Goal: Task Accomplishment & Management: Manage account settings

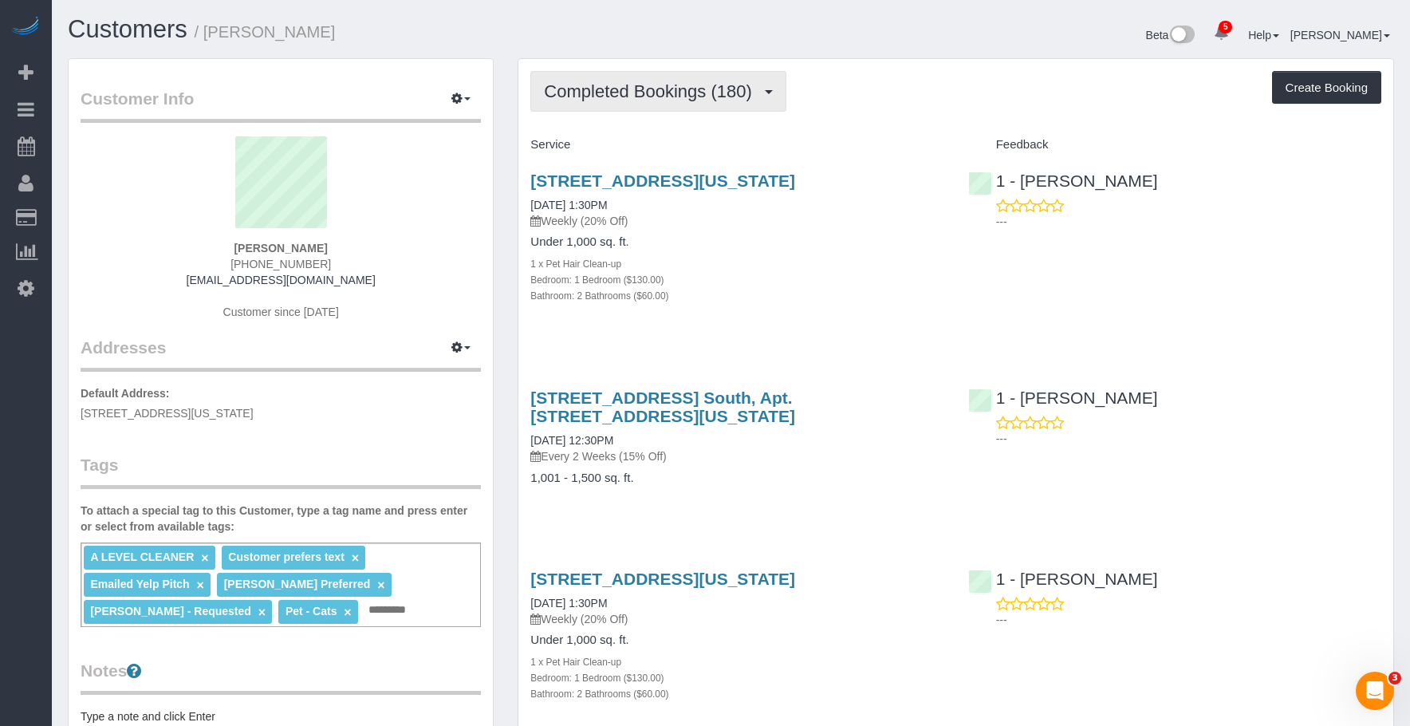
click at [682, 74] on button "Completed Bookings (180)" at bounding box center [658, 91] width 256 height 41
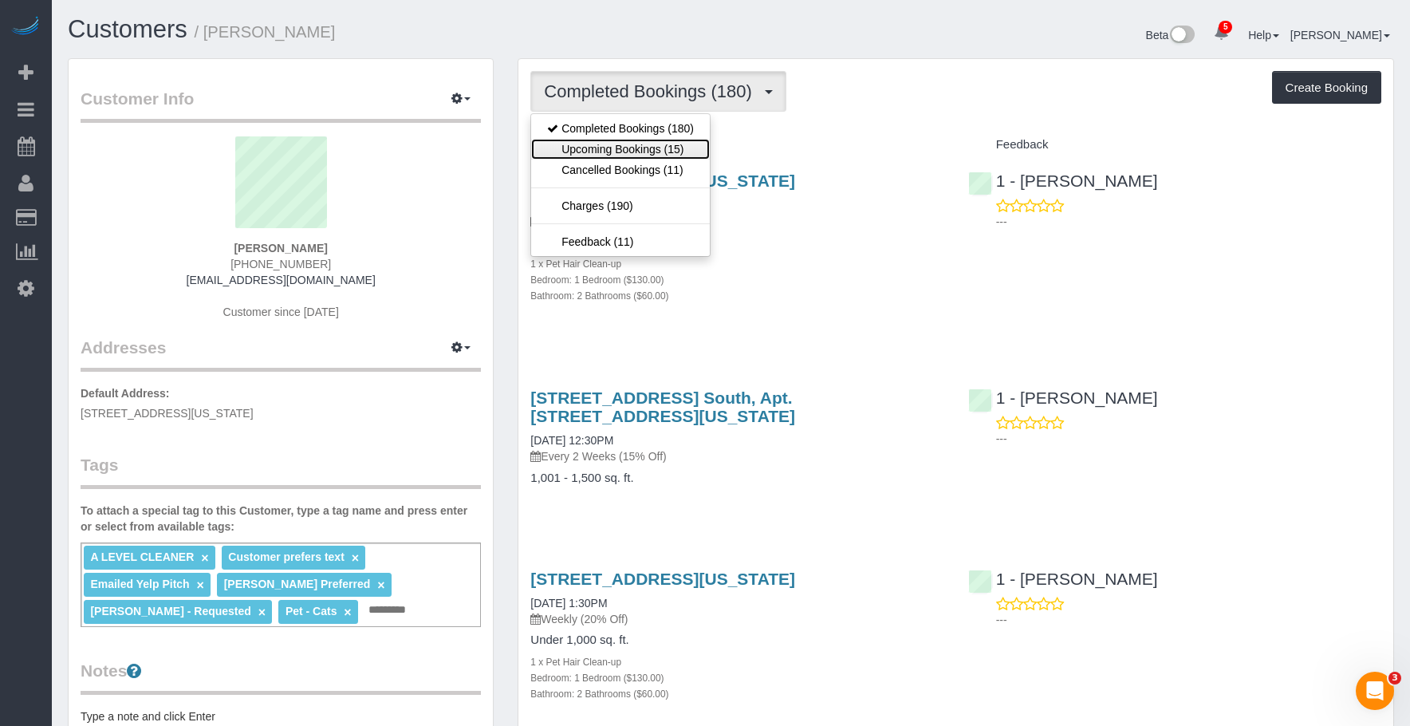
click at [667, 155] on link "Upcoming Bookings (15)" at bounding box center [620, 149] width 179 height 21
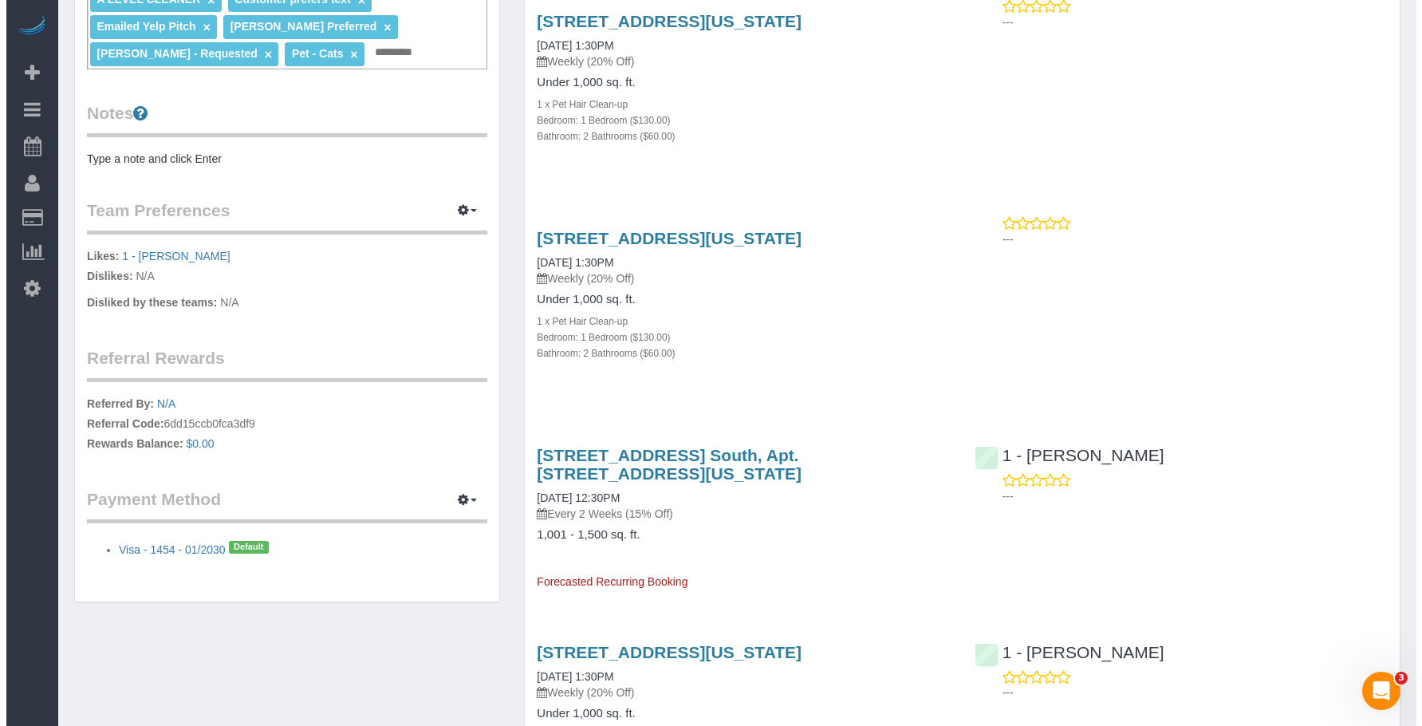
scroll to position [558, 0]
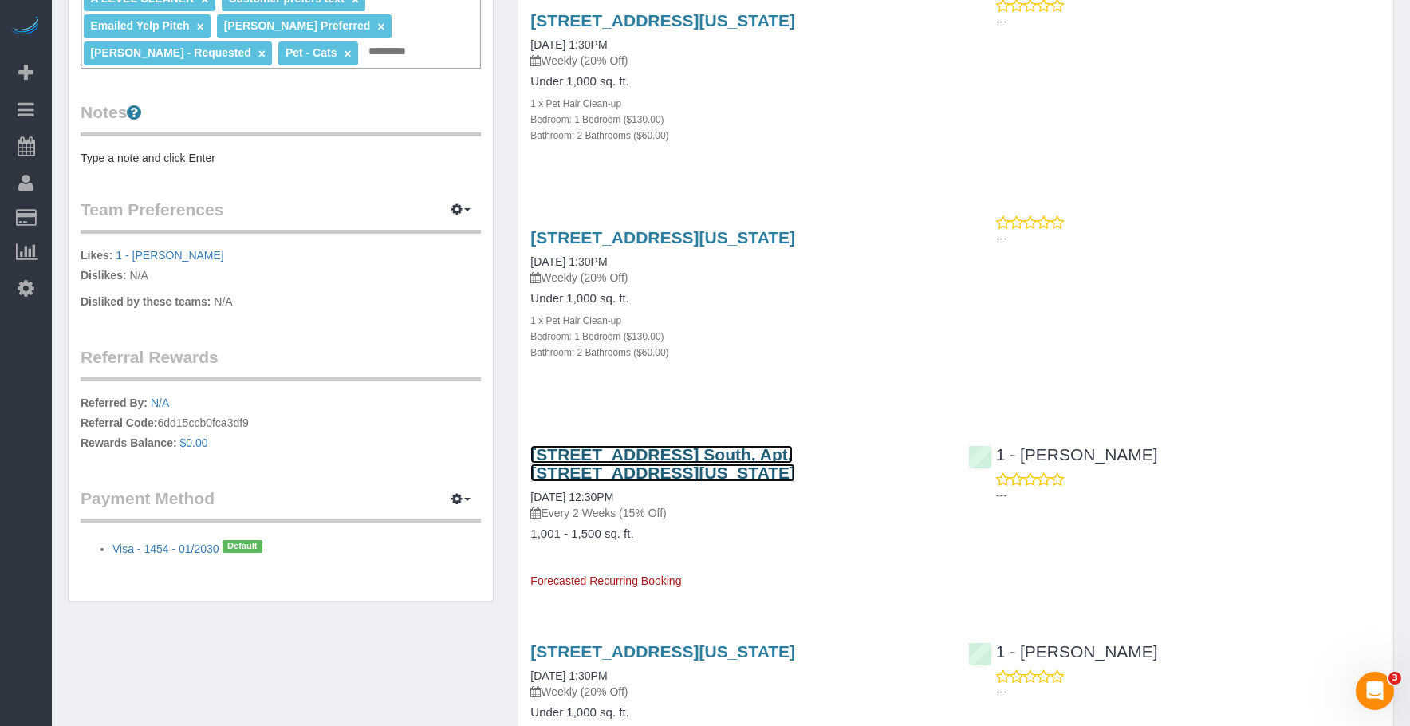
click at [756, 445] on link "240 Park Ave. South, Apt. 3a, New York, NY 10003" at bounding box center [662, 463] width 265 height 37
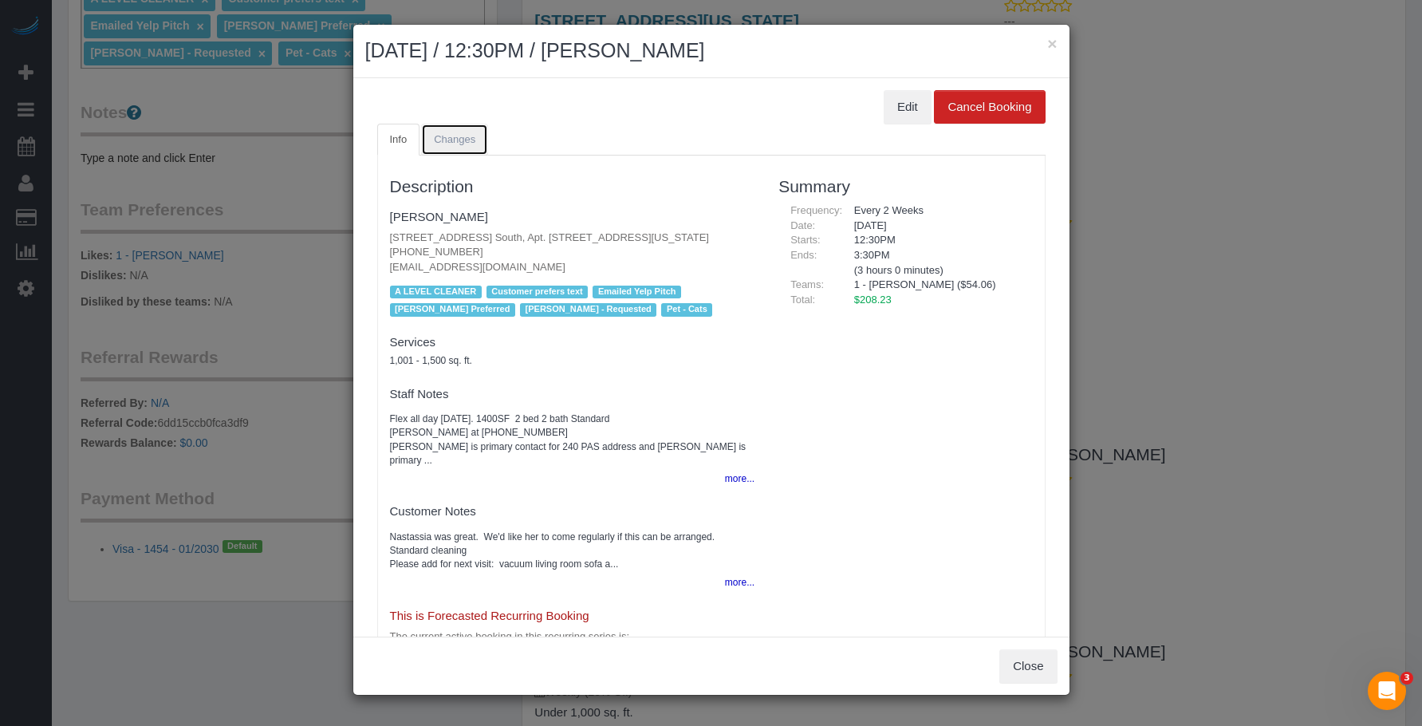
click at [443, 134] on span "Changes" at bounding box center [454, 139] width 41 height 12
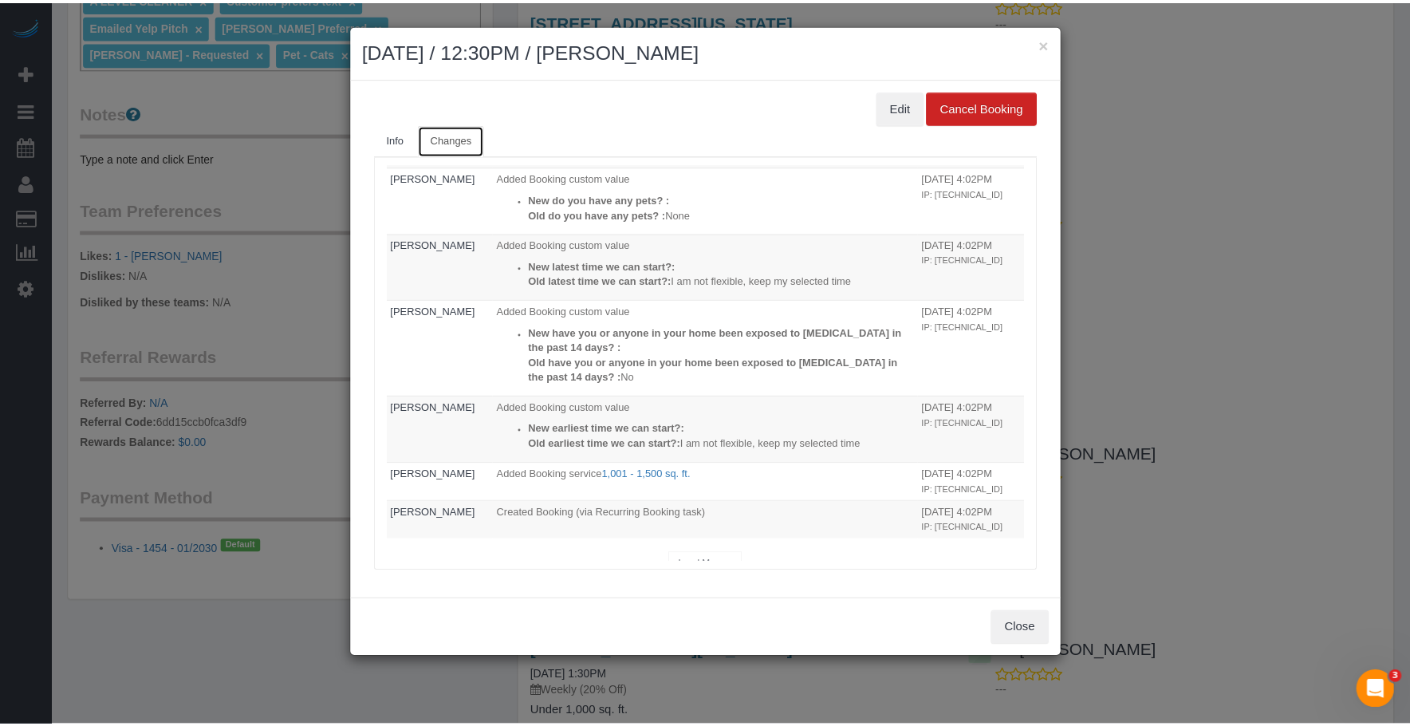
scroll to position [200, 0]
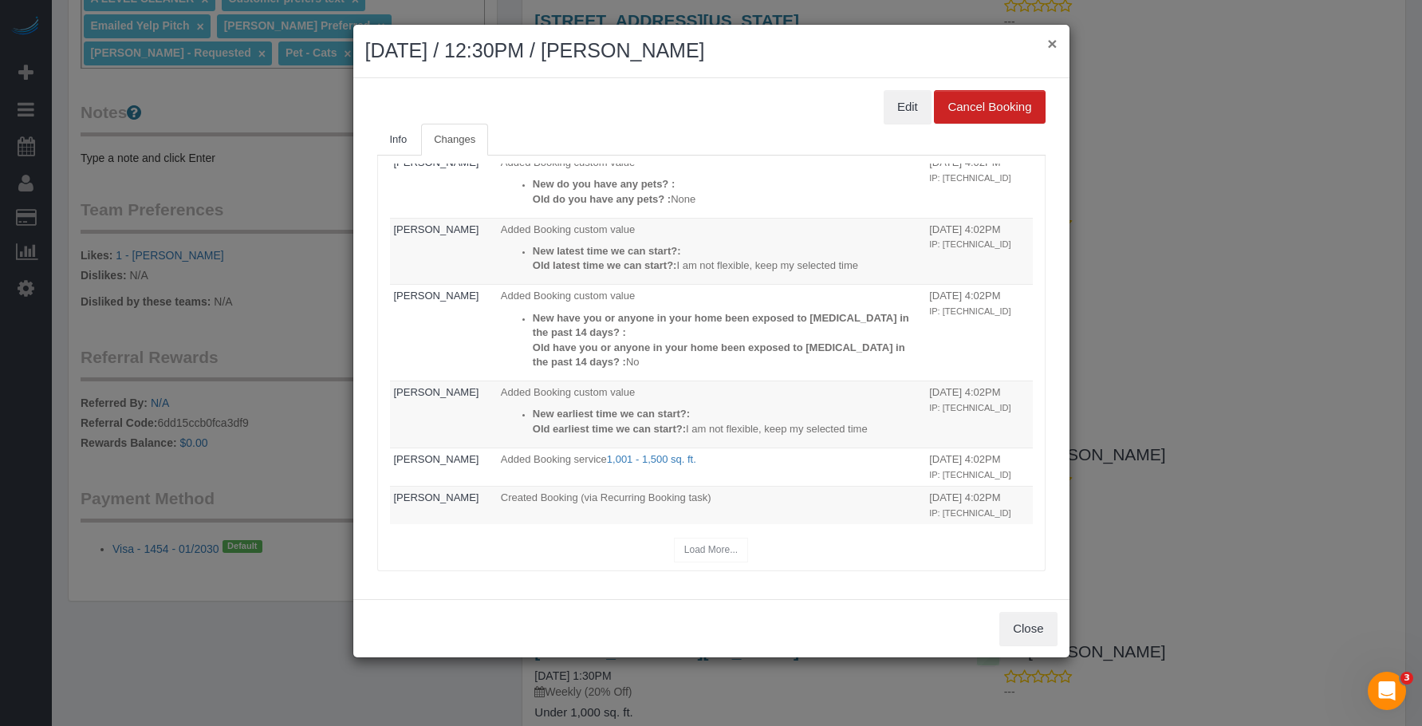
click at [1050, 46] on button "×" at bounding box center [1052, 43] width 10 height 17
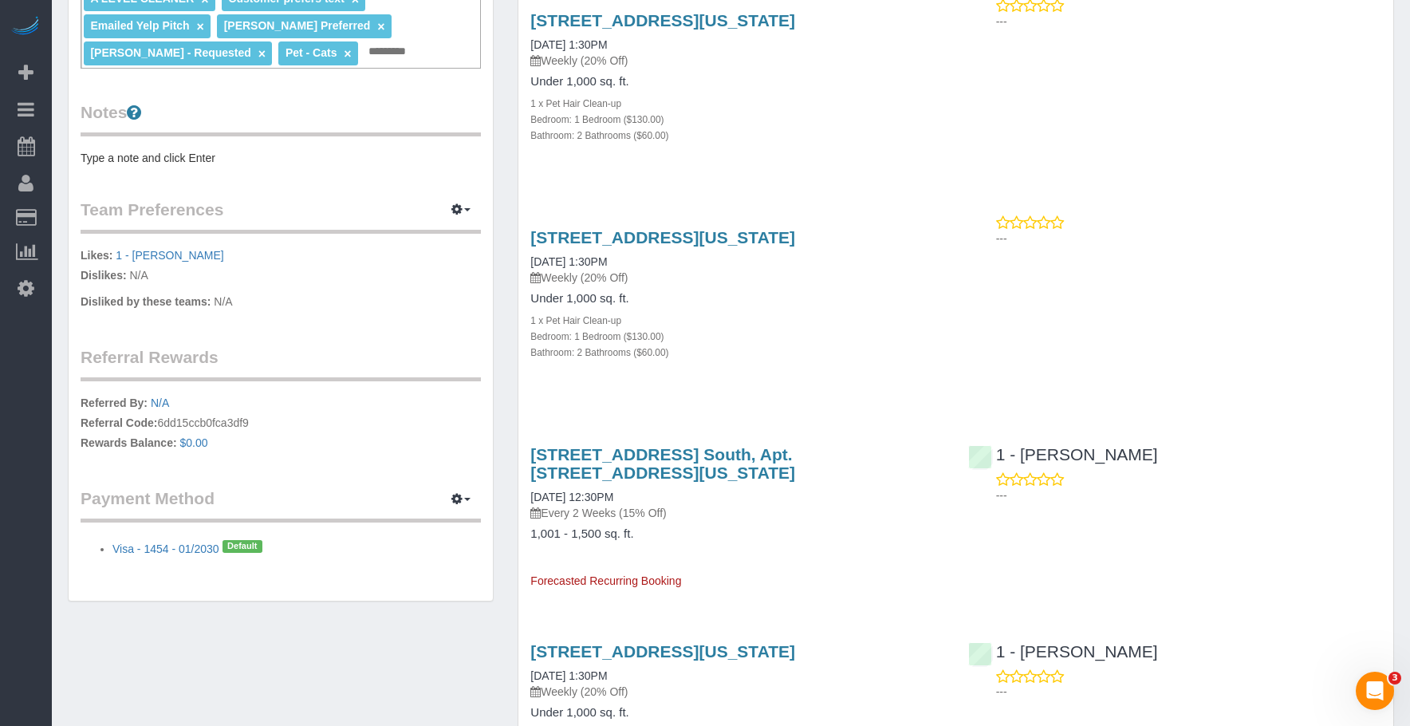
click at [916, 371] on div "150 East 44th Street Apt 34g, New York, NY 10017 08/27/2025 1:30PM Weekly (20% …" at bounding box center [736, 302] width 437 height 177
click at [795, 228] on link "150 East 44th Street Apt 34g, New York, NY 10017" at bounding box center [662, 237] width 265 height 18
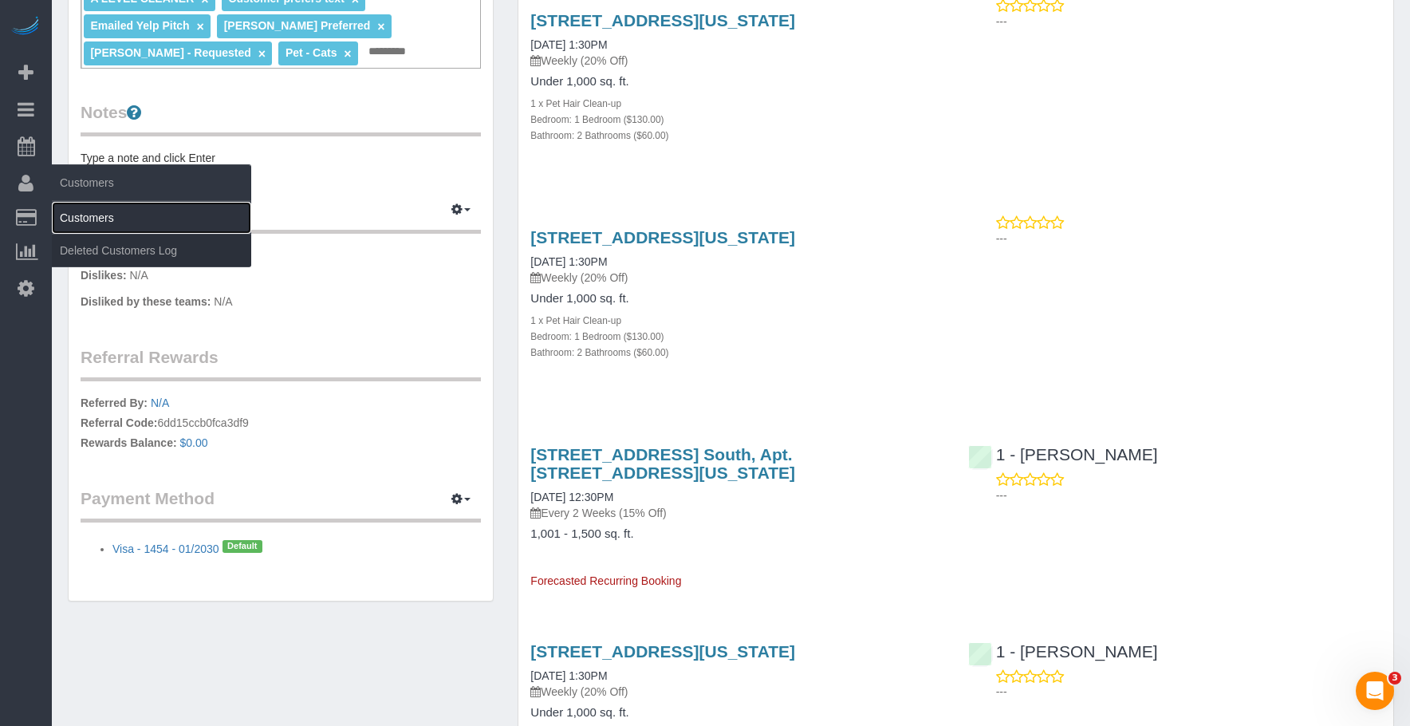
click at [99, 213] on link "Customers" at bounding box center [151, 218] width 199 height 32
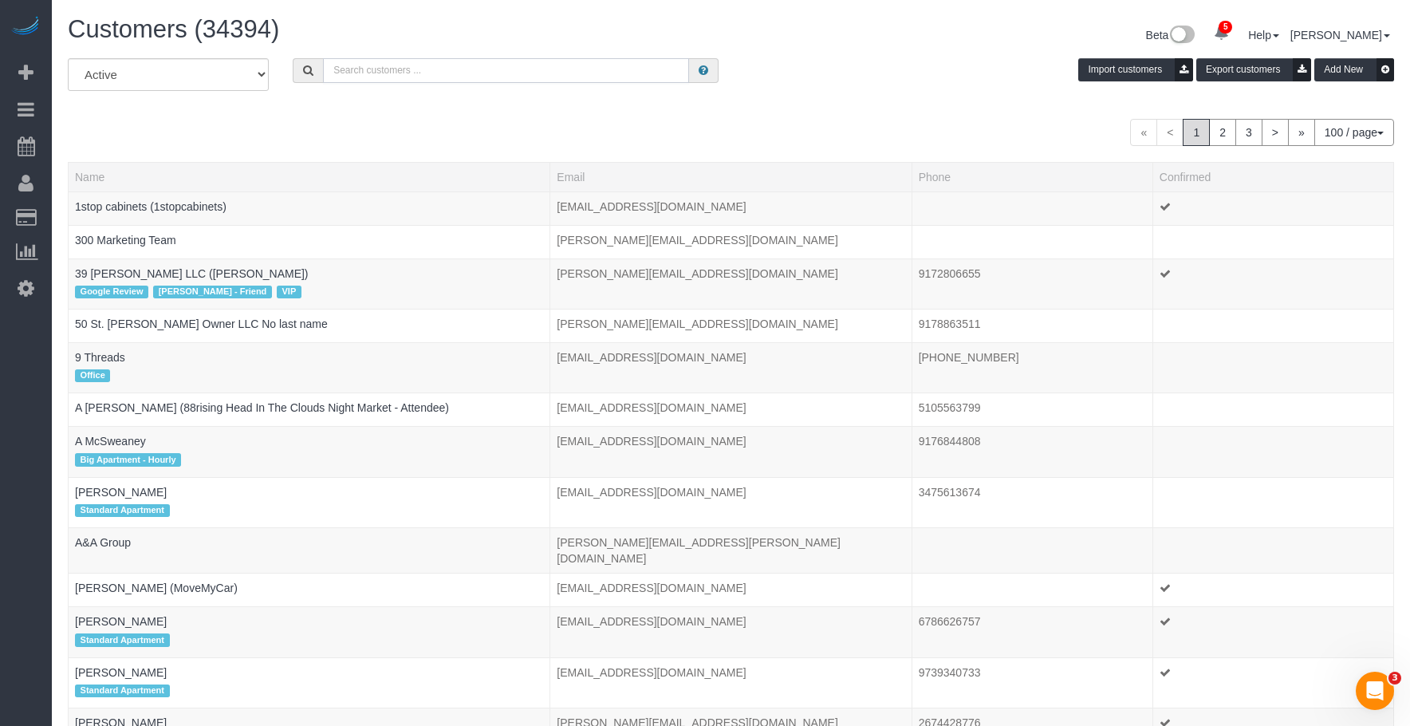
click at [537, 75] on input "text" at bounding box center [506, 70] width 366 height 25
paste input "Julia Robins"
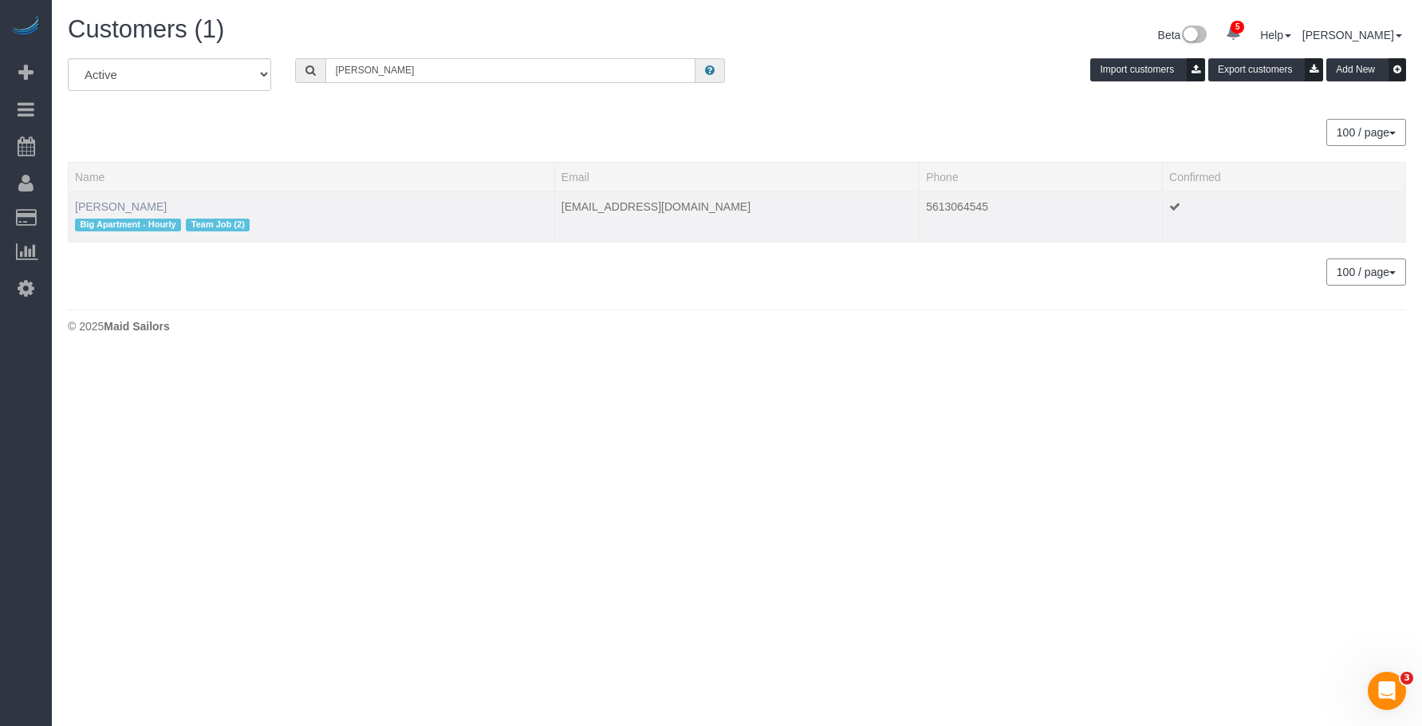
type input "Julia Robins"
click at [125, 208] on link "Julia Robins" at bounding box center [121, 206] width 92 height 13
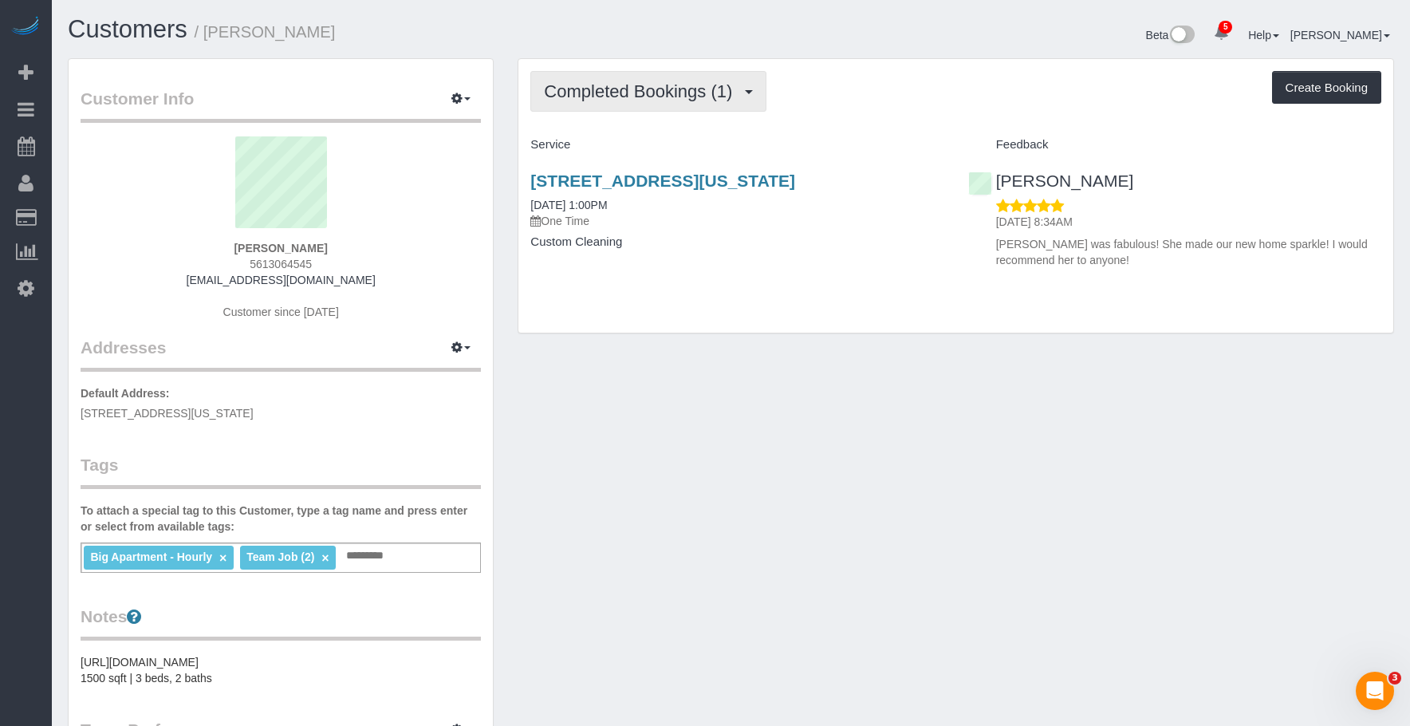
click at [631, 89] on span "Completed Bookings (1)" at bounding box center [642, 91] width 196 height 20
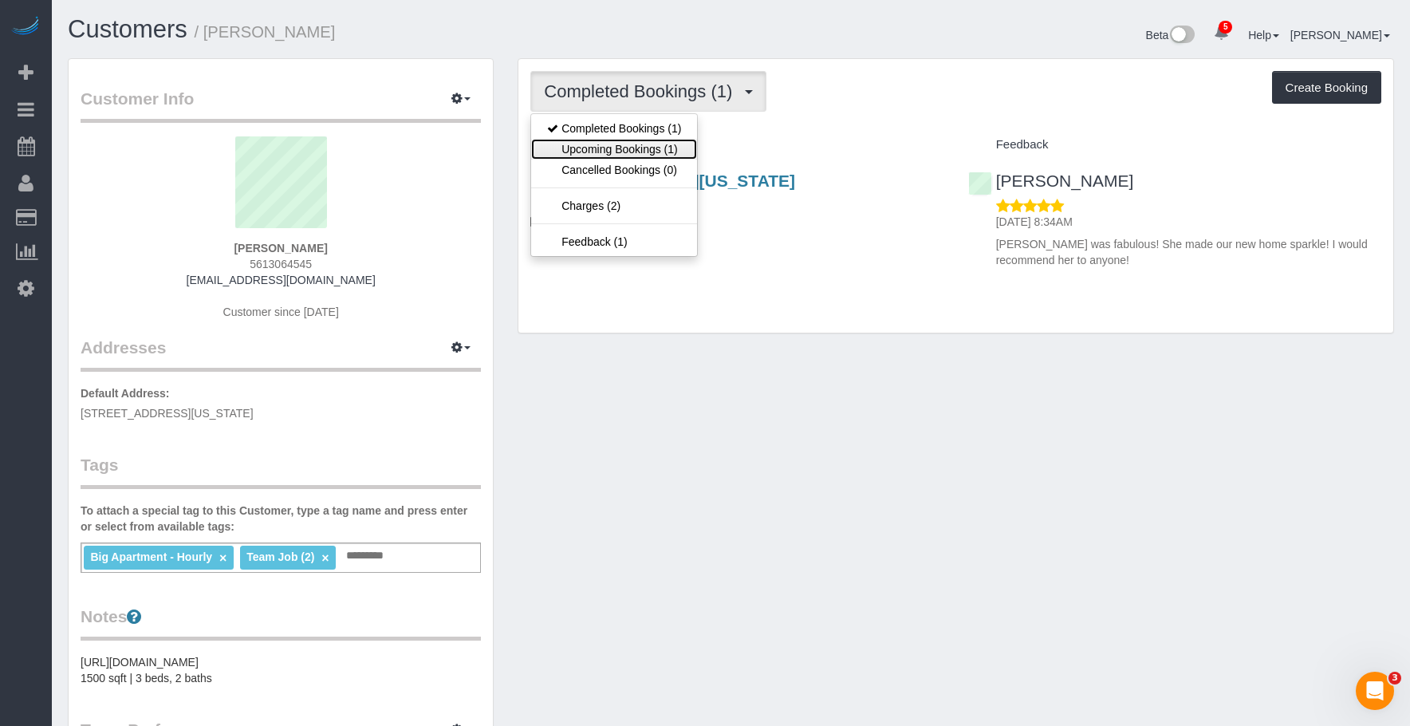
click at [626, 148] on link "Upcoming Bookings (1)" at bounding box center [614, 149] width 166 height 21
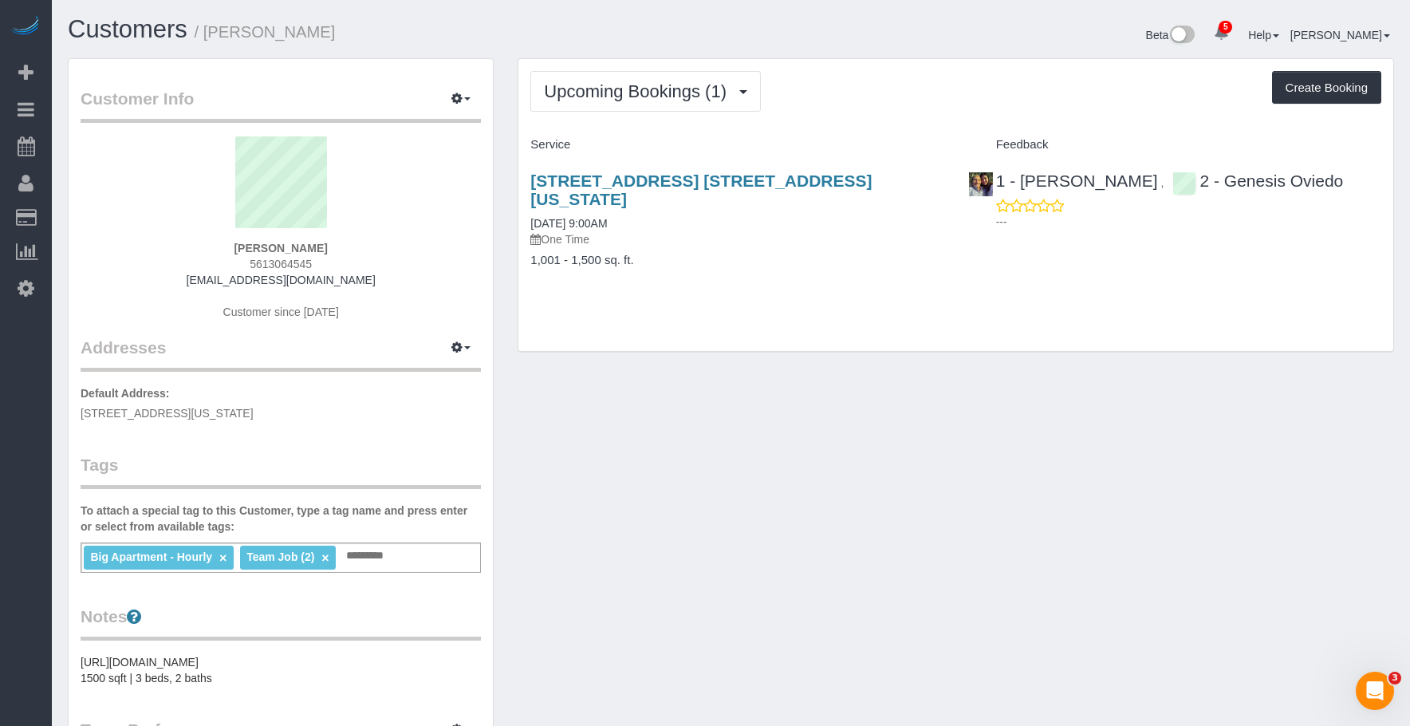
click at [752, 233] on div "20 East 9th Street, Apt. 16f, New York, NY 10003 08/13/2025 9:00AM One Time 1,0…" at bounding box center [736, 228] width 437 height 141
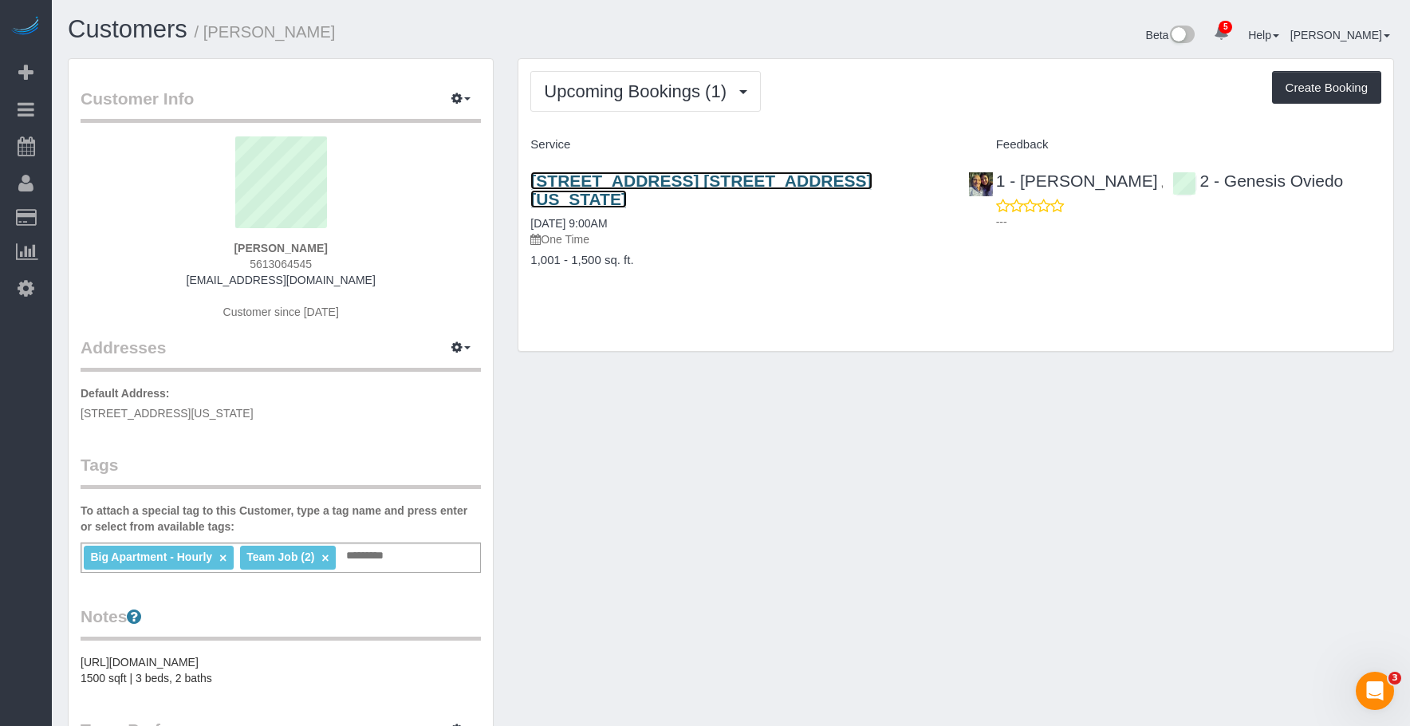
click at [821, 182] on link "20 East 9th Street, Apt. 16f, New York, NY 10003" at bounding box center [700, 189] width 341 height 37
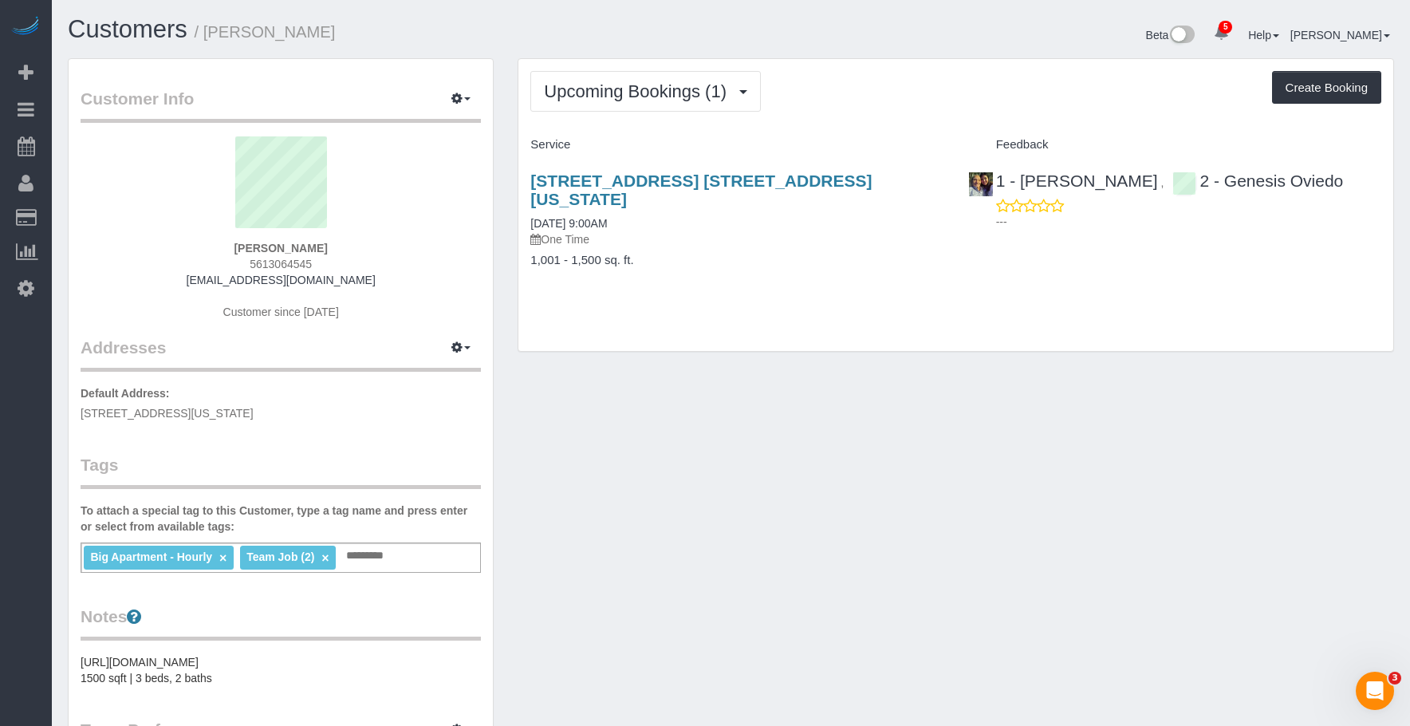
drag, startPoint x: 204, startPoint y: 33, endPoint x: 340, endPoint y: 37, distance: 135.6
click at [340, 37] on h1 "Customers / Julia Robins" at bounding box center [393, 29] width 651 height 27
copy small "Julia Robins"
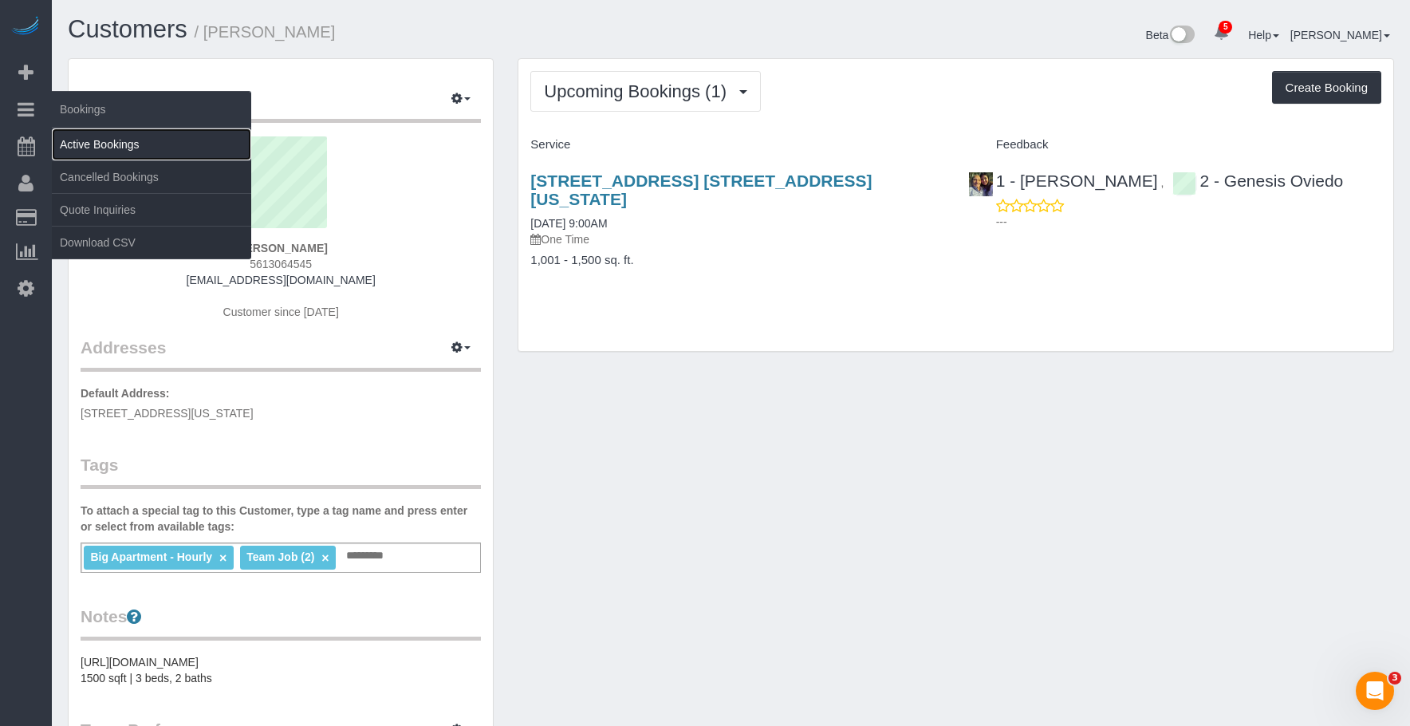
click at [124, 151] on link "Active Bookings" at bounding box center [151, 144] width 199 height 32
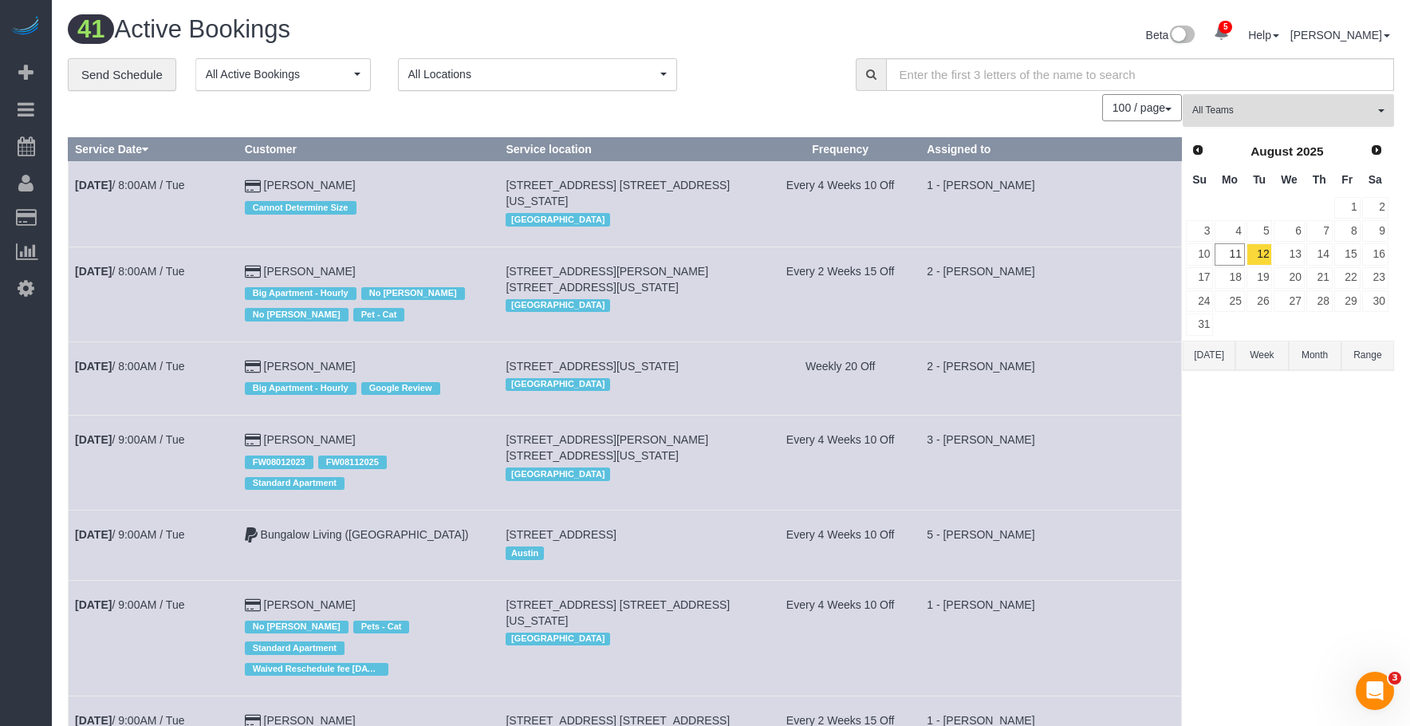
click at [1326, 113] on span "All Teams" at bounding box center [1283, 111] width 182 height 14
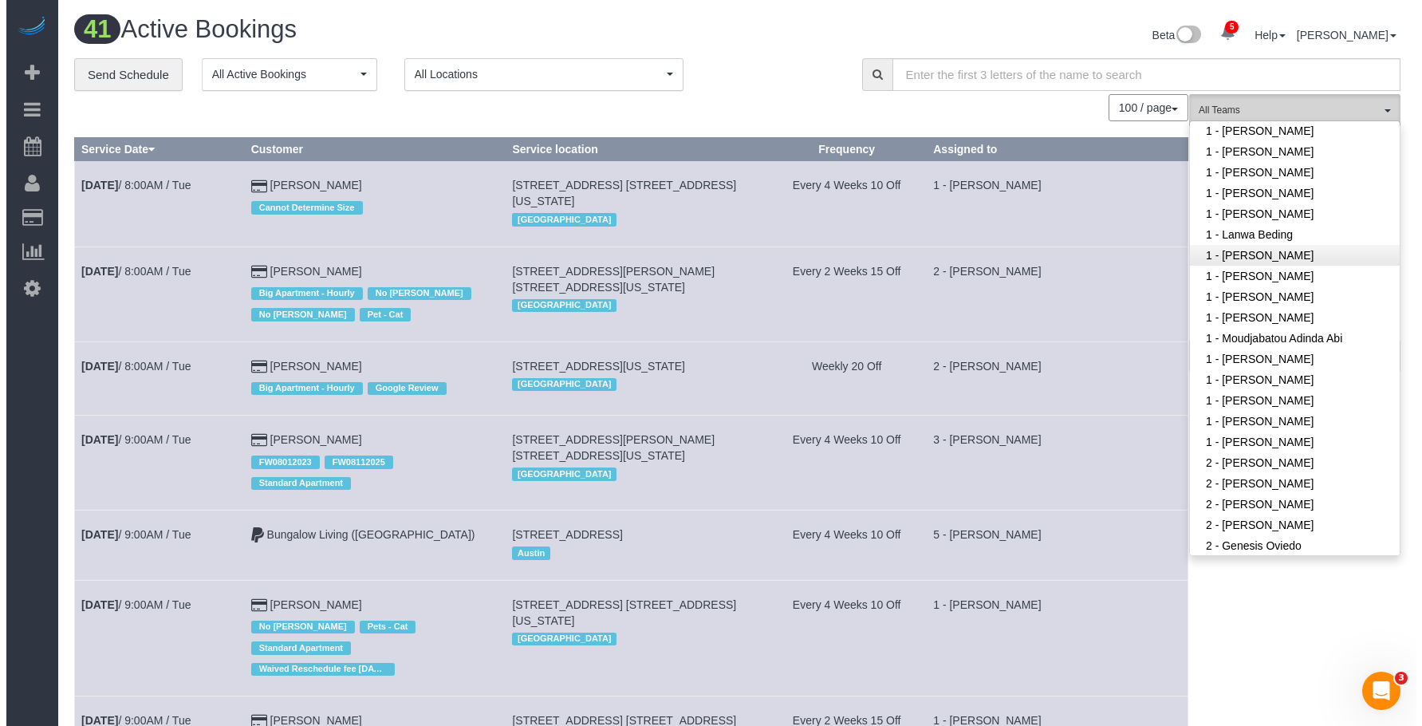
scroll to position [638, 0]
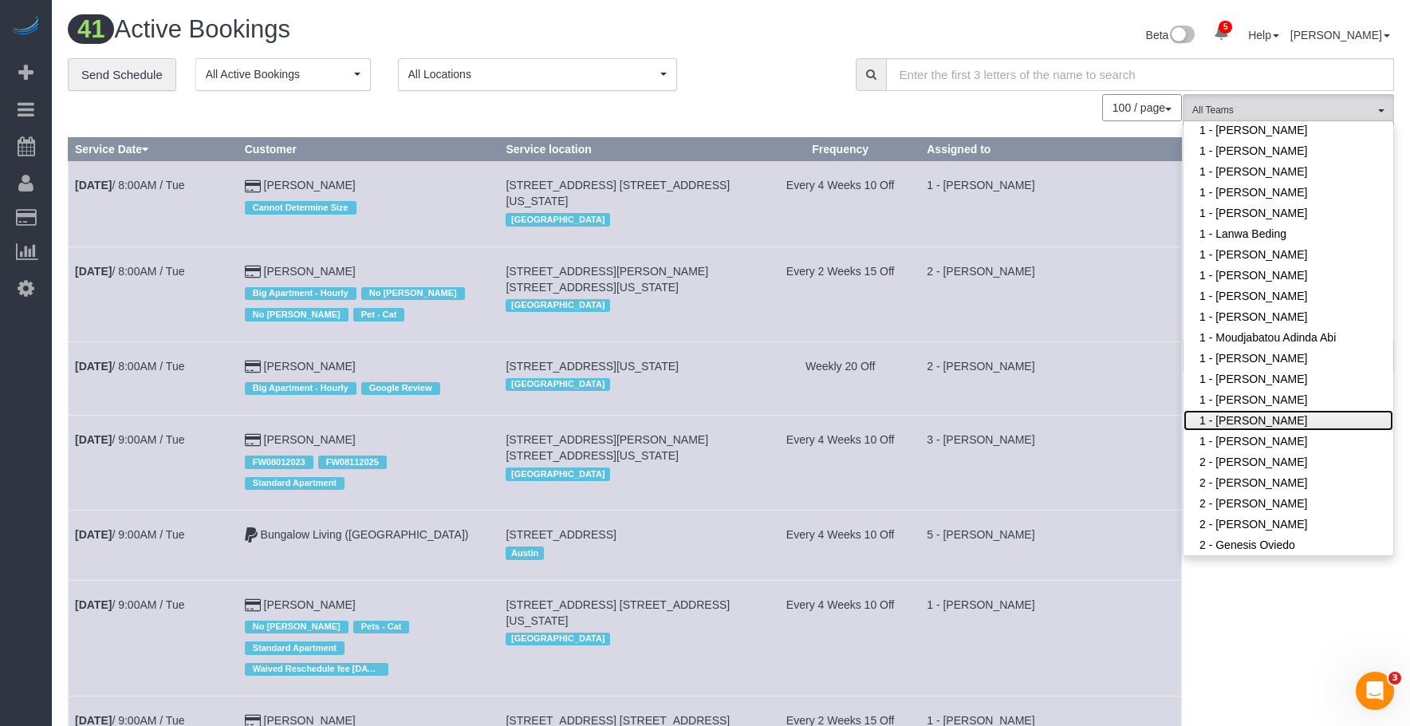
click at [1289, 418] on link "1 - [PERSON_NAME]" at bounding box center [1288, 420] width 210 height 21
click at [788, 74] on div "**********" at bounding box center [450, 74] width 764 height 33
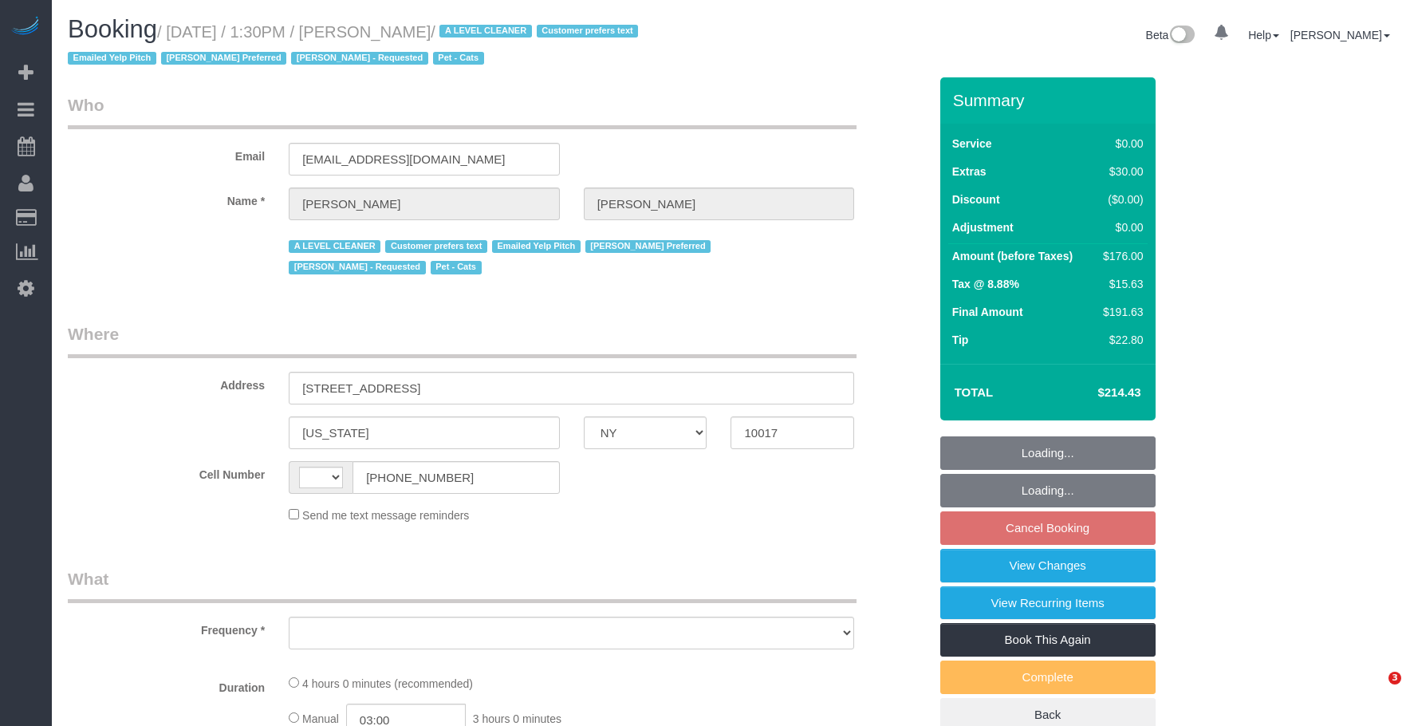
select select "NY"
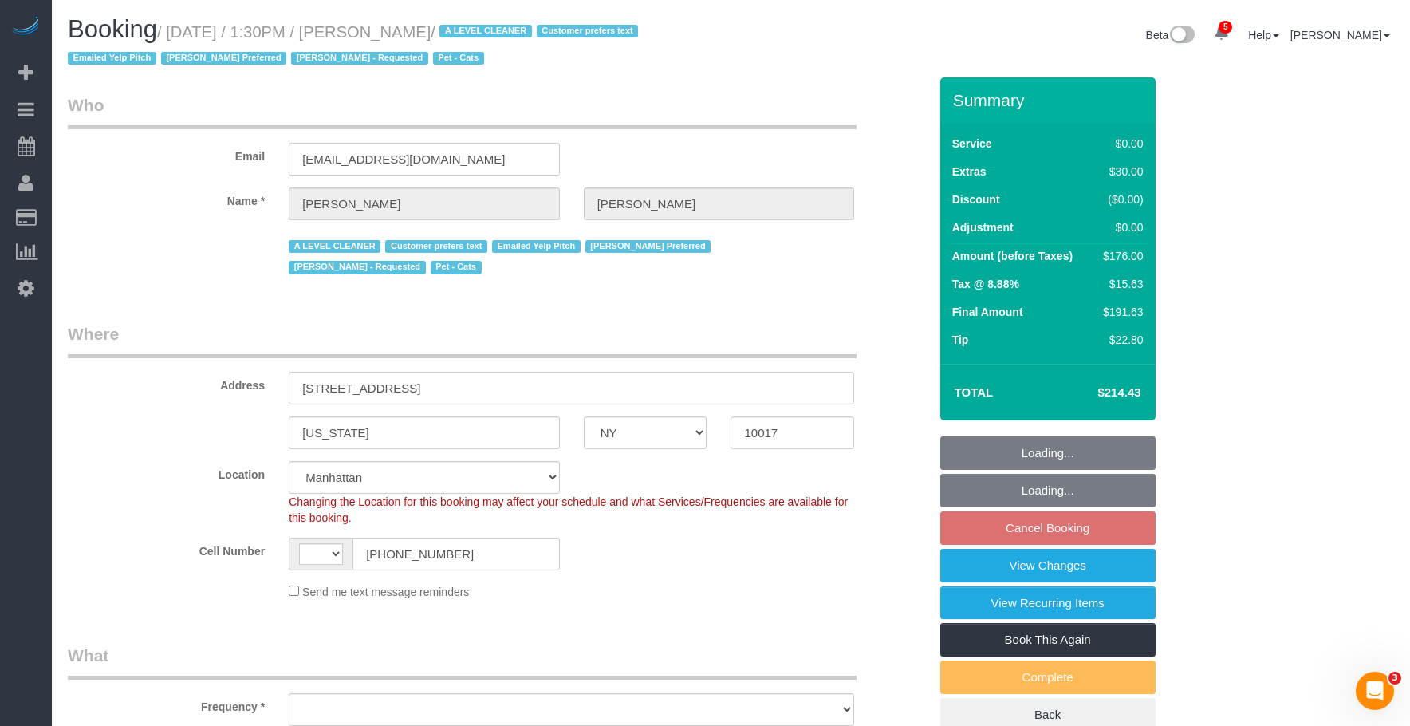
select select "string:stripe-pm_1ReC674VGloSiKo7UKl3QXXs"
select select "string:US"
select select "object:704"
select select "number:89"
select select "number:90"
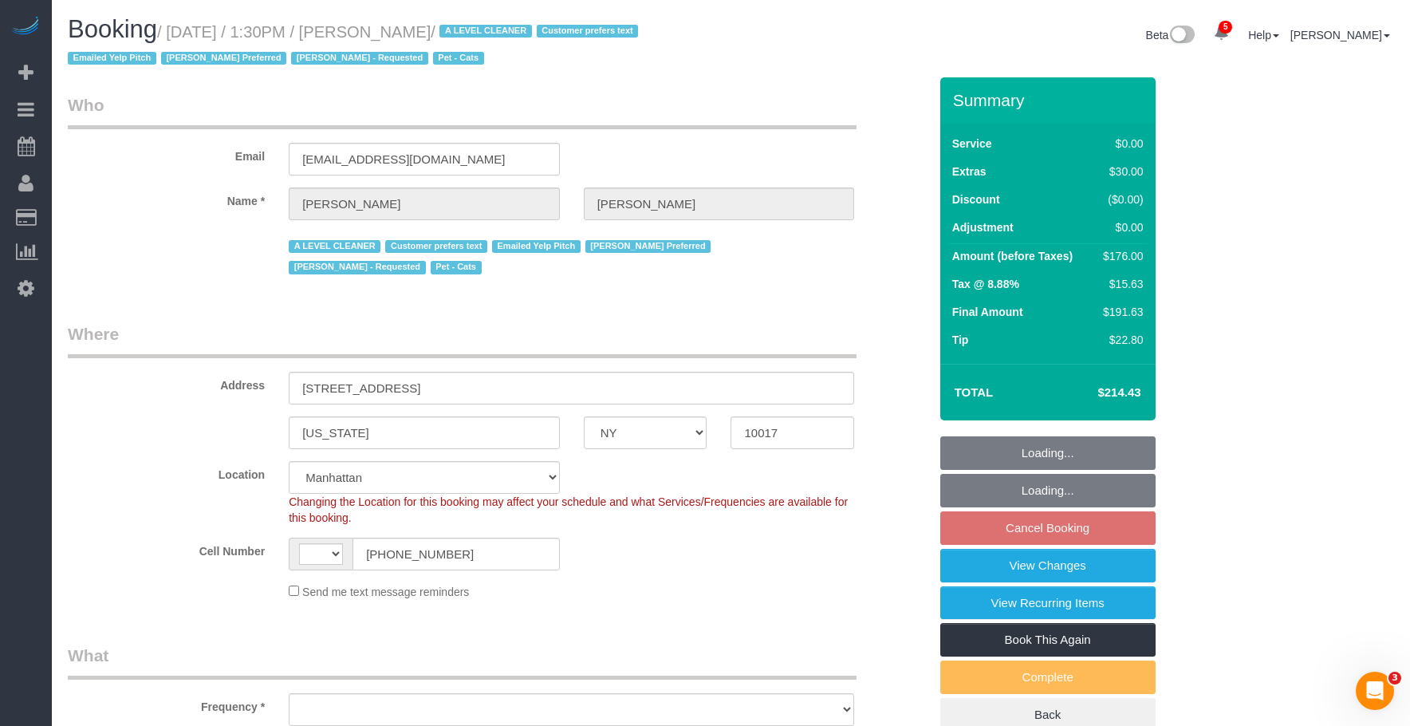
select select "number:14"
select select "number:6"
select select "1"
select select "2"
select select "object:1394"
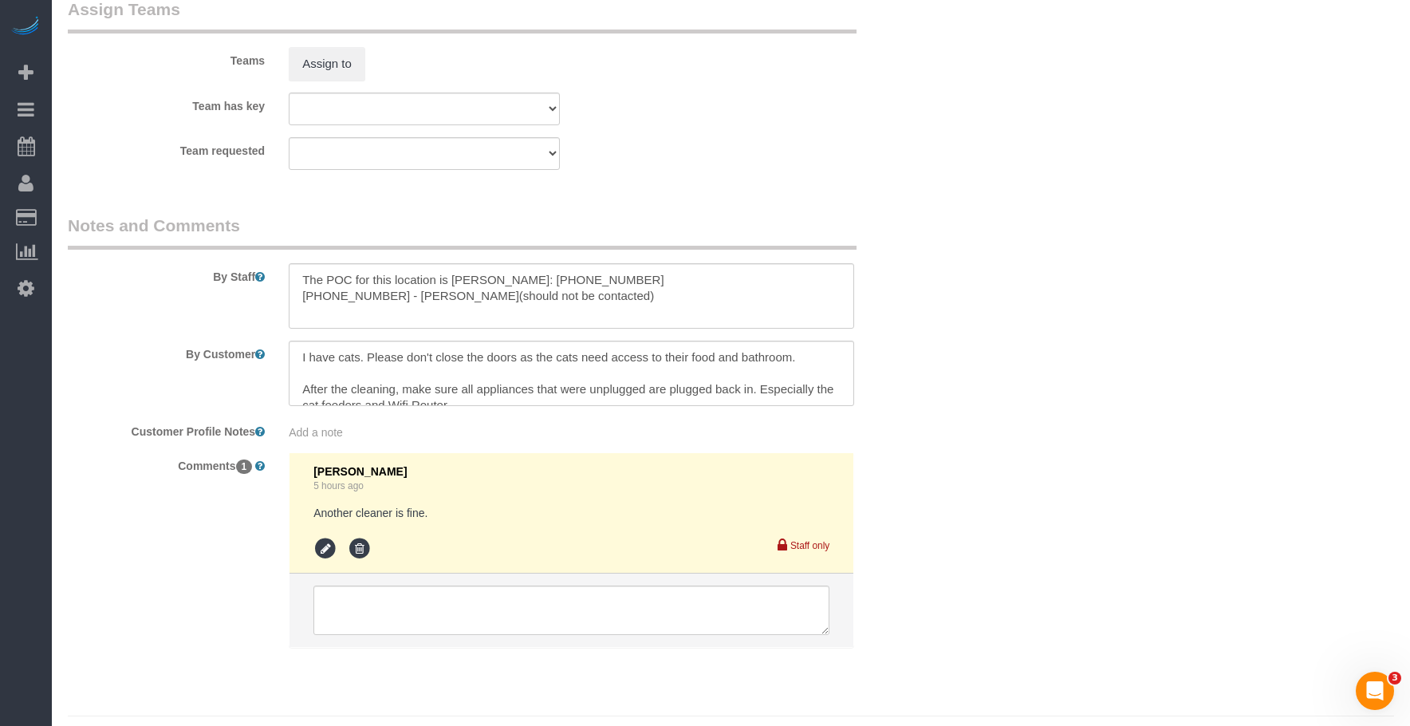
scroll to position [2308, 0]
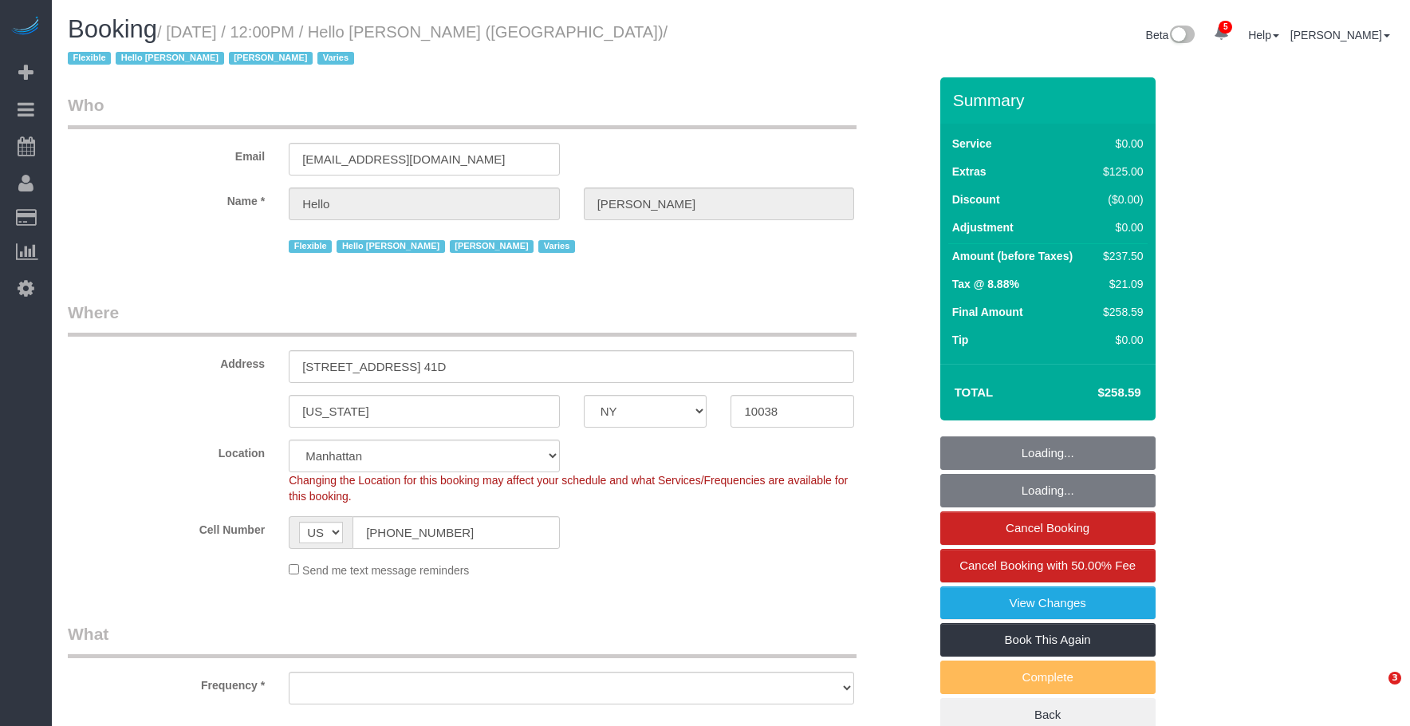
select select "NY"
select select "number:89"
select select "number:90"
select select "number:14"
select select "number:7"
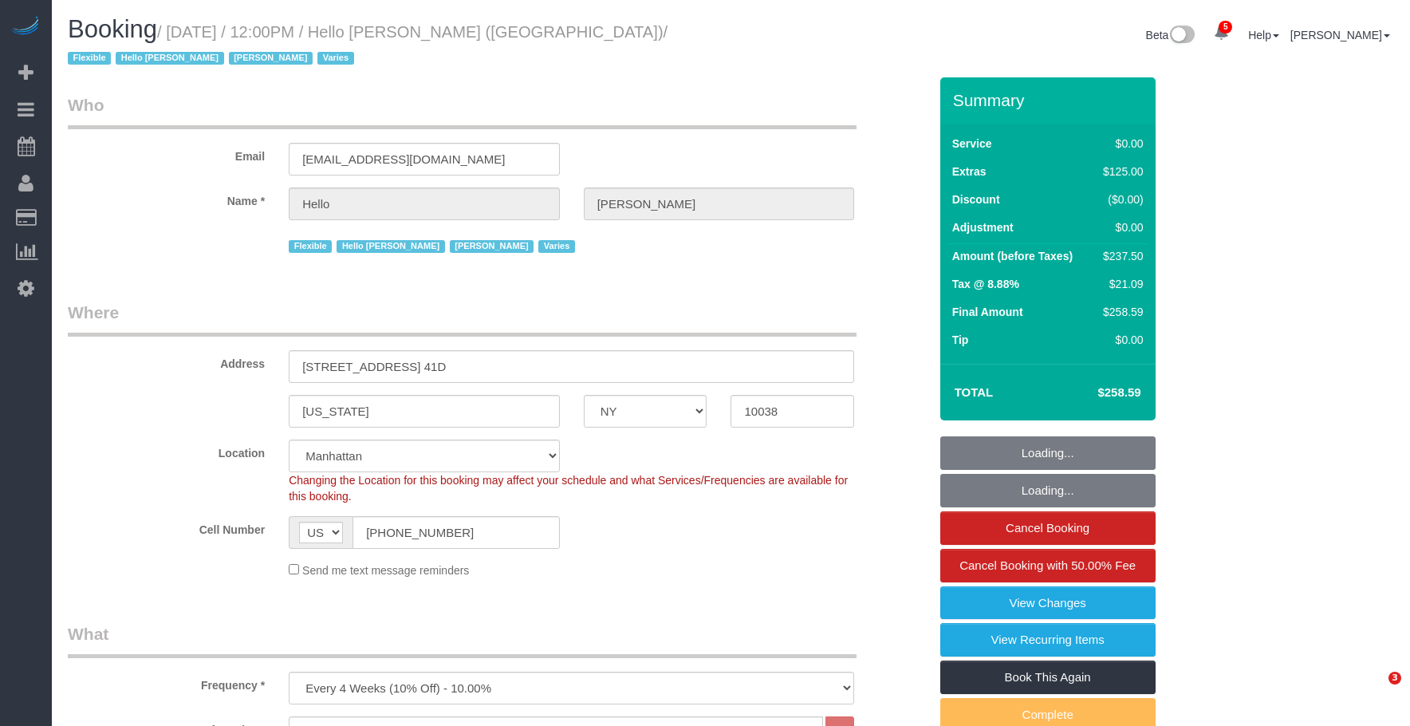
select select "object:1342"
select select "spot1"
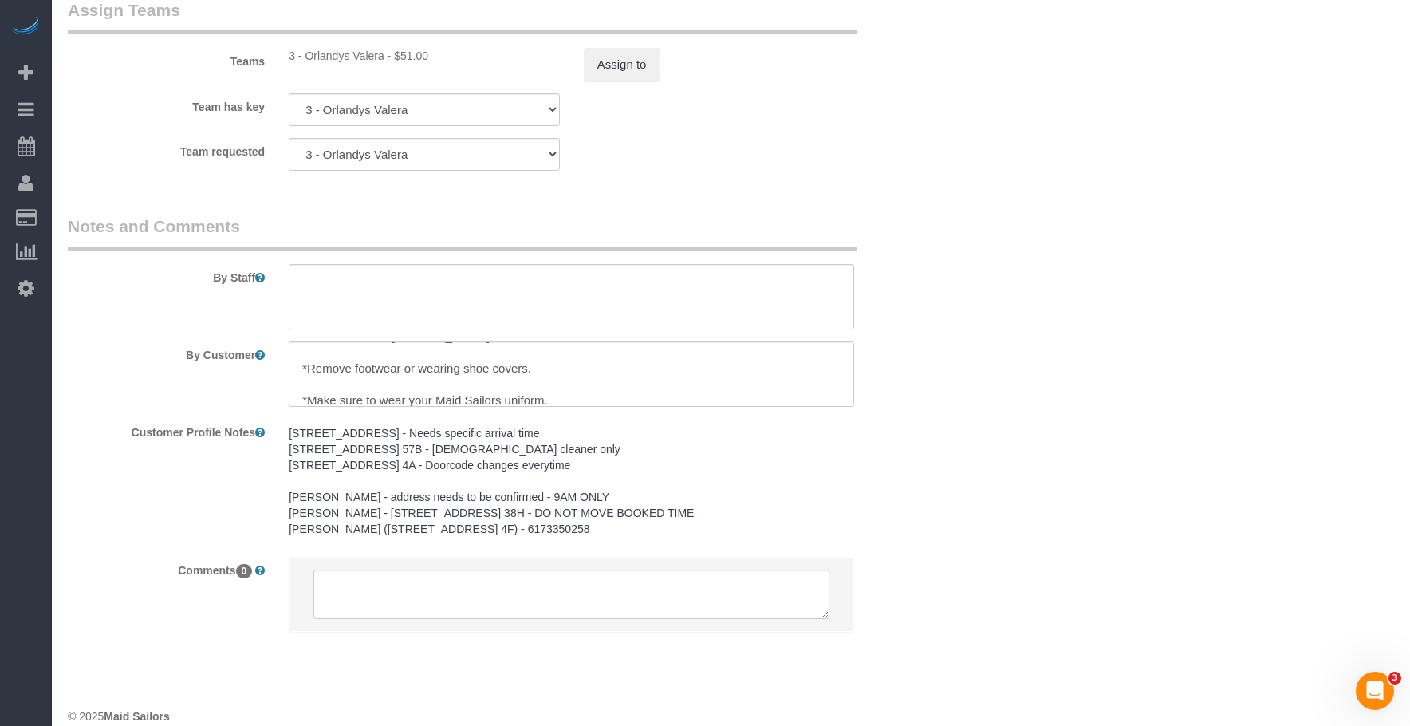
scroll to position [32, 0]
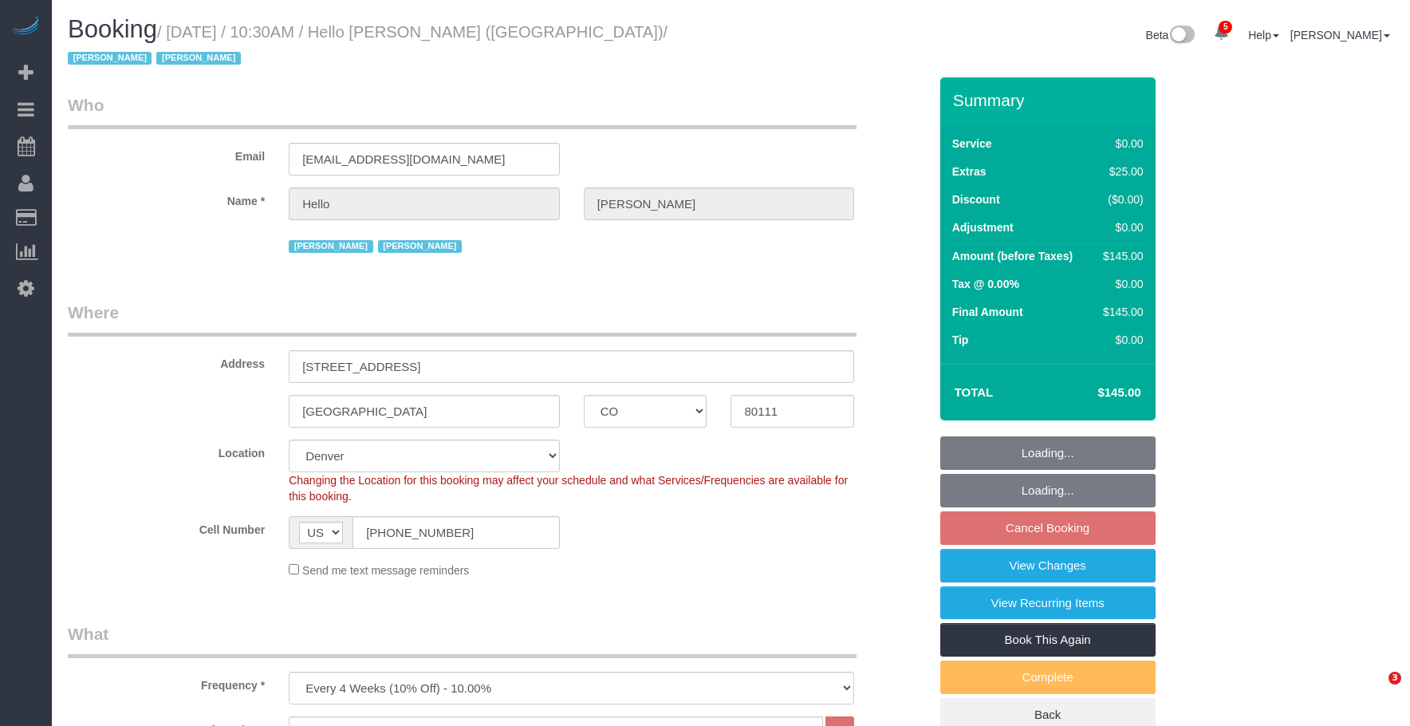
select select "CO"
select select "number:89"
select select "number:90"
select select "number:13"
select select "number:6"
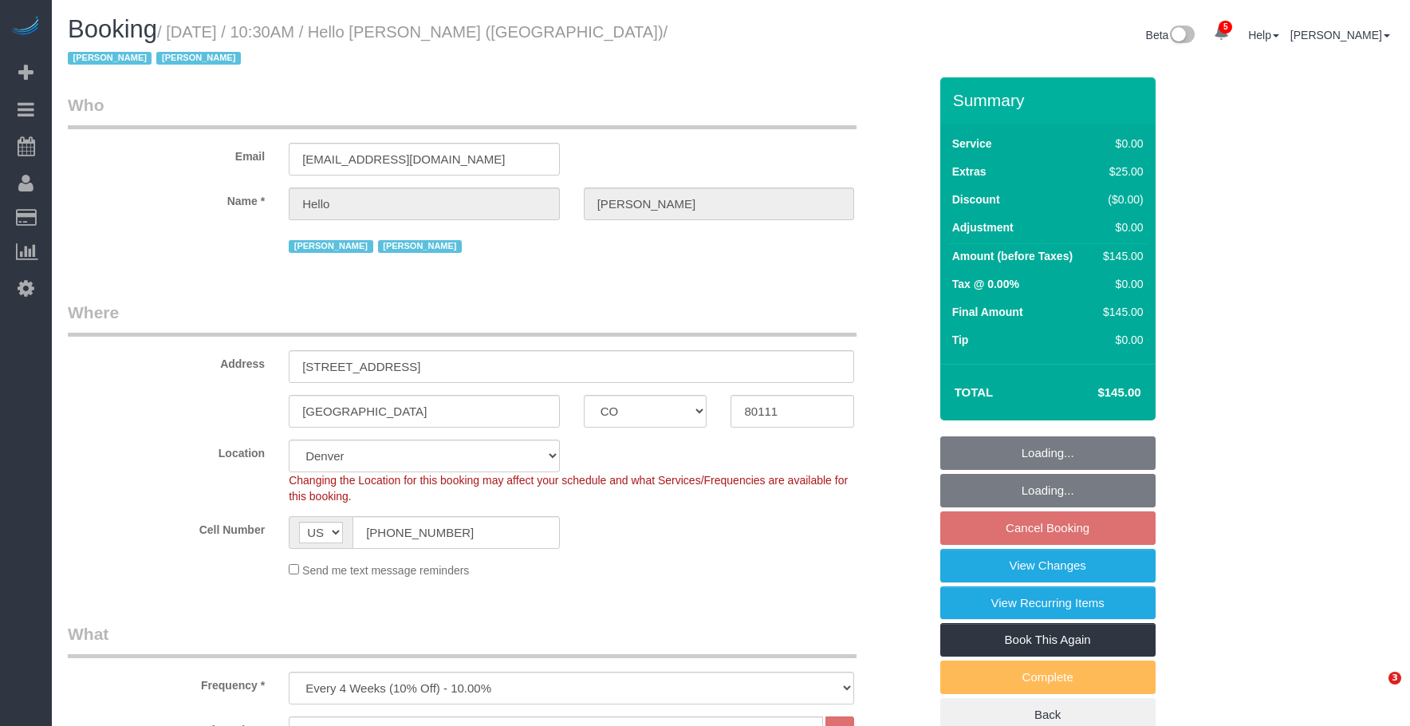
select select "1"
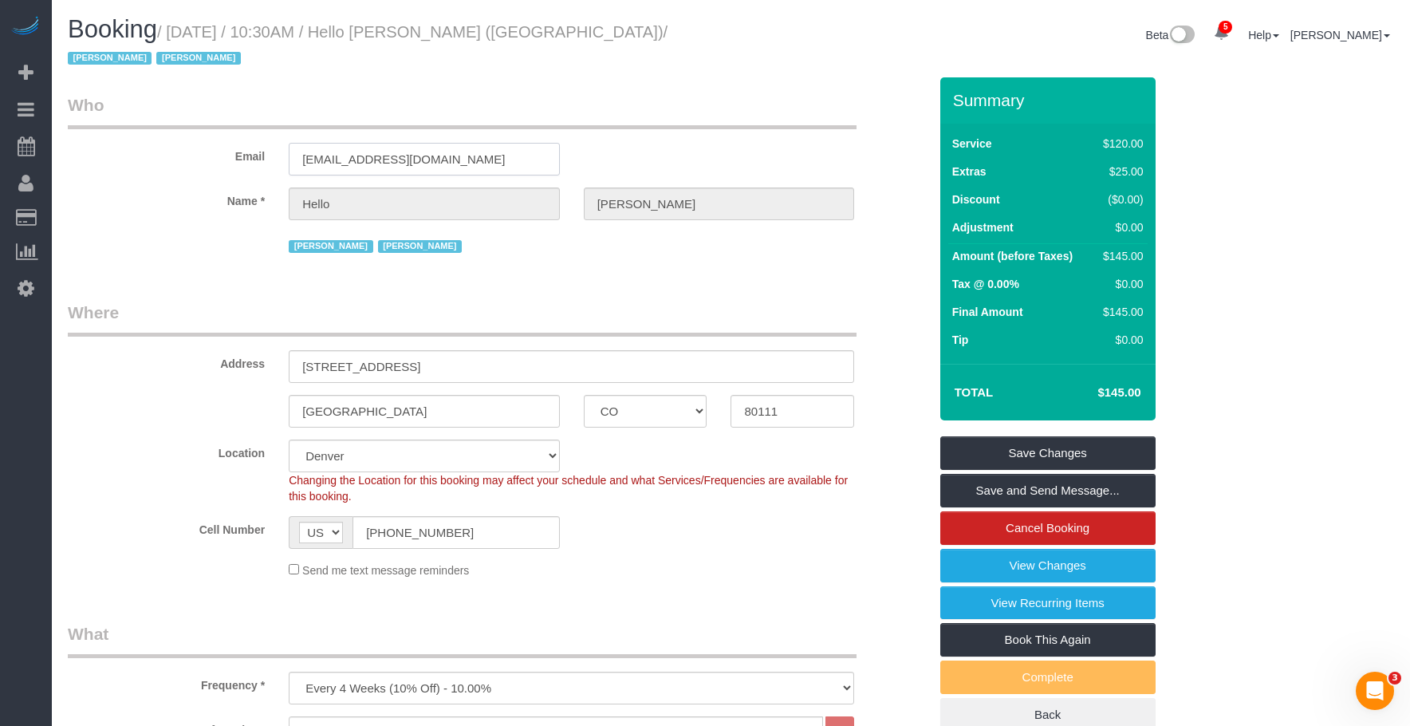
drag, startPoint x: 515, startPoint y: 145, endPoint x: 176, endPoint y: 97, distance: 342.2
click at [176, 97] on fieldset "Who Email helloalfred-denver@maidsailors.com Name * Hello Alfred Jacky Xu Raymo…" at bounding box center [498, 180] width 860 height 175
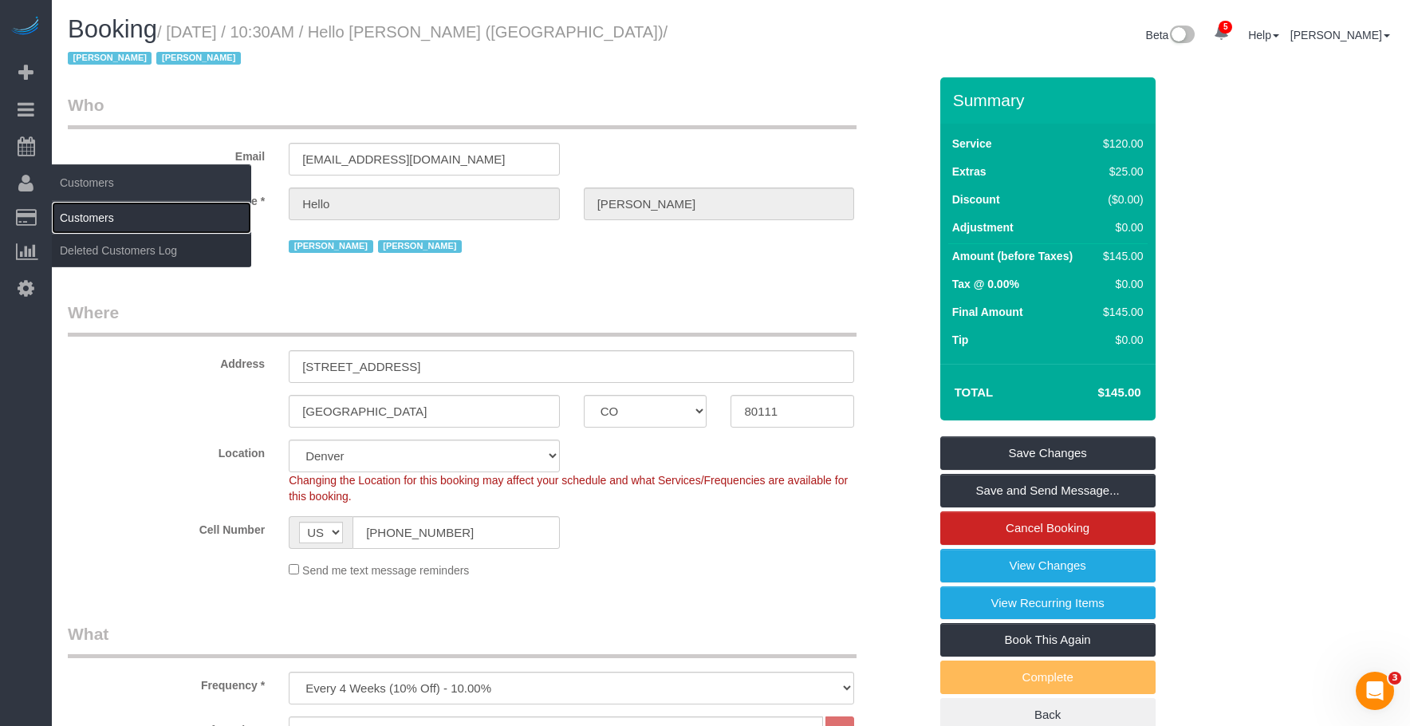
click at [107, 222] on link "Customers" at bounding box center [151, 218] width 199 height 32
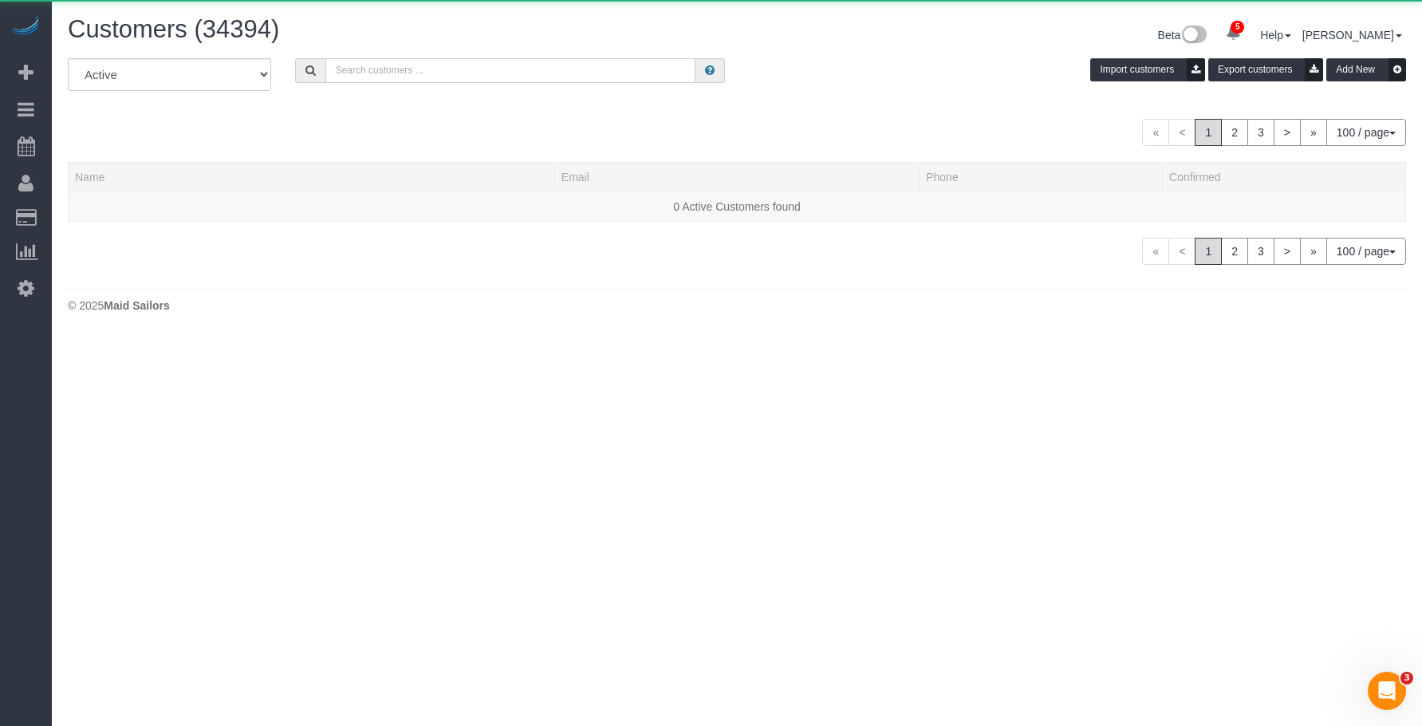
click at [499, 74] on input "text" at bounding box center [510, 70] width 370 height 25
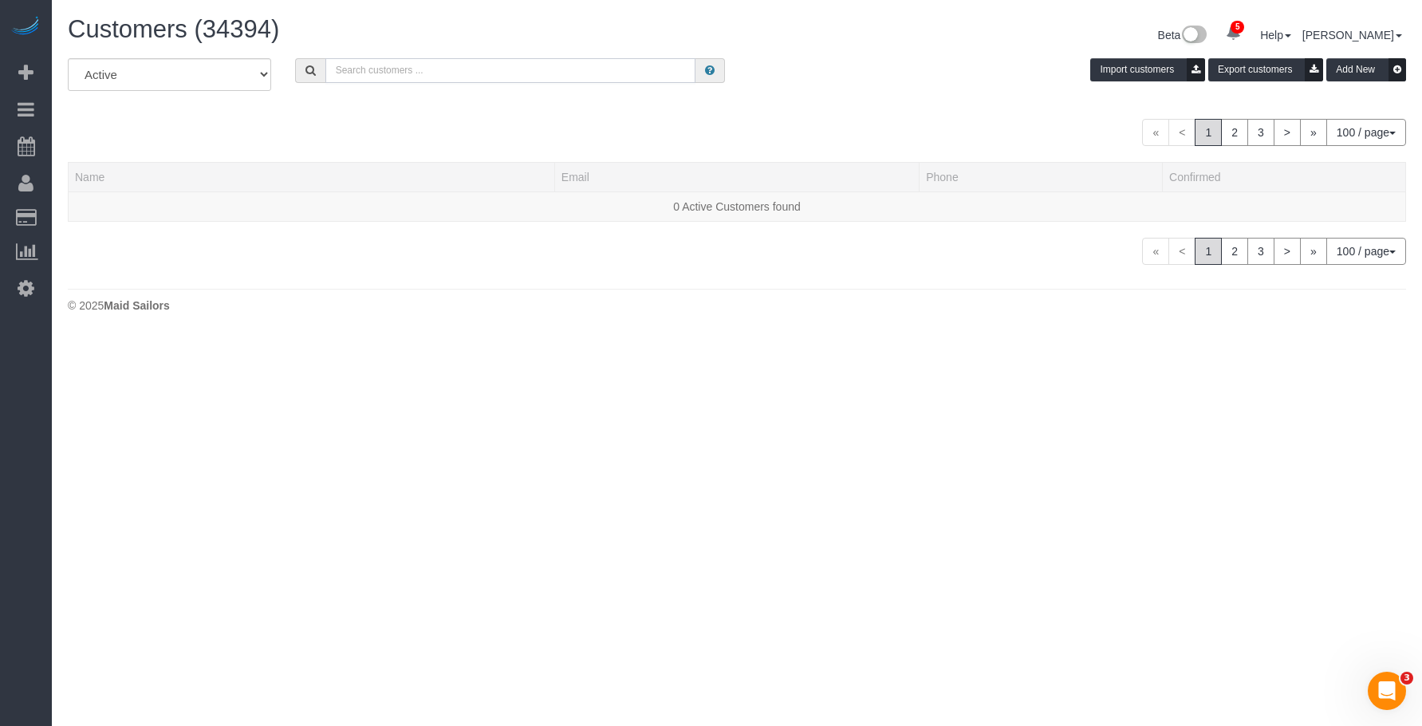
paste input "helloalfred-denver@maidsailors.com"
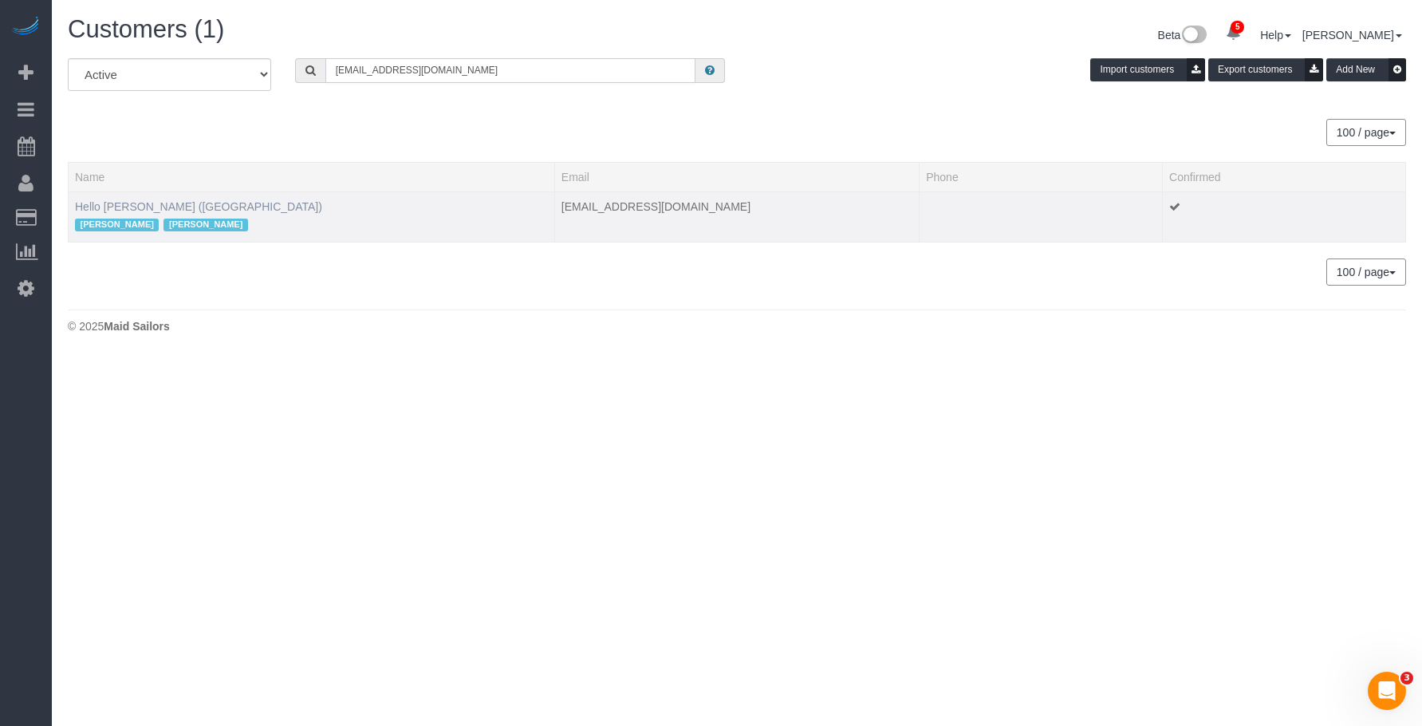
type input "helloalfred-denver@maidsailors.com"
click at [144, 211] on link "Hello Alfred (Denver)" at bounding box center [198, 206] width 247 height 13
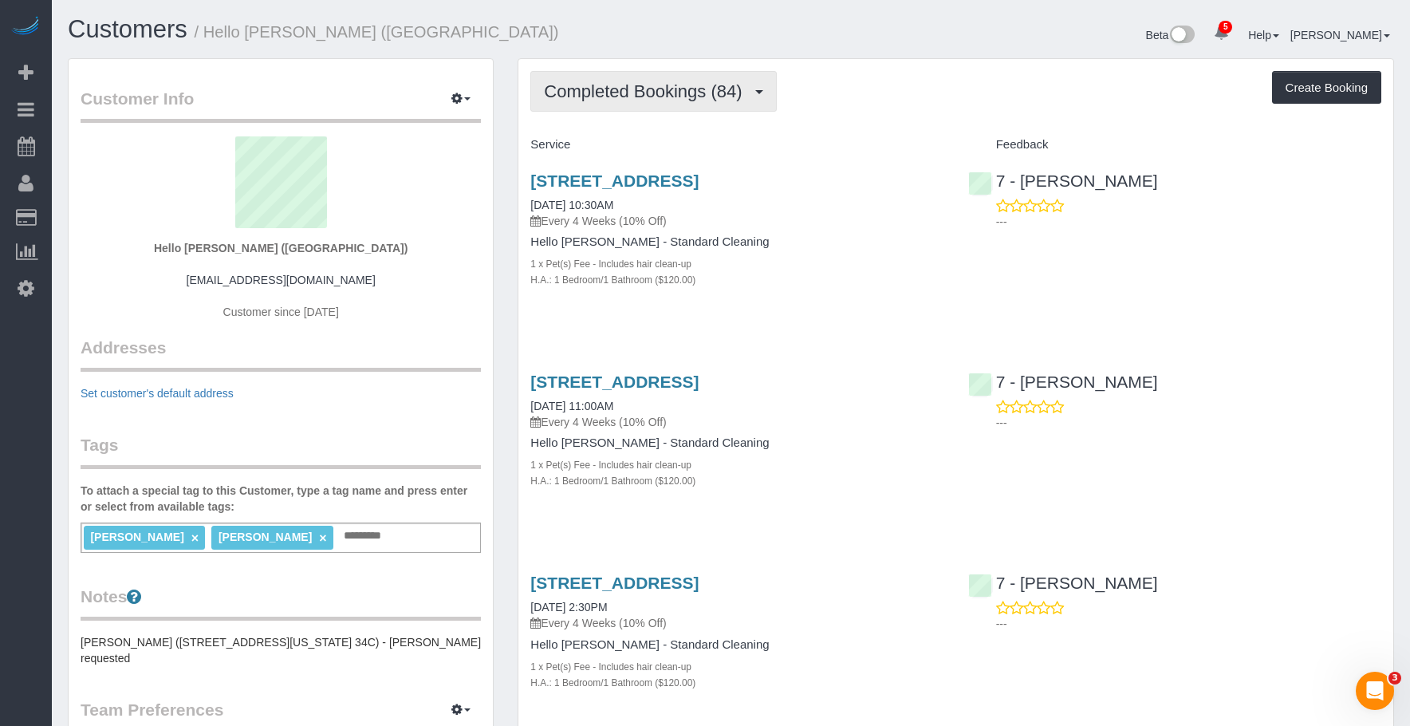
click at [632, 88] on span "Completed Bookings (84)" at bounding box center [647, 91] width 206 height 20
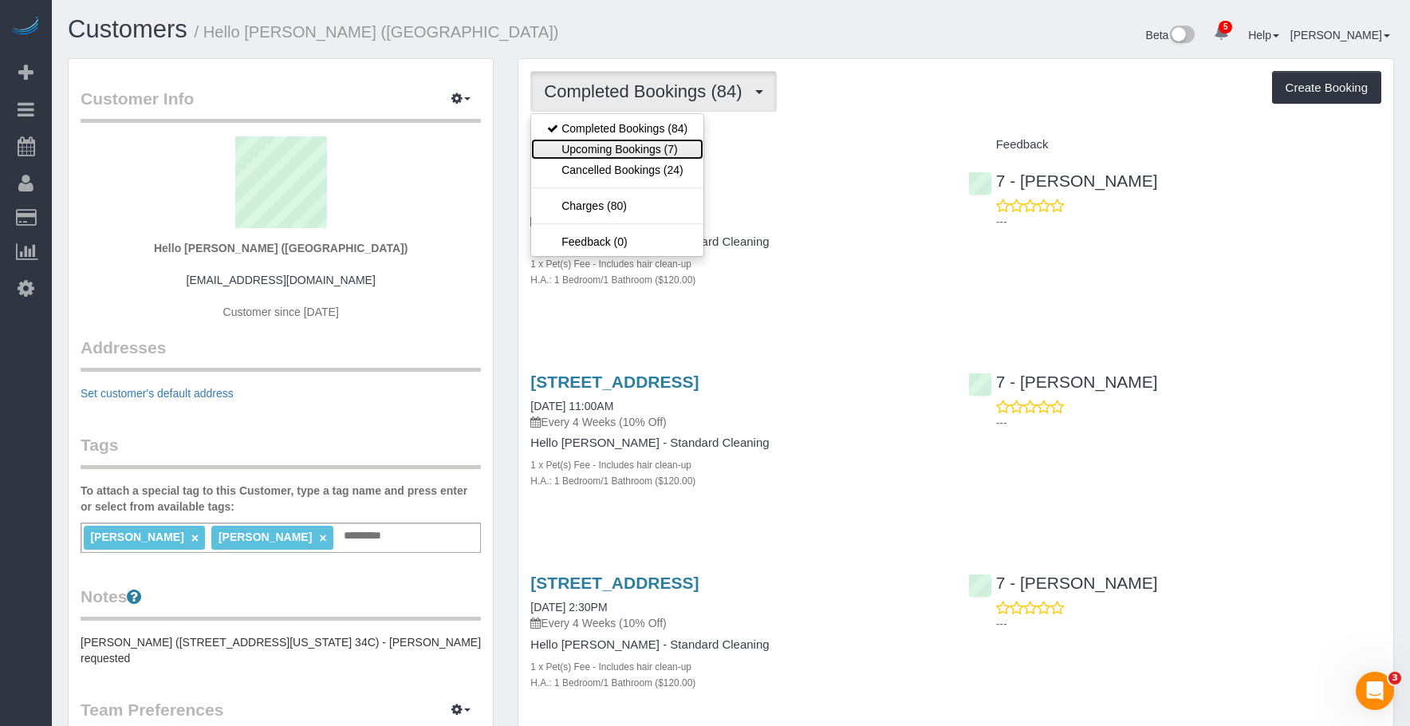
click at [620, 149] on link "Upcoming Bookings (7)" at bounding box center [617, 149] width 172 height 21
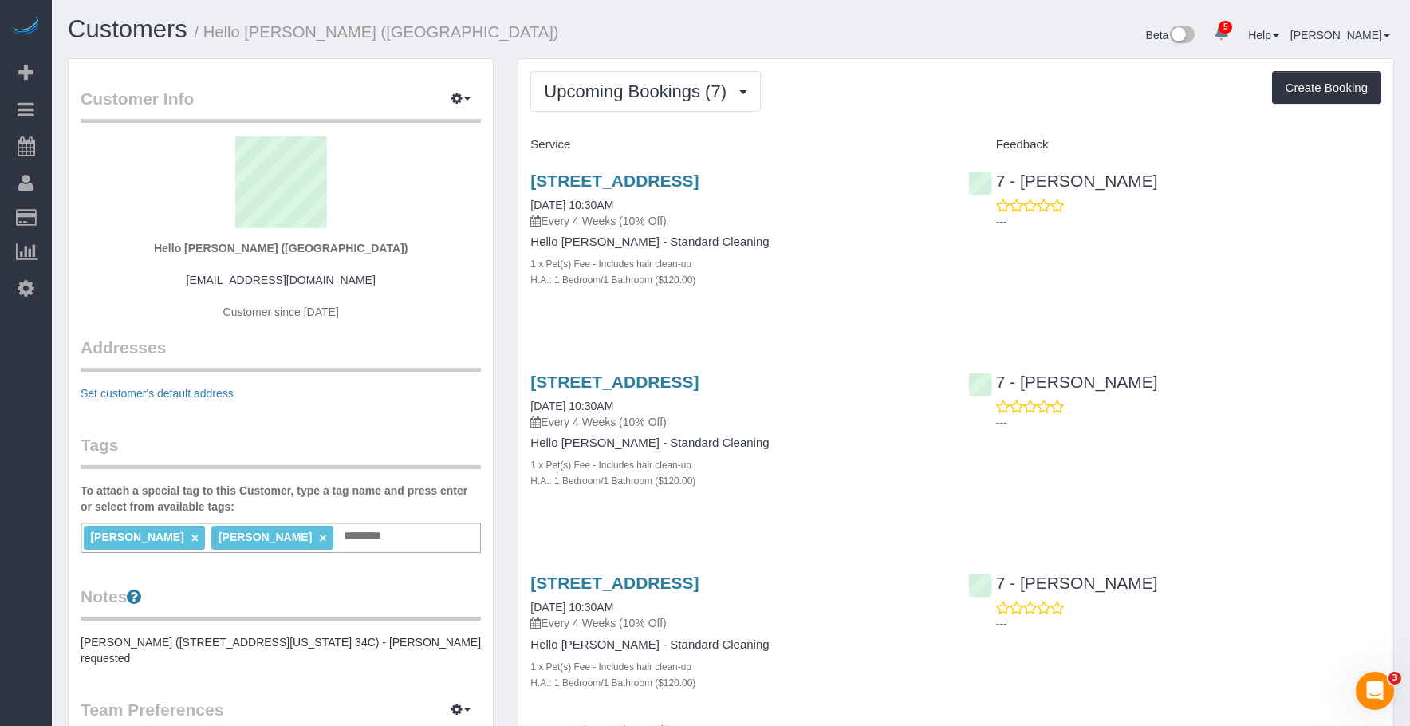
drag, startPoint x: 517, startPoint y: 176, endPoint x: 702, endPoint y: 203, distance: 186.2
copy link "5200 S Ulster Street, Apt. 1203, Greenwood Village, CO 80111"
click at [826, 450] on h4 "Hello [PERSON_NAME] - Standard Cleaning" at bounding box center [736, 443] width 413 height 14
click at [810, 430] on div "5200 S Ulster Street, Apt. 1203, Greenwood Village, CO 80111 09/08/2025 10:30AM…" at bounding box center [736, 400] width 413 height 57
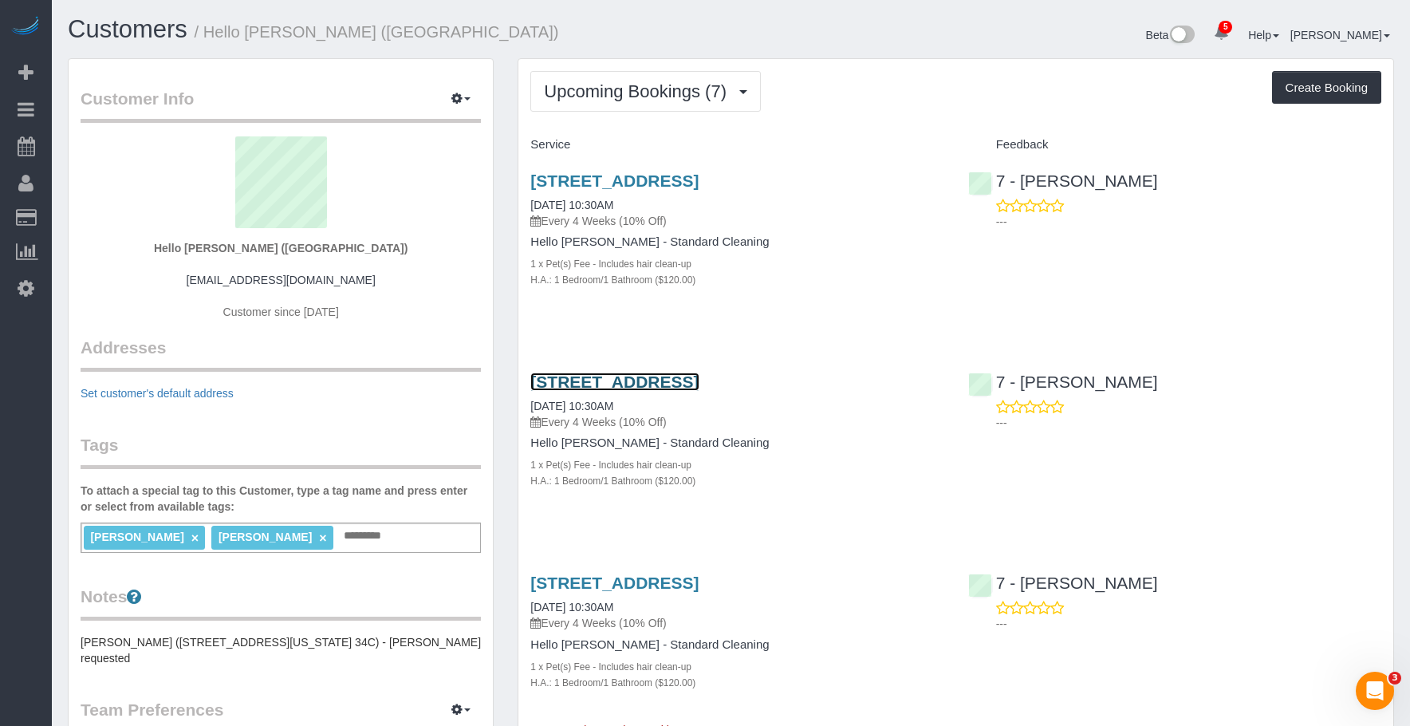
click at [698, 391] on link "5200 S Ulster Street, Apt. 1203, Greenwood Village, CO 80111" at bounding box center [614, 381] width 168 height 18
click at [849, 271] on div "1 x Pet(s) Fee - Includes hair clean-up" at bounding box center [736, 263] width 413 height 16
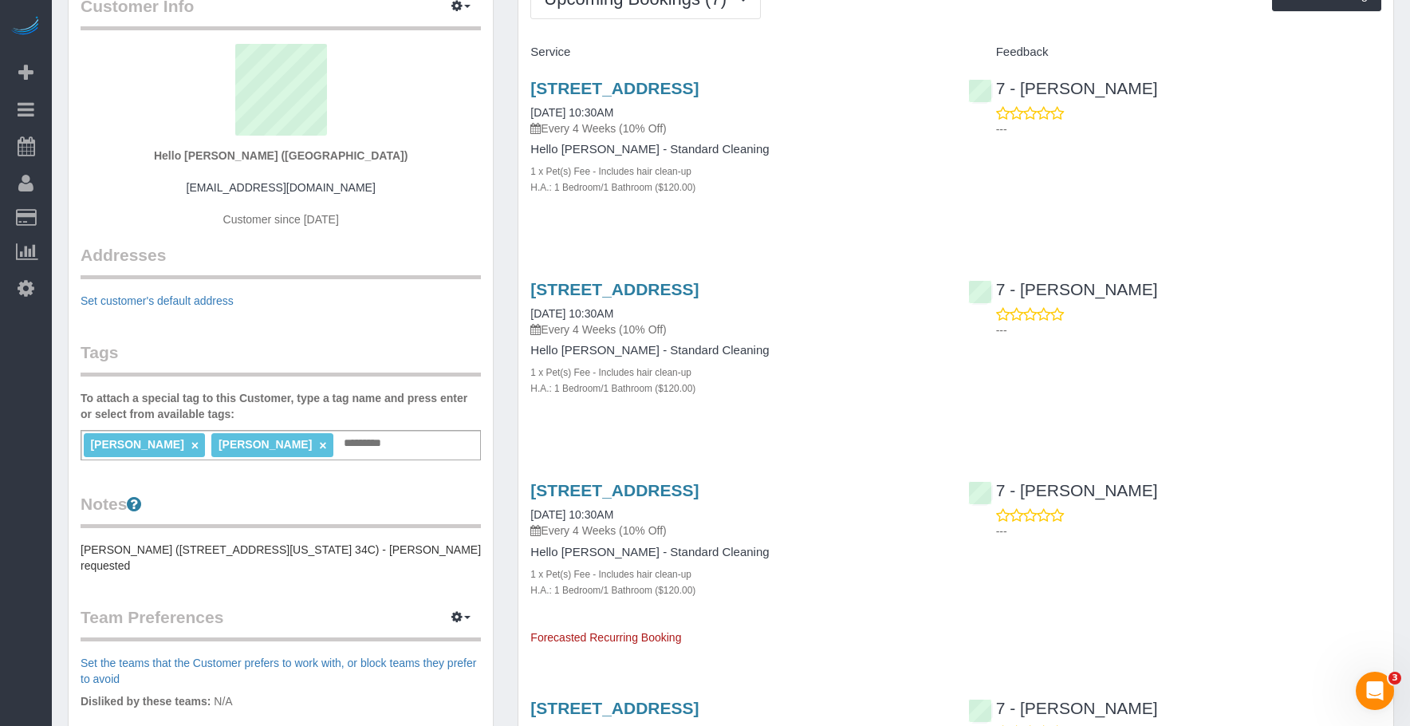
scroll to position [239, 0]
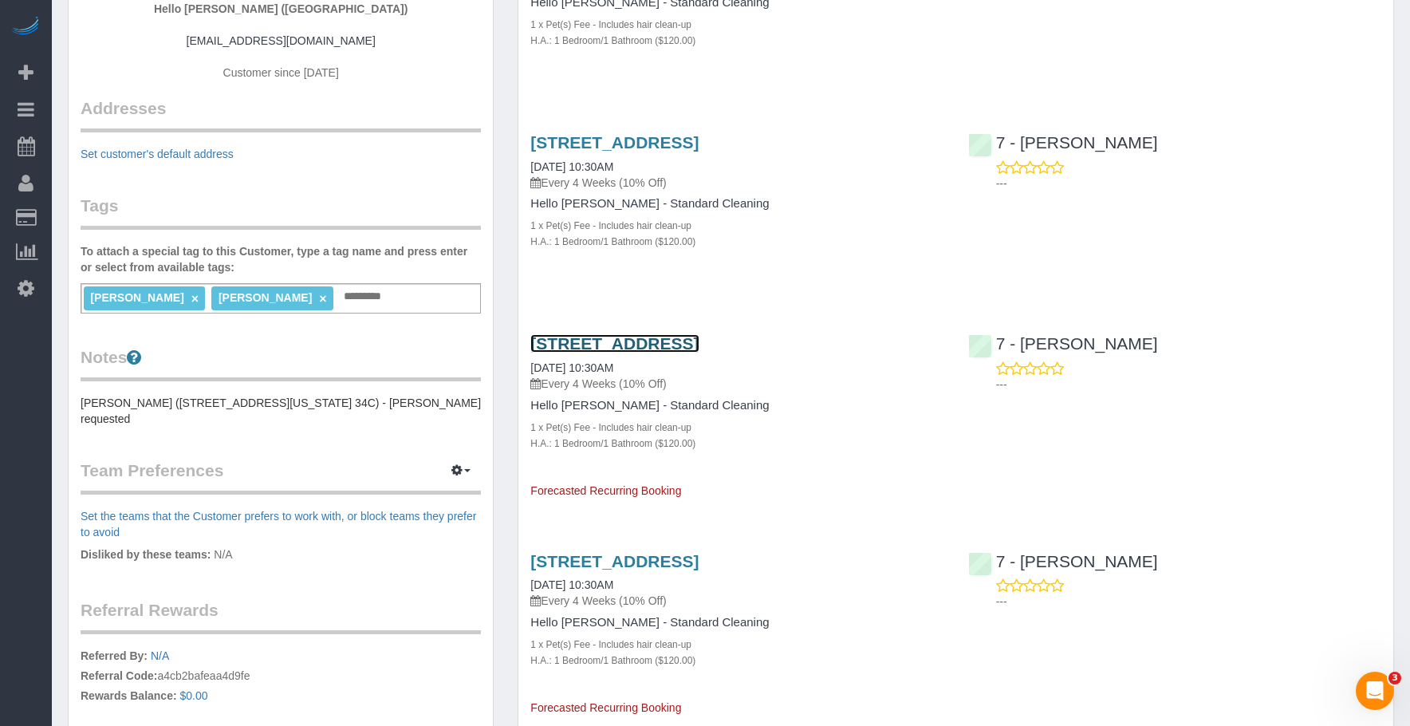
click at [698, 352] on link "5200 S Ulster Street, Apt. 1203, Greenwood Village, CO 80111" at bounding box center [614, 343] width 168 height 18
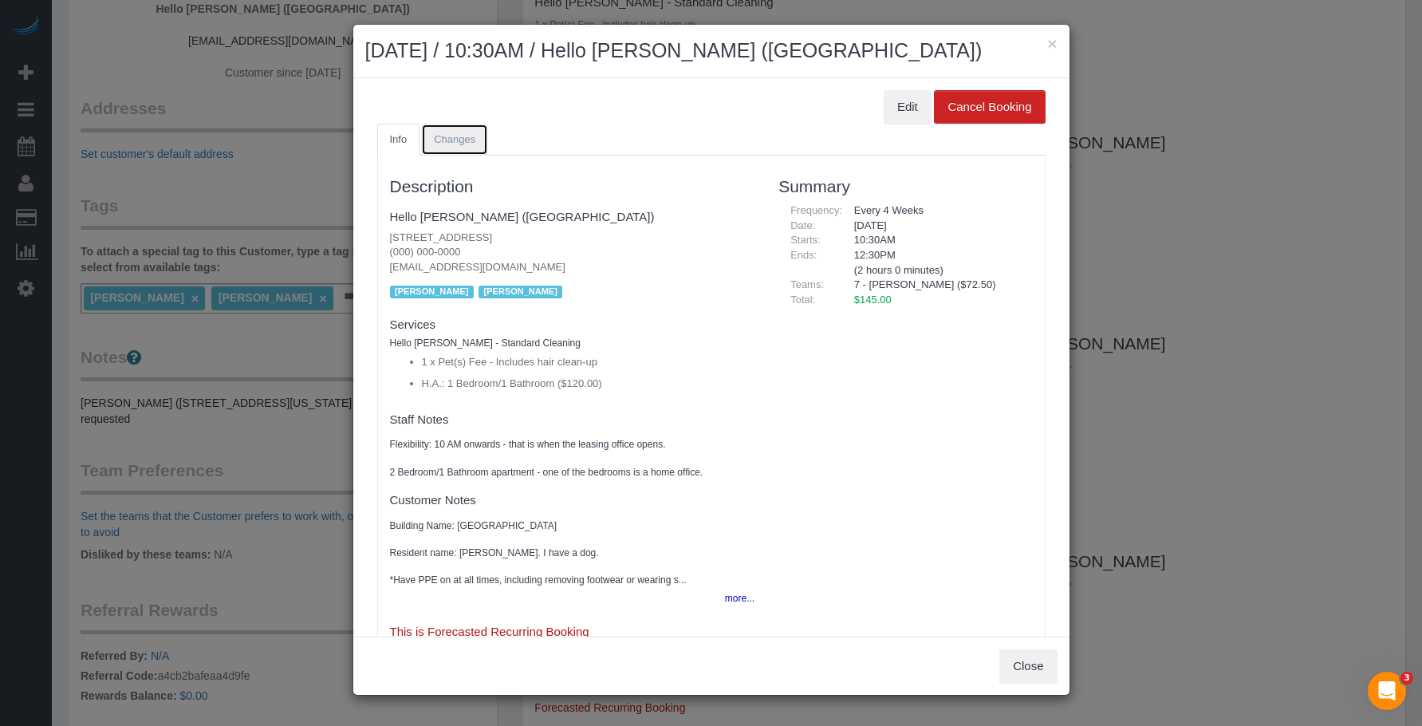
click at [470, 137] on span "Changes" at bounding box center [454, 139] width 41 height 12
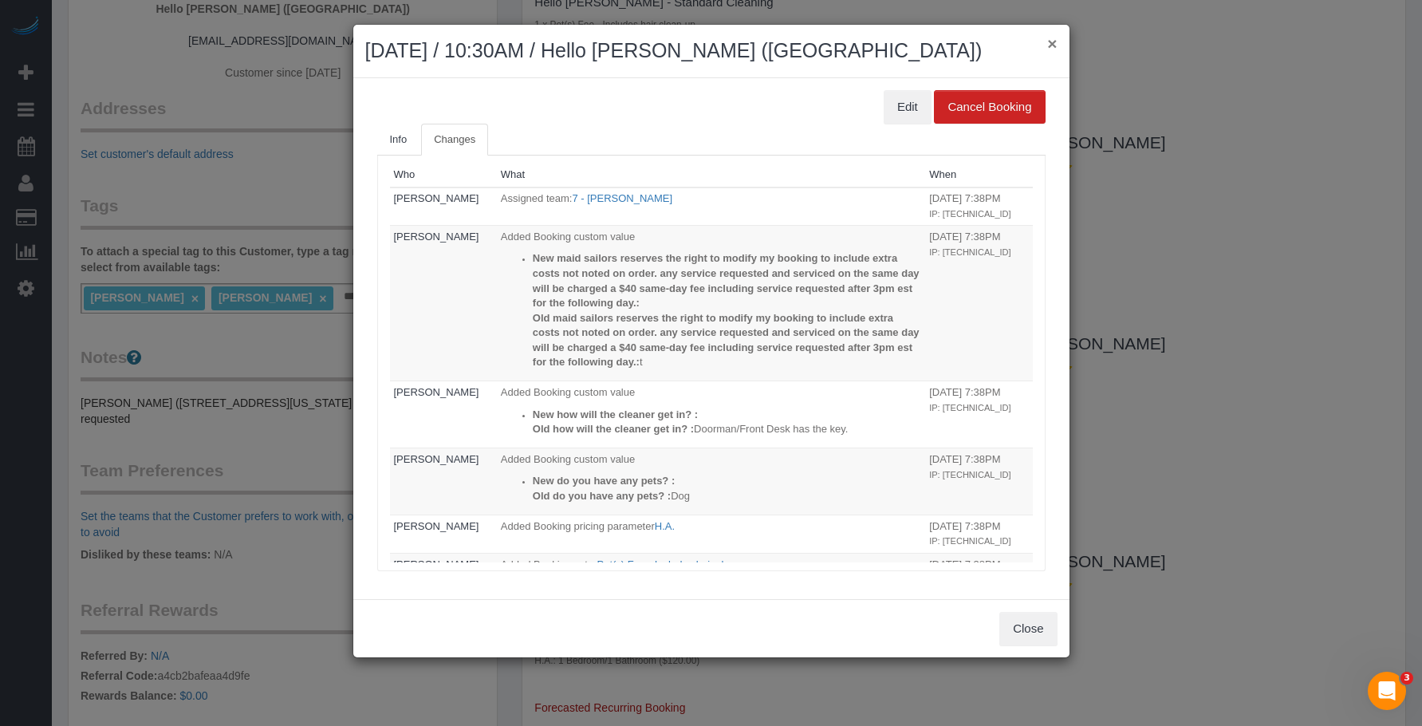
click at [1048, 40] on button "×" at bounding box center [1052, 43] width 10 height 17
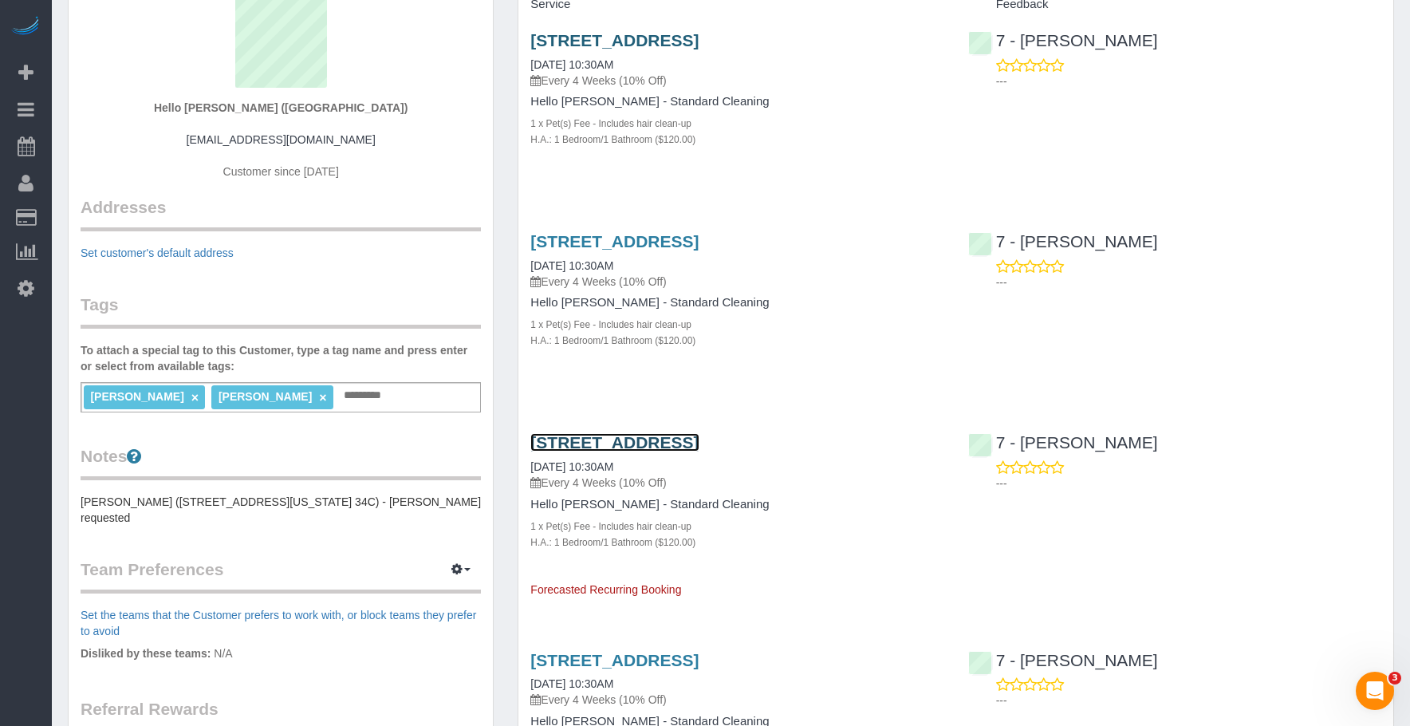
scroll to position [0, 0]
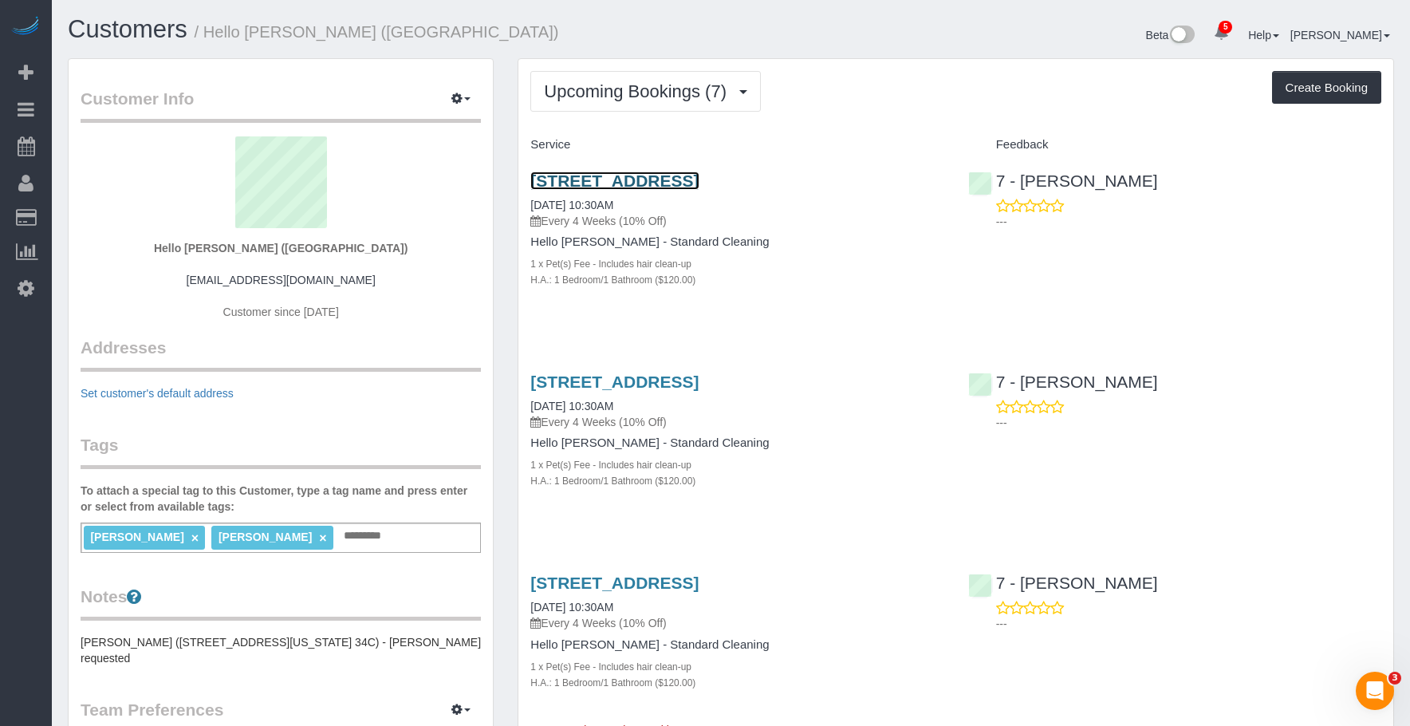
click at [698, 173] on link "5200 S Ulster Street, Apt. 1203, Greenwood Village, CO 80111" at bounding box center [614, 180] width 168 height 18
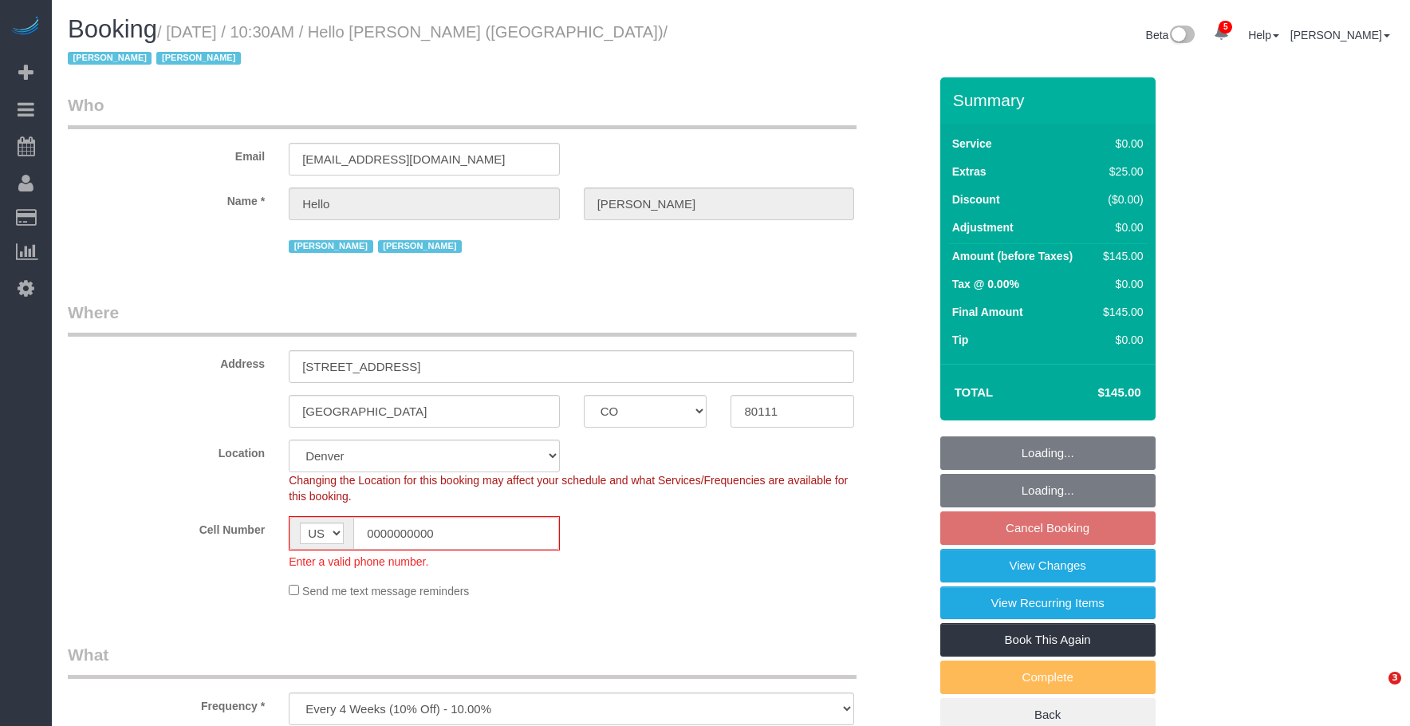
select select "CO"
select select "number:89"
select select "number:90"
select select "number:13"
select select "number:6"
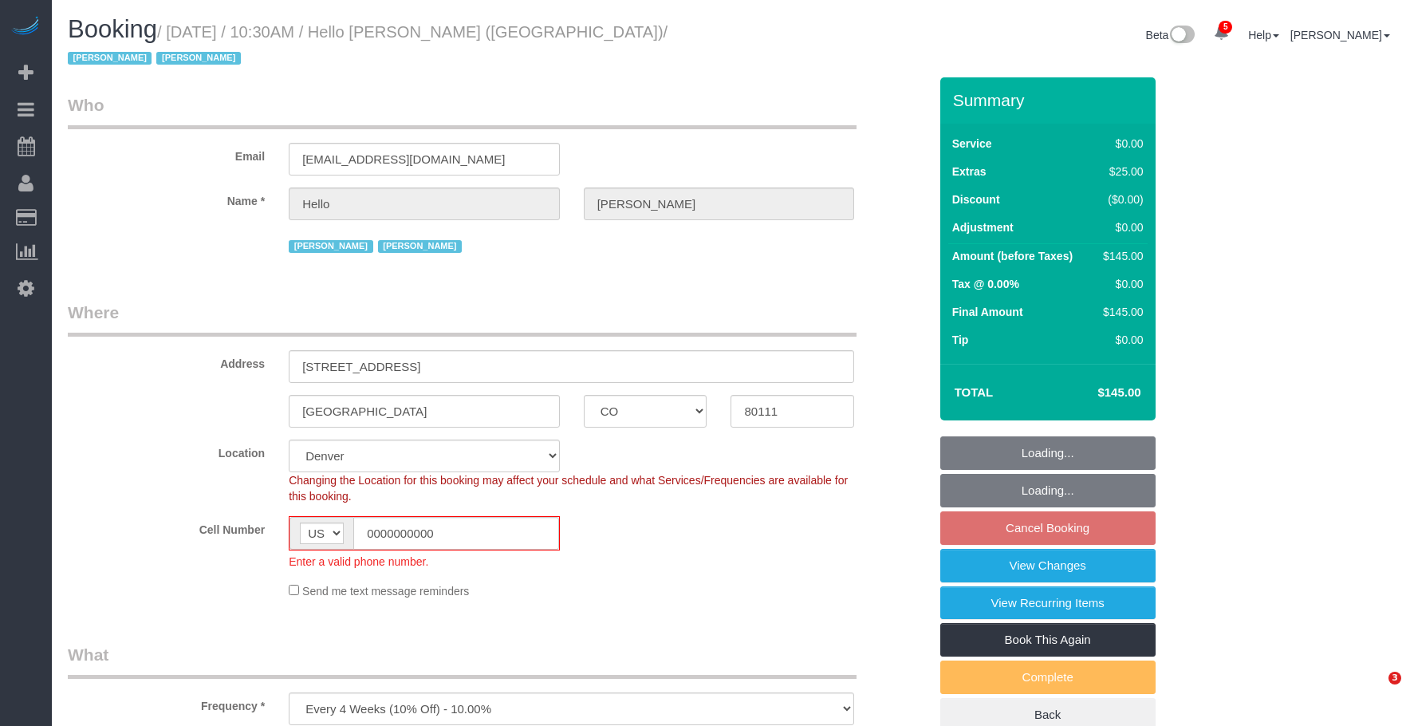
select select "object:939"
select select "1"
drag, startPoint x: 0, startPoint y: 0, endPoint x: 1032, endPoint y: 549, distance: 1168.9
click at [1032, 549] on link "View Changes" at bounding box center [1047, 565] width 215 height 33
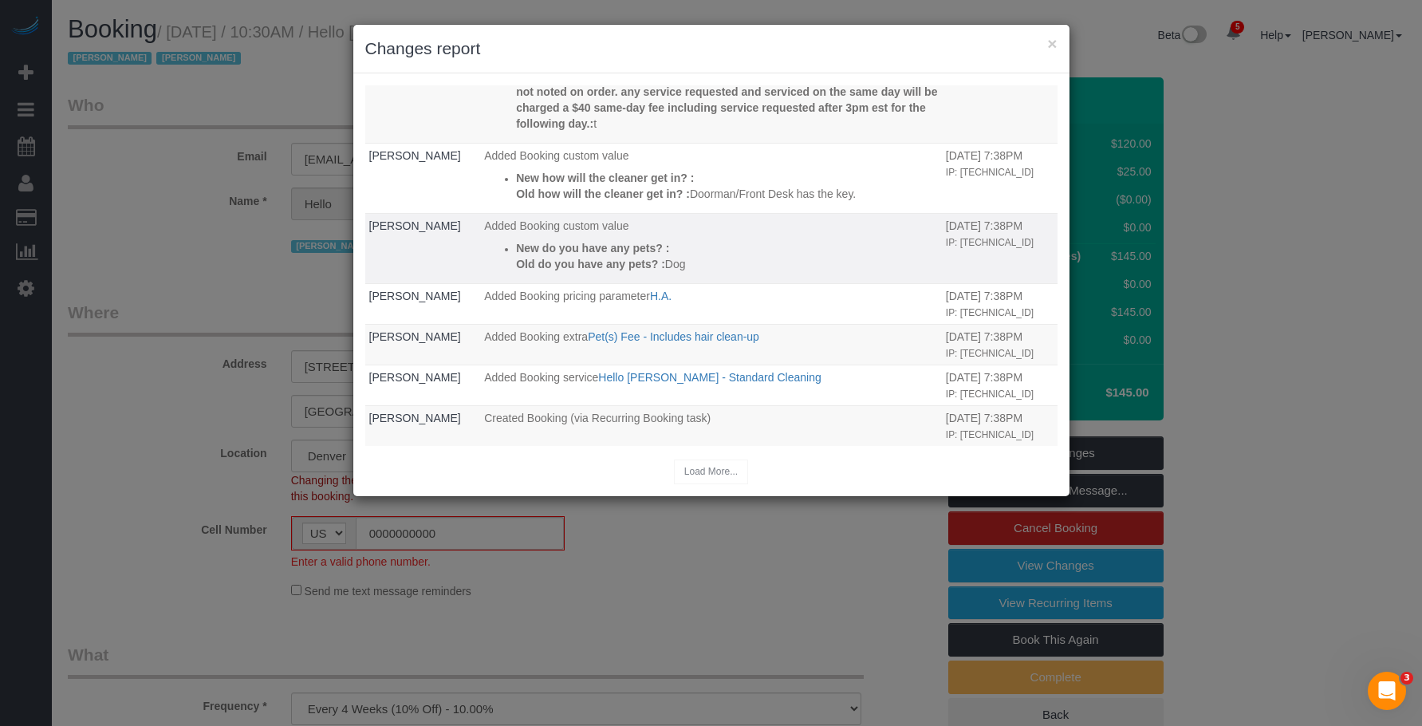
scroll to position [285, 0]
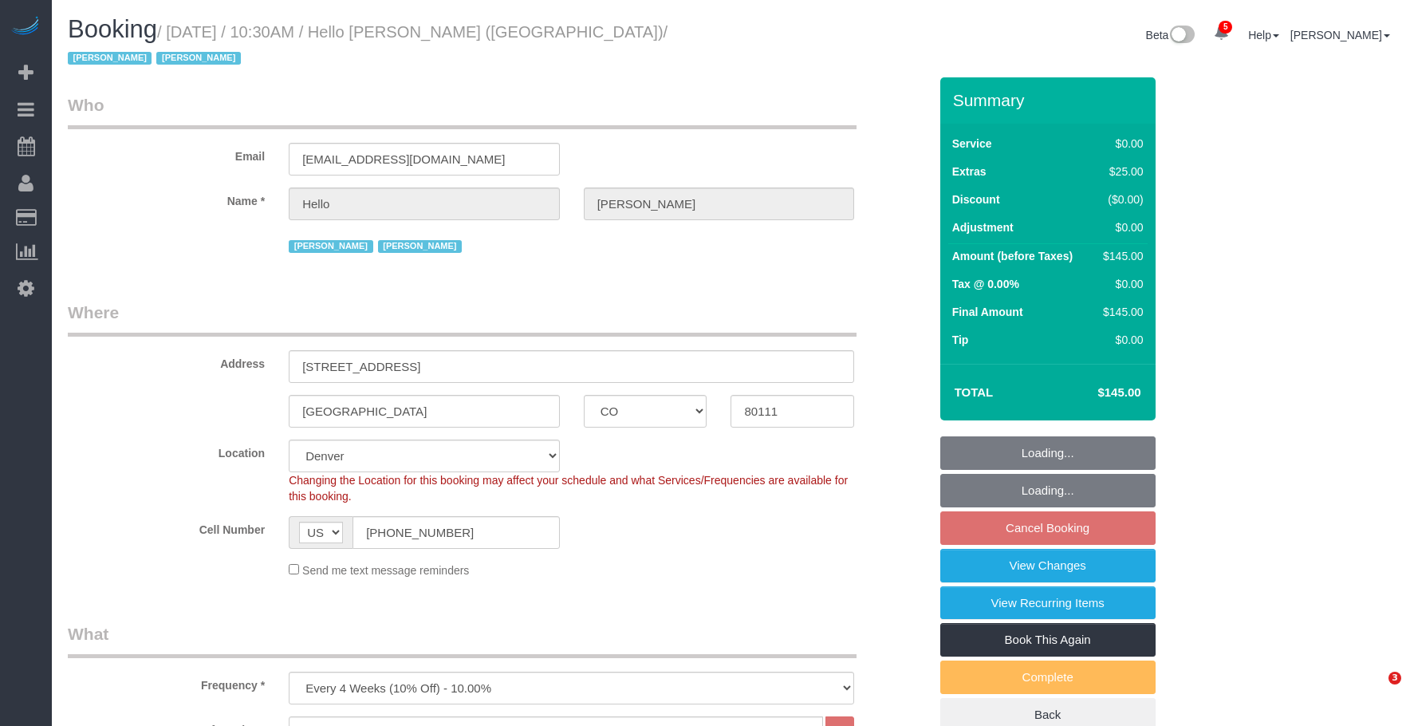
select select "CO"
select select "number:89"
select select "number:90"
select select "number:13"
select select "number:6"
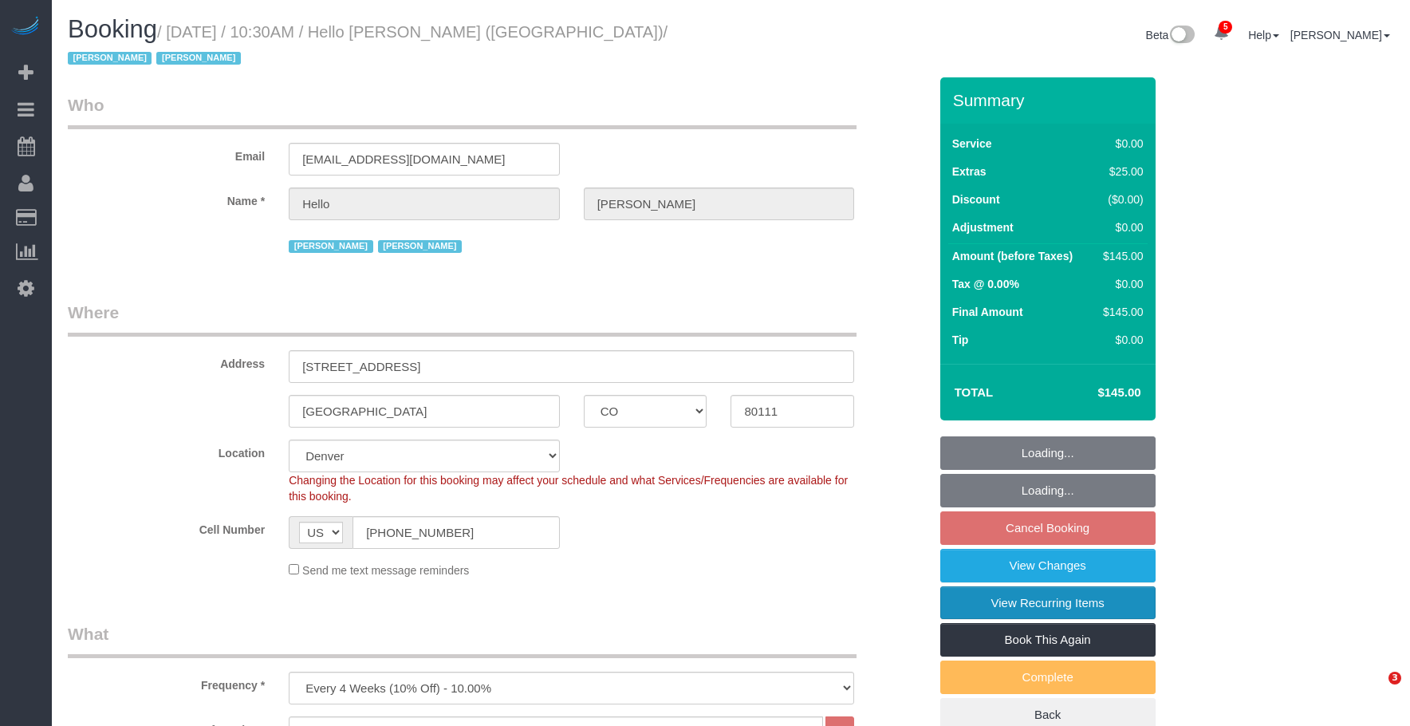
select select "object:939"
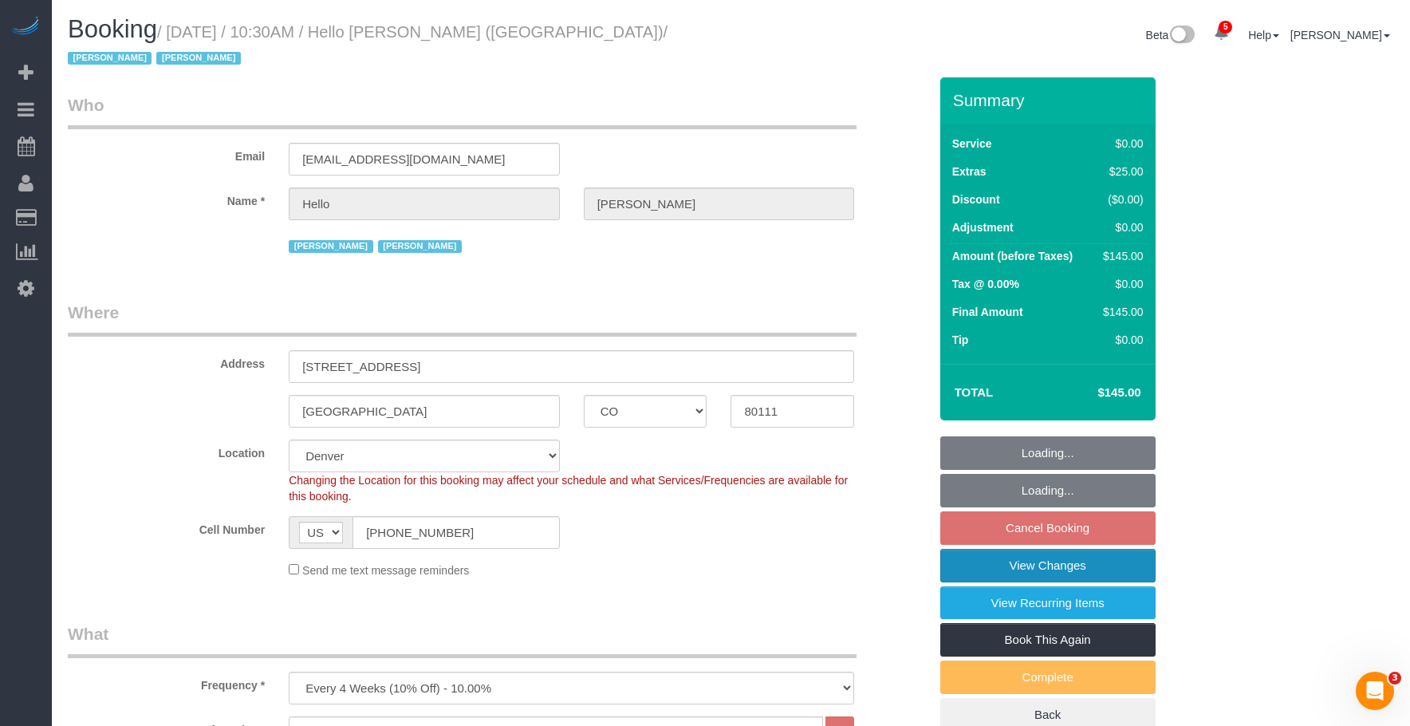
select select "1"
click at [1010, 550] on link "View Changes" at bounding box center [1047, 565] width 215 height 33
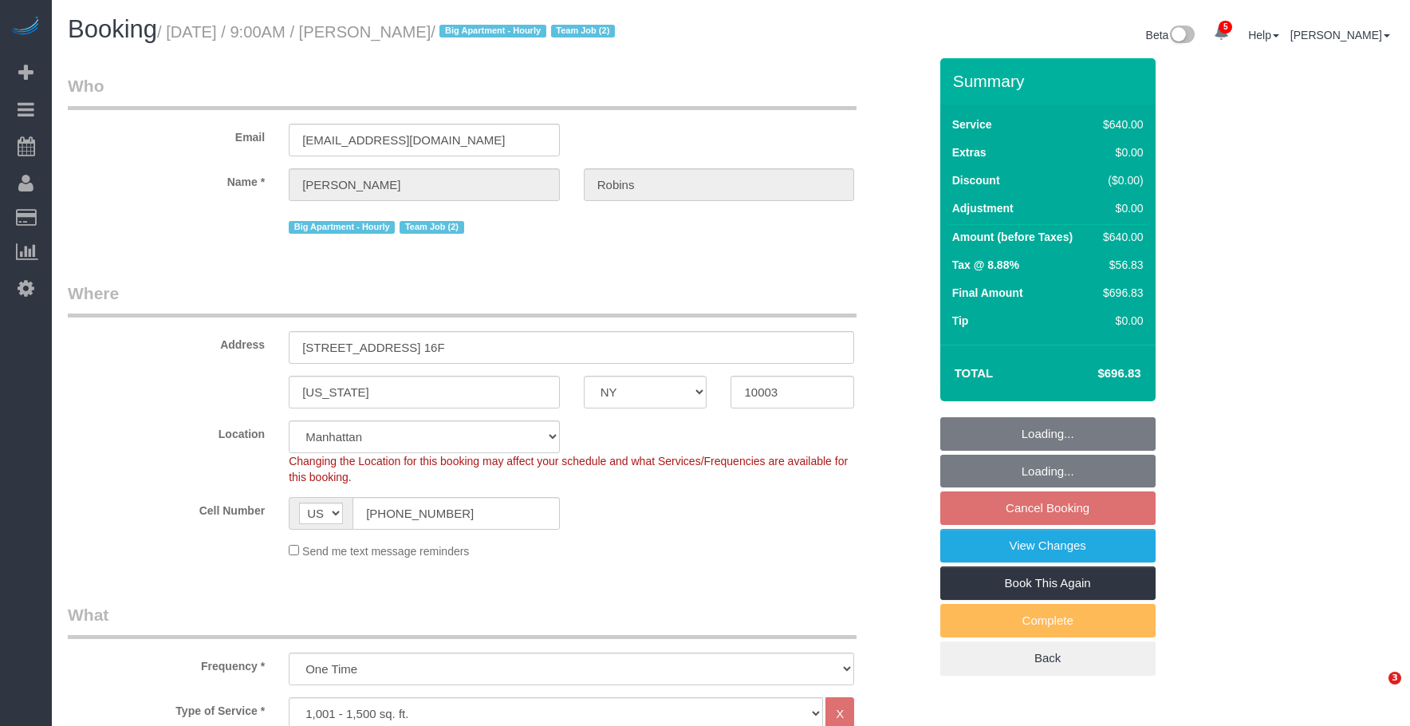
select select "NY"
select select "2"
select select "240"
select select "string:stripe-pm_1Roqj44VGloSiKo75hOd044o"
select select "spot2"
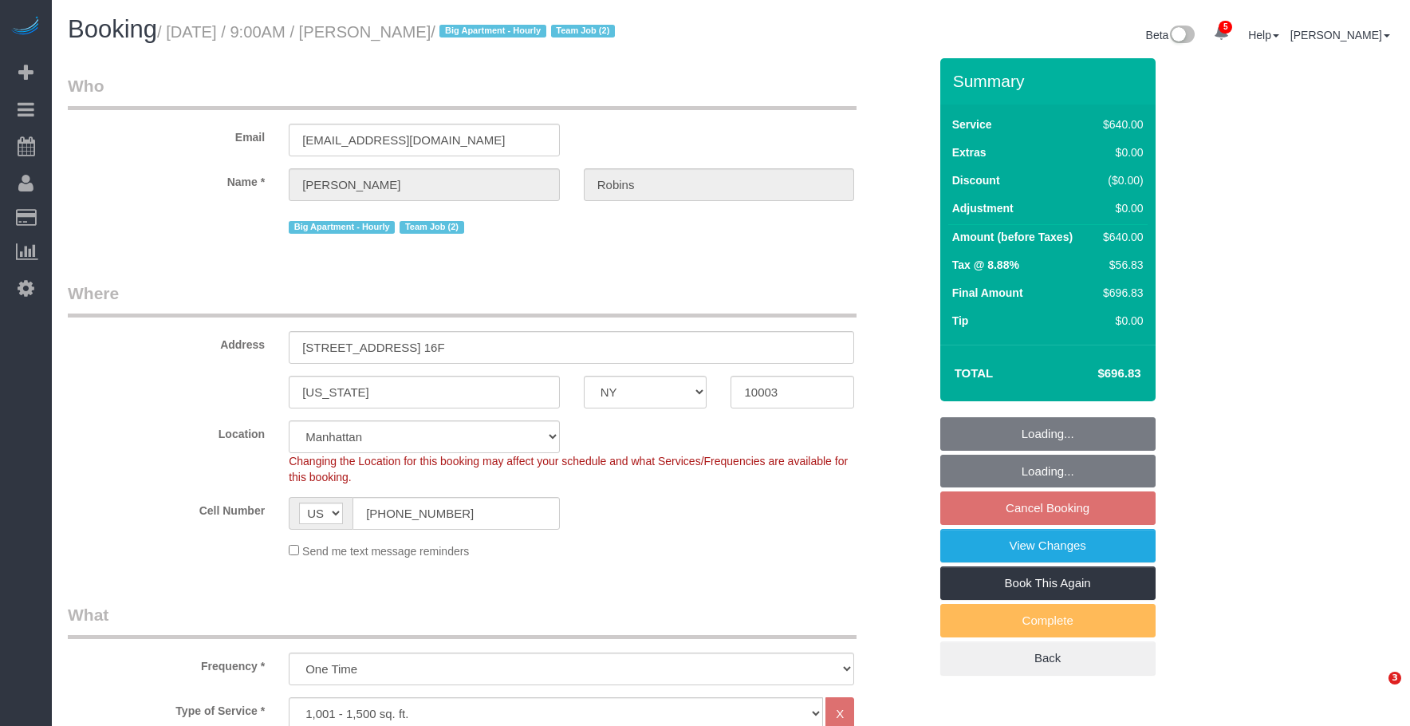
select select "number:57"
select select "number:72"
select select "number:15"
select select "number:6"
drag, startPoint x: 0, startPoint y: 0, endPoint x: 592, endPoint y: 290, distance: 659.7
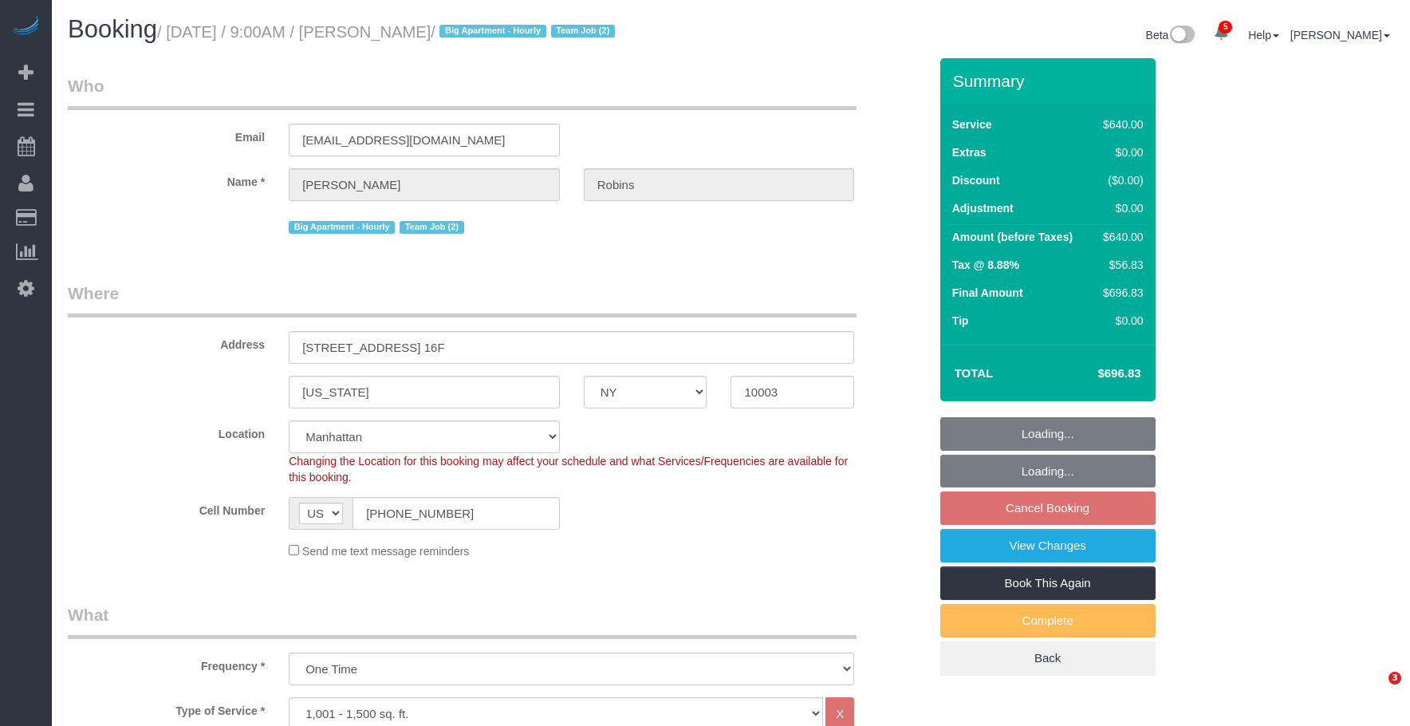
click at [586, 291] on legend "Where" at bounding box center [462, 299] width 789 height 36
select select "object:1335"
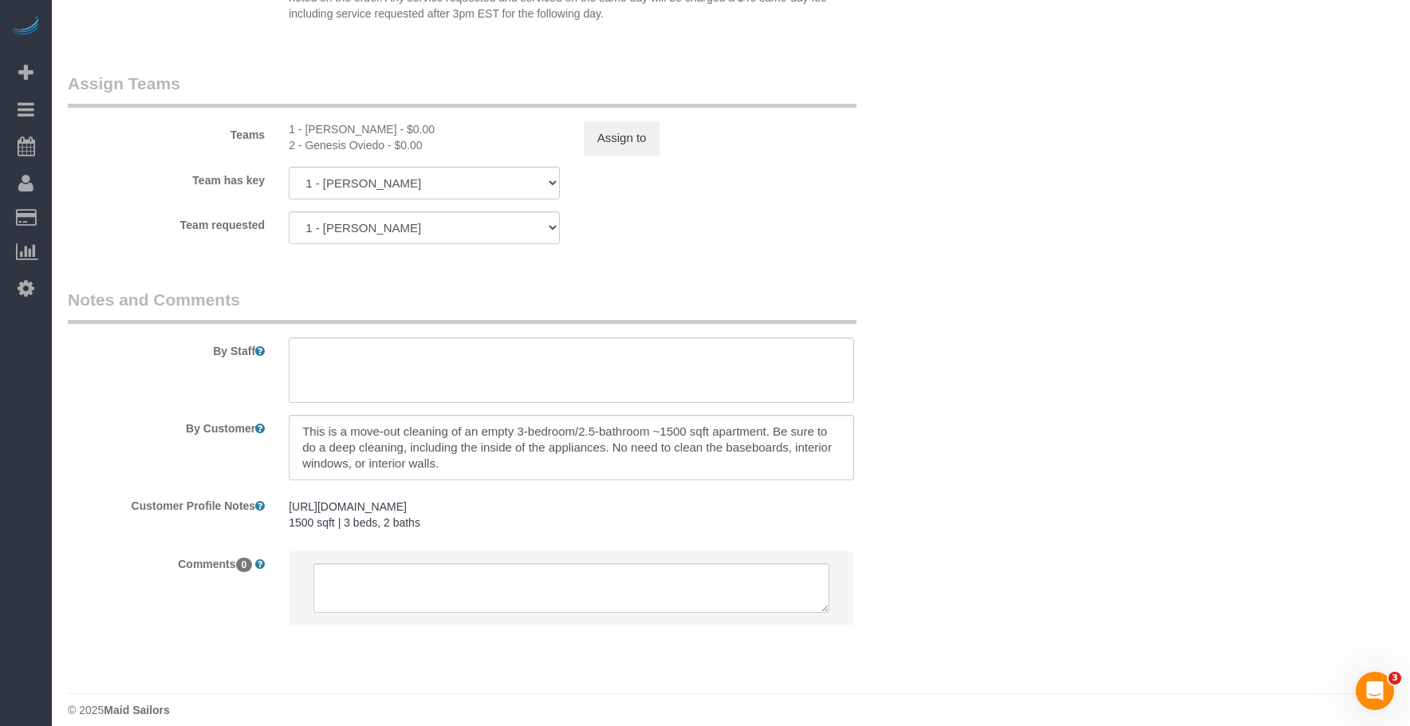
scroll to position [1737, 0]
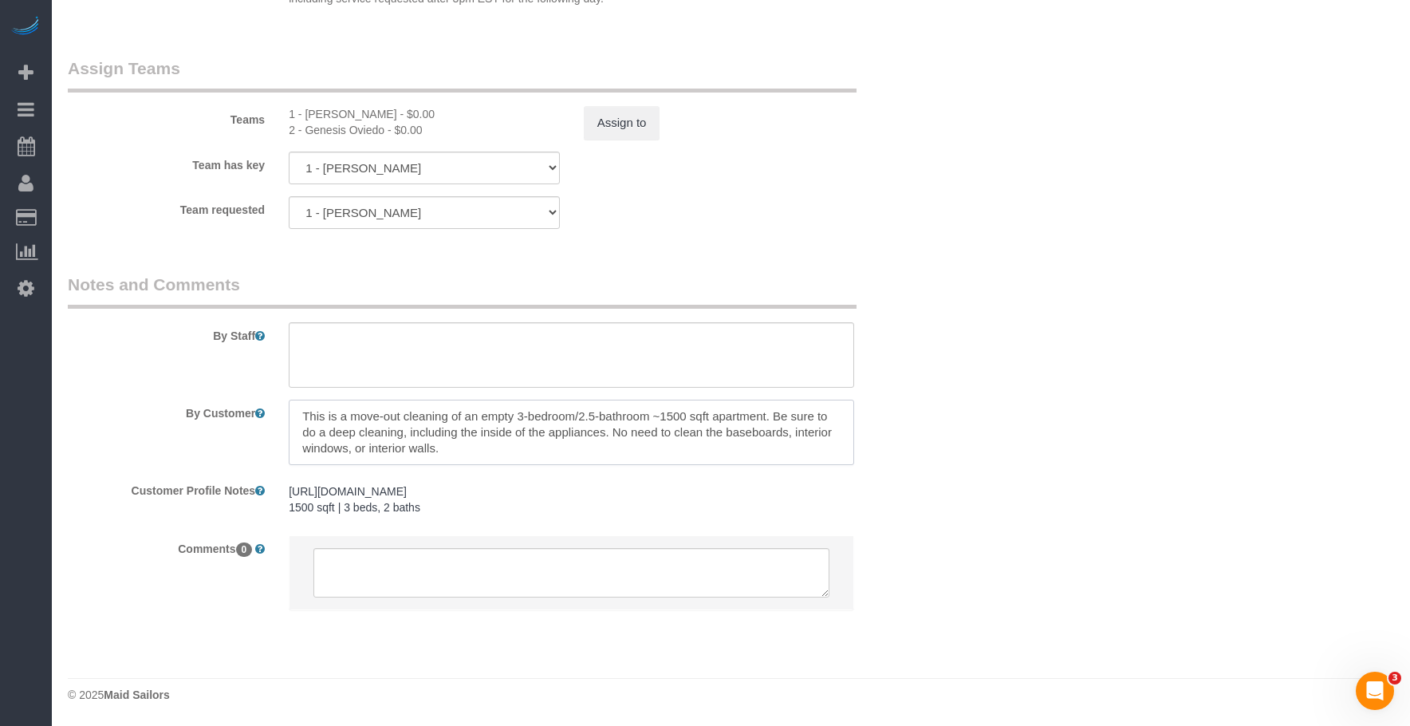
drag, startPoint x: 411, startPoint y: 438, endPoint x: 736, endPoint y: 553, distance: 345.3
click at [411, 438] on textarea at bounding box center [571, 431] width 565 height 65
drag, startPoint x: 915, startPoint y: 238, endPoint x: 923, endPoint y: 237, distance: 8.0
click at [915, 238] on fieldset "Assign Teams Teams 1 - [PERSON_NAME] - $0.00 2 - Genesis Oviedo - $0.00 Assign …" at bounding box center [498, 149] width 860 height 184
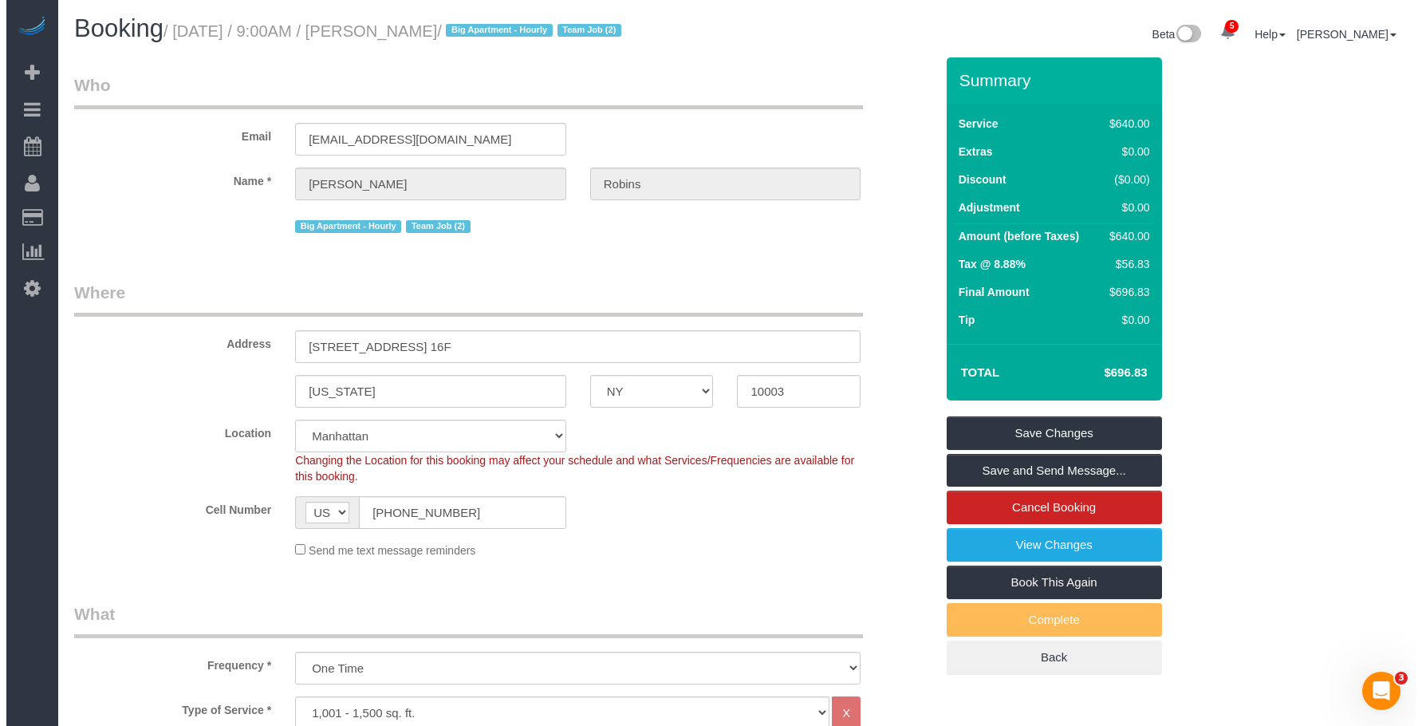
scroll to position [0, 0]
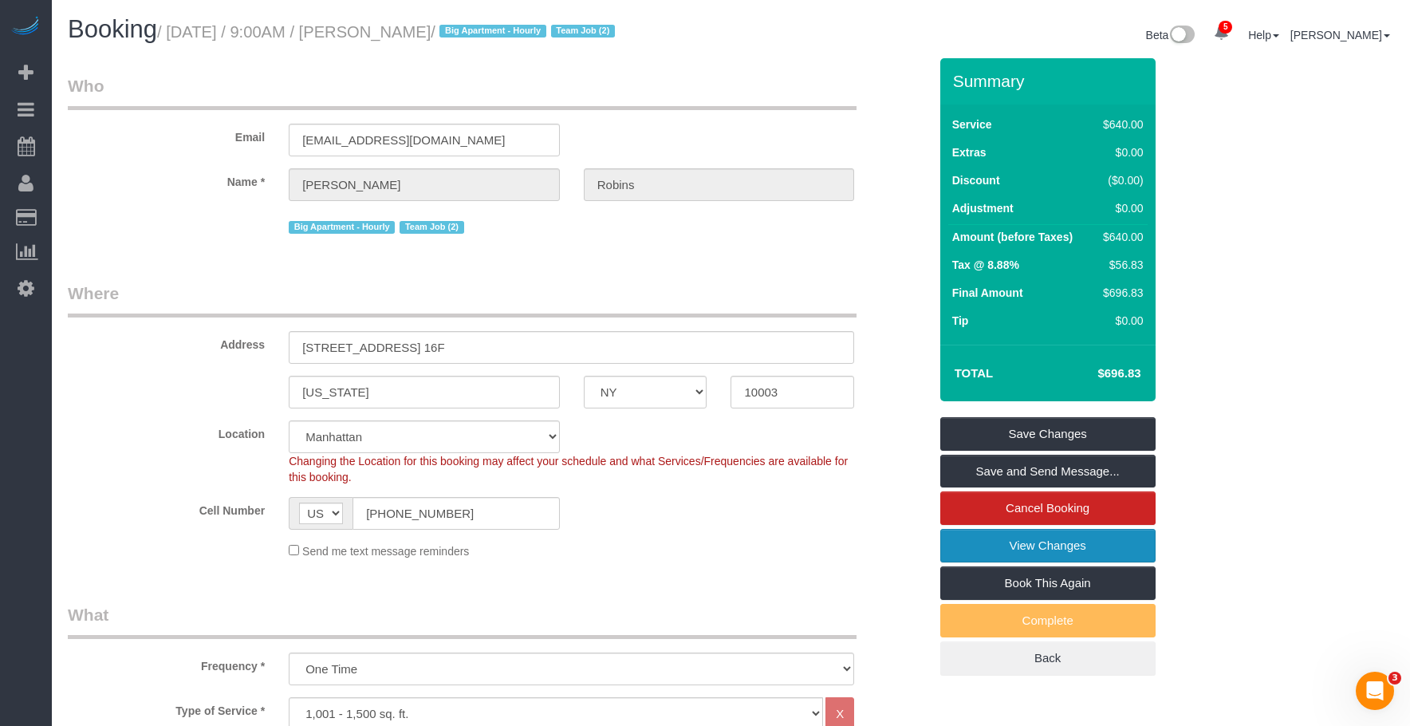
click at [984, 547] on link "View Changes" at bounding box center [1047, 545] width 215 height 33
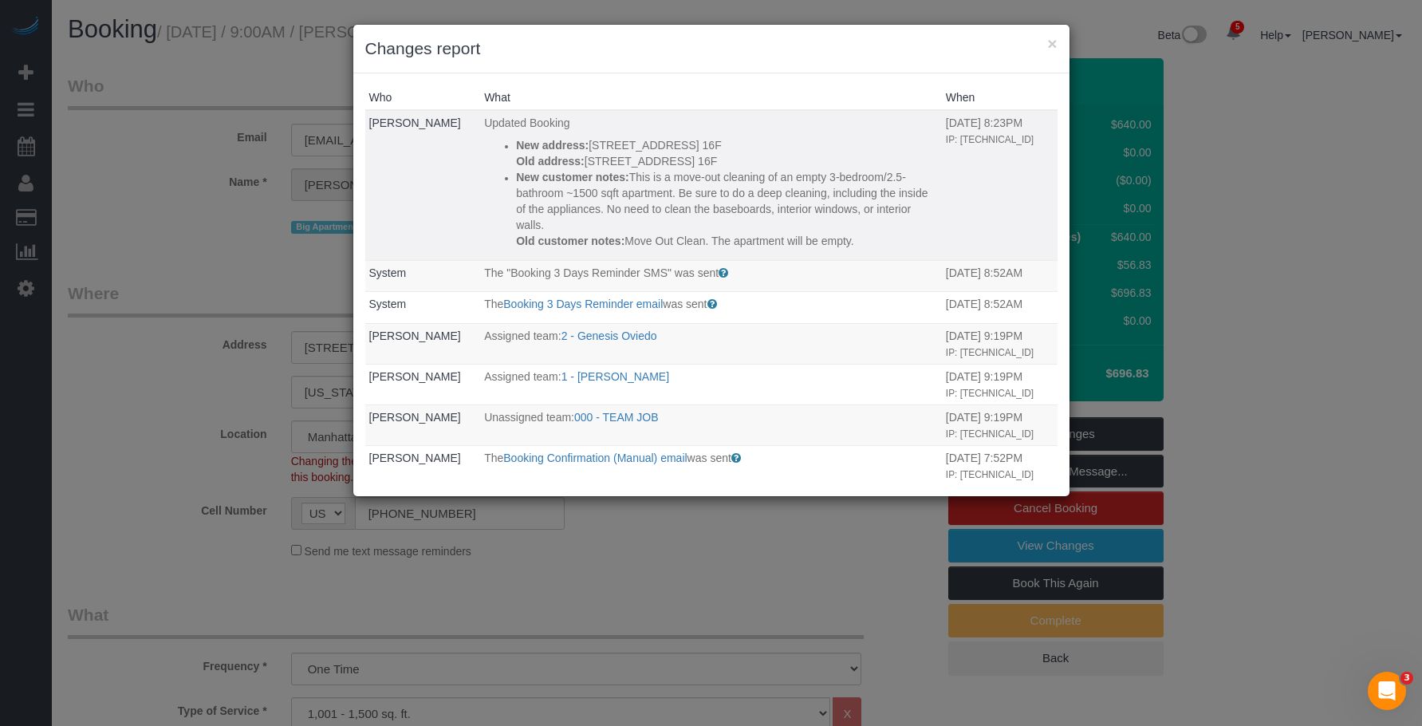
drag, startPoint x: 620, startPoint y: 183, endPoint x: 856, endPoint y: 236, distance: 242.0
click at [856, 236] on div "New customer notes: This is a move-out cleaning of an empty 3-bedroom/2.5-bathr…" at bounding box center [727, 209] width 422 height 80
click at [627, 191] on p "New customer notes: This is a move-out cleaning of an empty 3-bedroom/2.5-bathr…" at bounding box center [727, 201] width 422 height 64
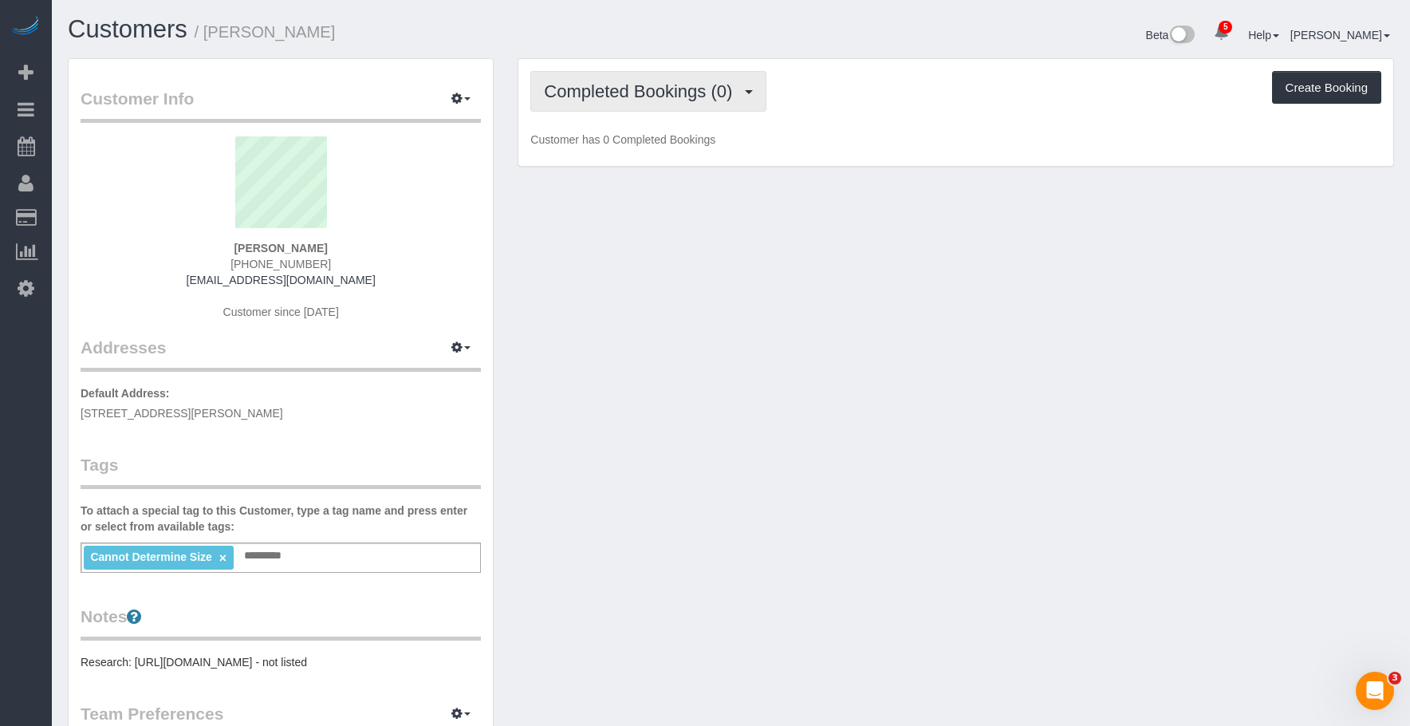
click at [620, 96] on span "Completed Bookings (0)" at bounding box center [642, 91] width 196 height 20
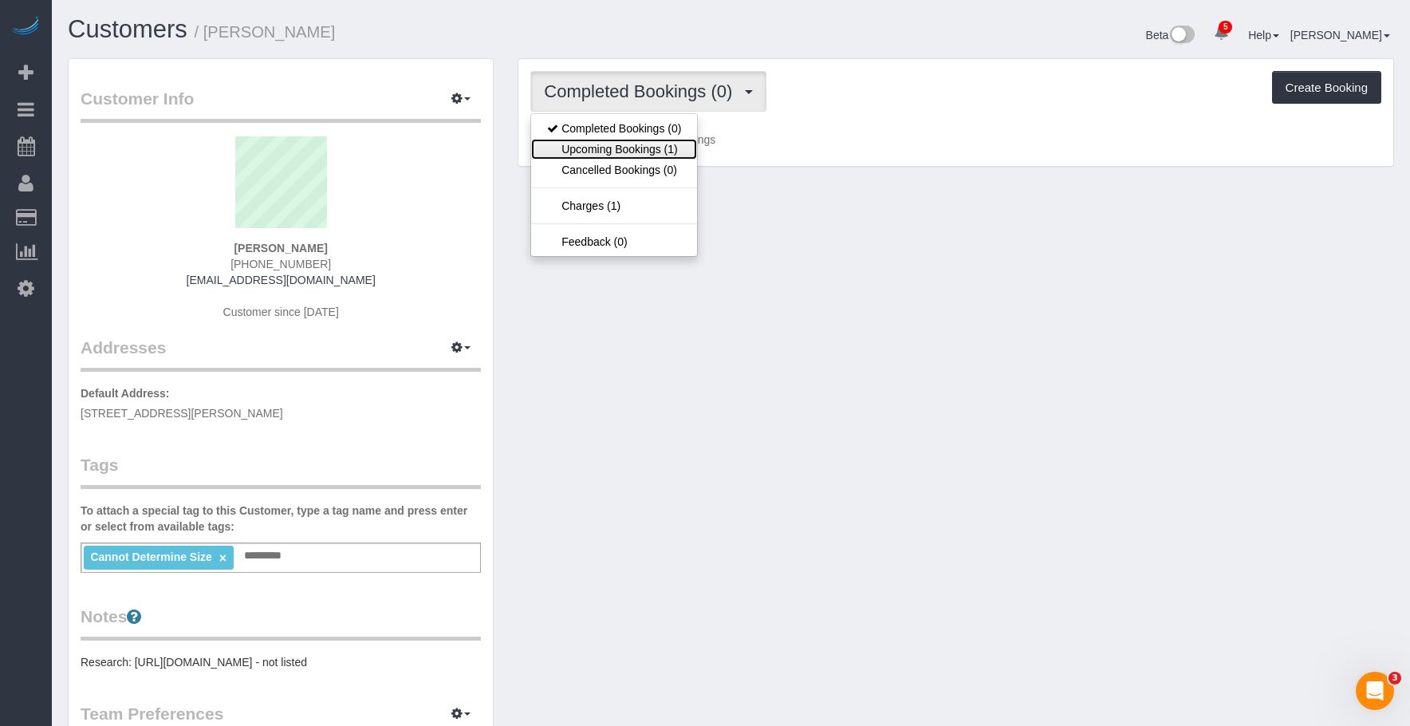
click at [611, 152] on link "Upcoming Bookings (1)" at bounding box center [614, 149] width 166 height 21
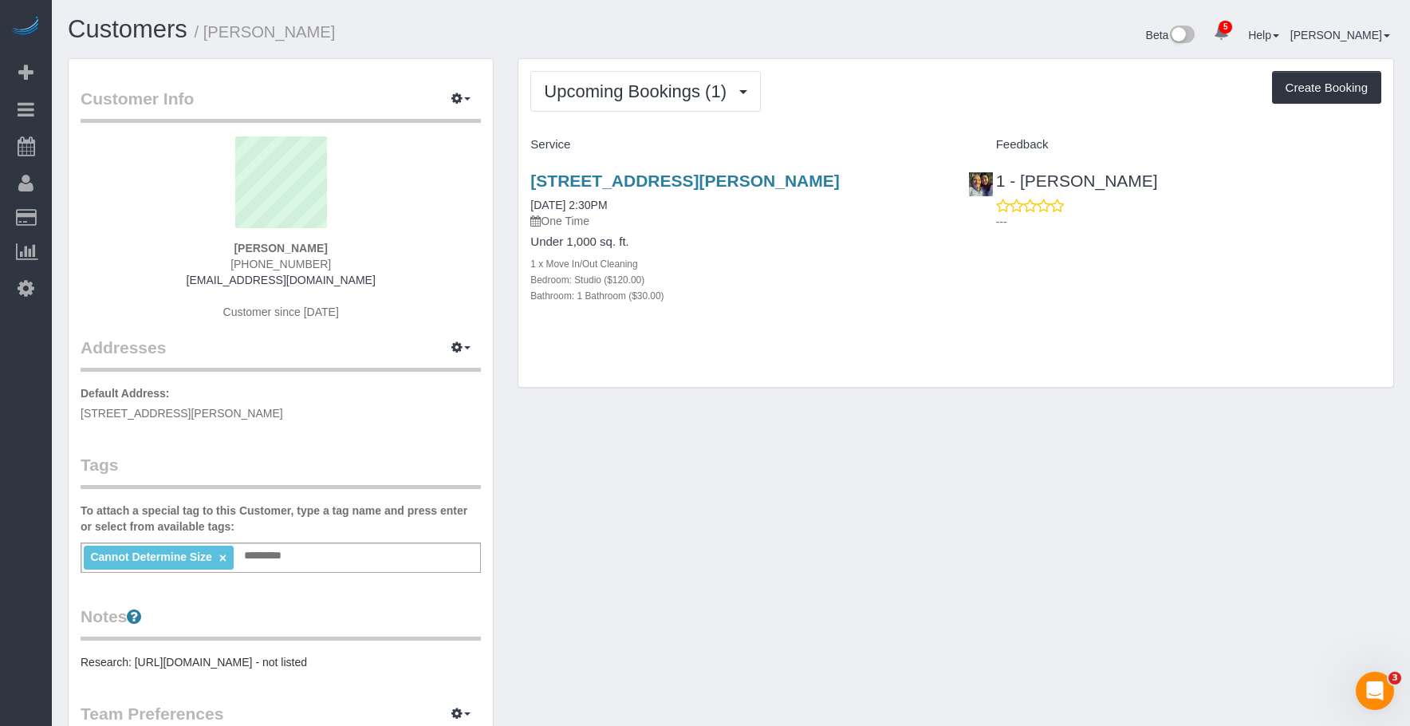
drag, startPoint x: 528, startPoint y: 172, endPoint x: 604, endPoint y: 205, distance: 83.2
click at [604, 205] on div "[STREET_ADDRESS][PERSON_NAME] [DATE] 2:30PM One Time Under 1,000 sq. ft. 1 x Mo…" at bounding box center [736, 246] width 437 height 177
copy link "[STREET_ADDRESS][PERSON_NAME]"
click at [150, 665] on pre "Research: [URL][DOMAIN_NAME] - not listed" at bounding box center [281, 662] width 400 height 16
drag, startPoint x: 146, startPoint y: 667, endPoint x: 366, endPoint y: 668, distance: 220.1
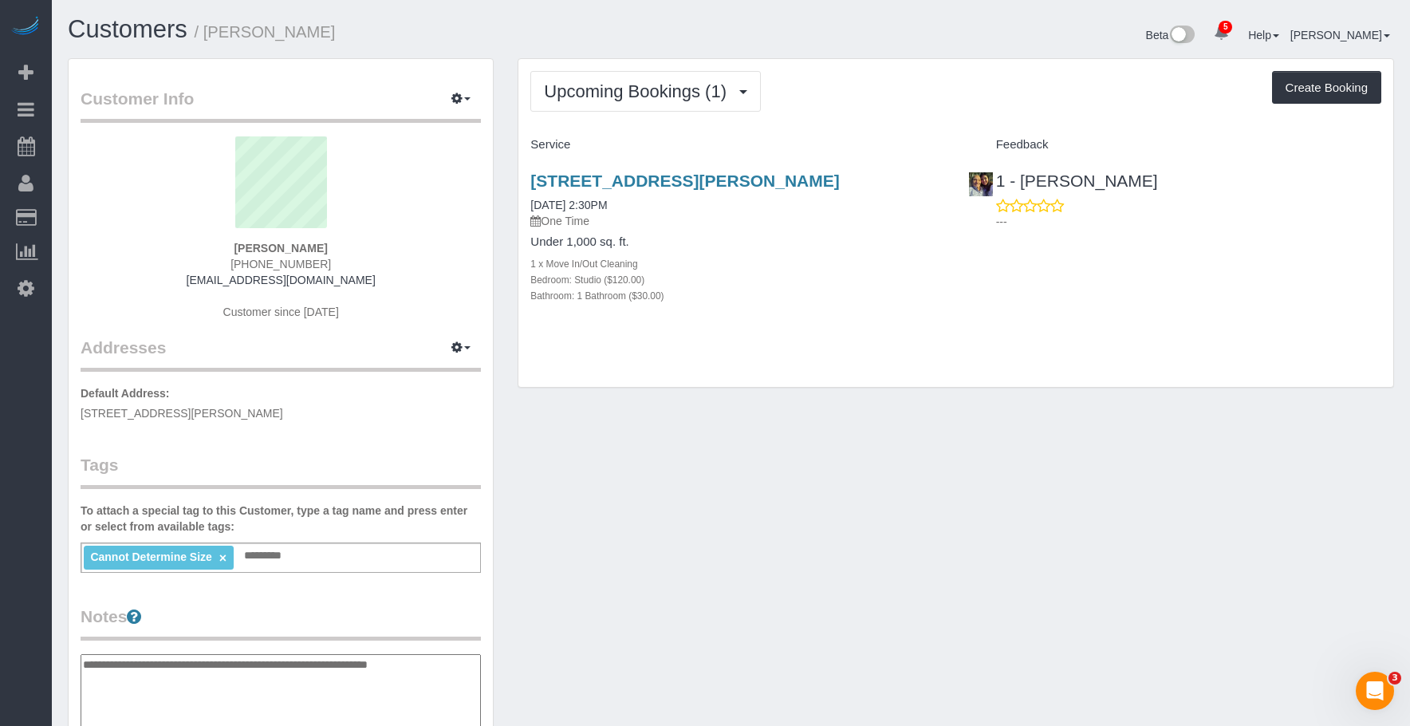
click at [366, 668] on textarea "**********" at bounding box center [281, 736] width 400 height 164
click at [903, 287] on div "Bedroom: Studio ($120.00)" at bounding box center [736, 279] width 413 height 16
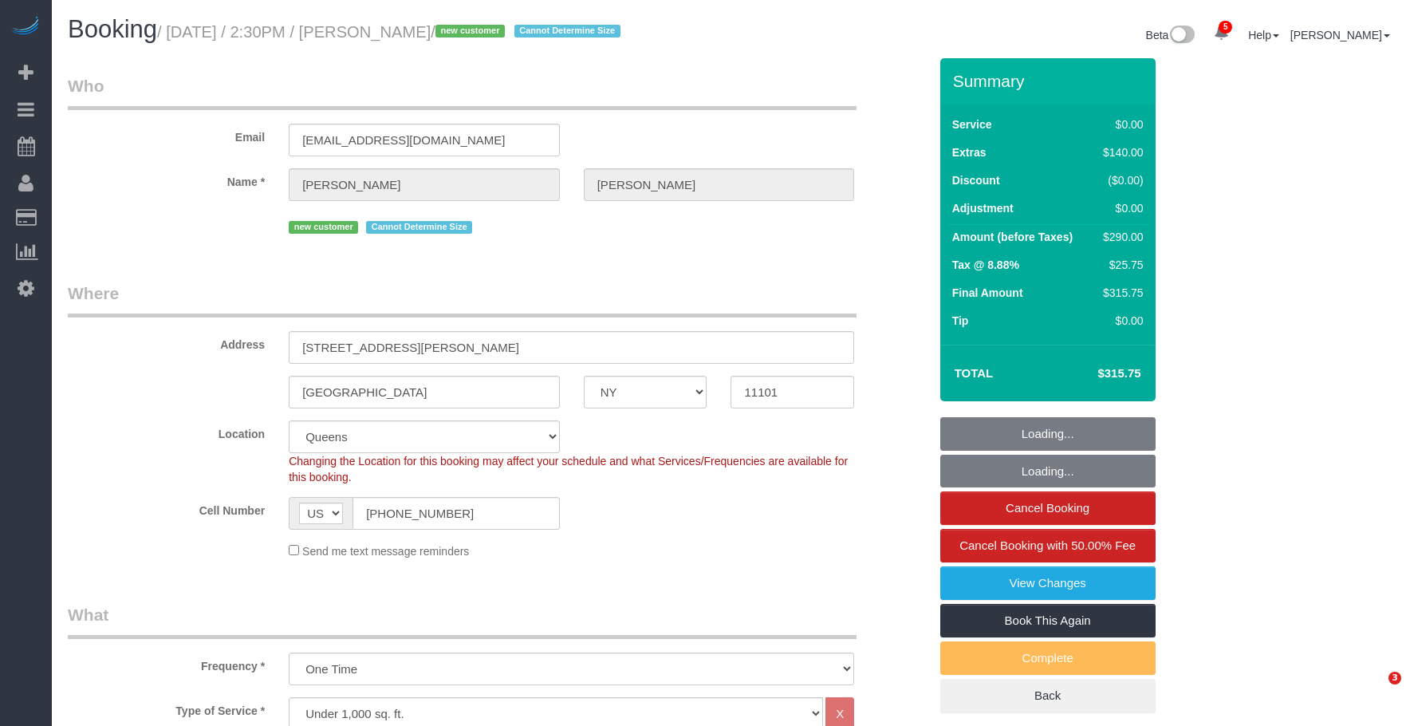
select select "NY"
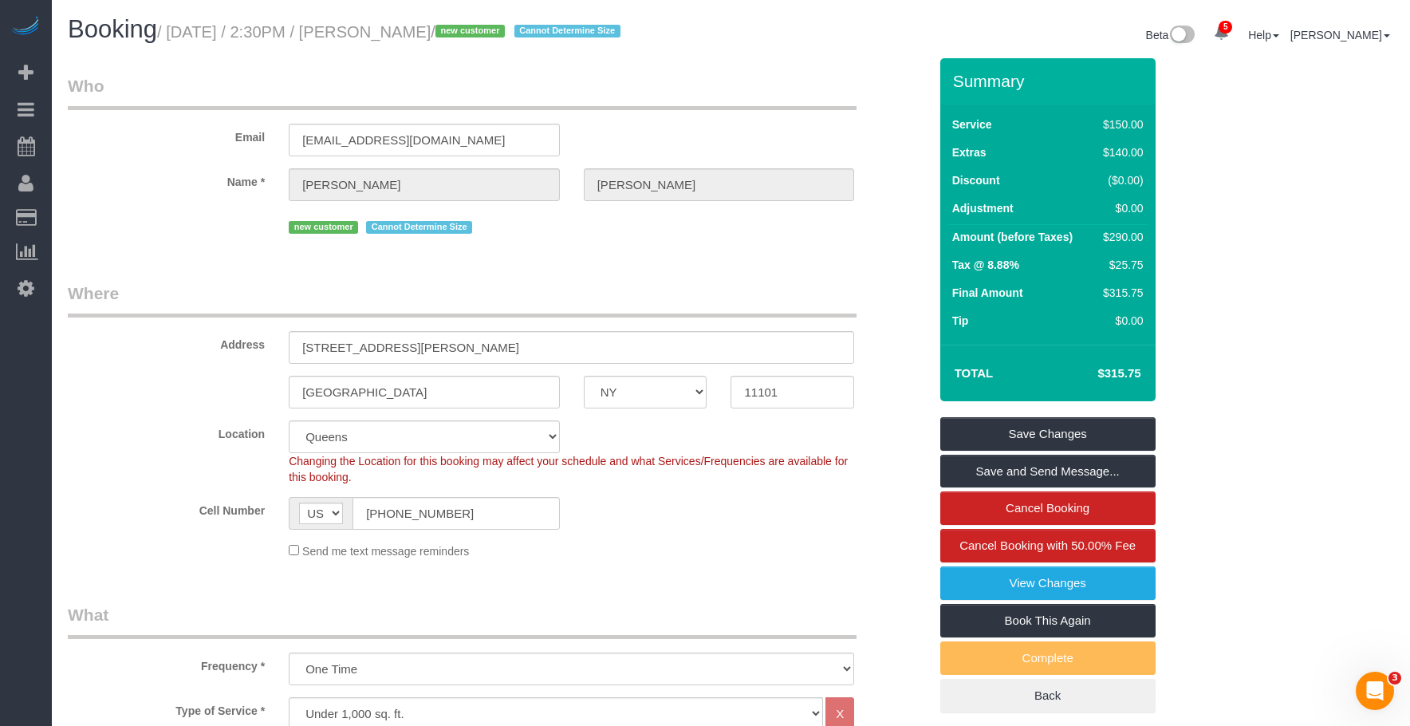
click at [788, 111] on div "Email letitiachan2@gmail.com" at bounding box center [498, 115] width 884 height 82
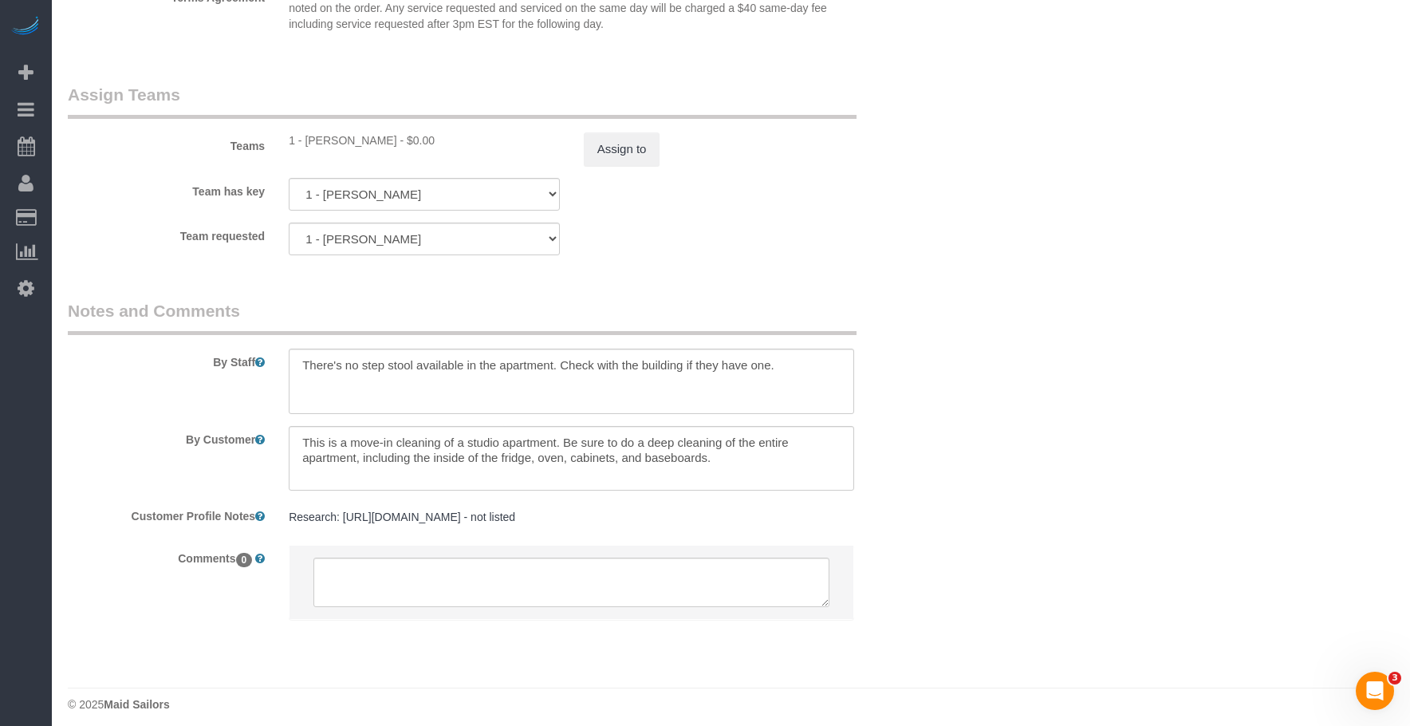
scroll to position [2127, 0]
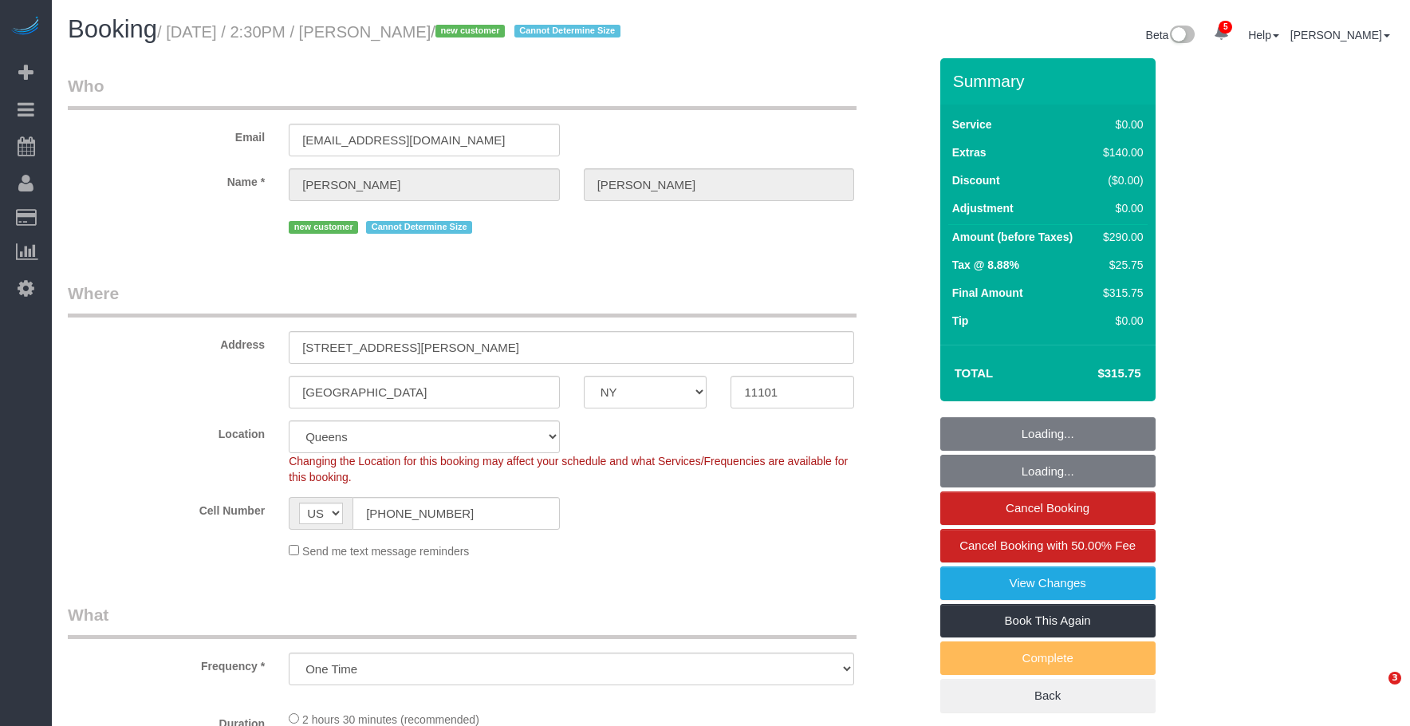
select select "NY"
select select "number:59"
select select "number:90"
select select "number:15"
select select "number:5"
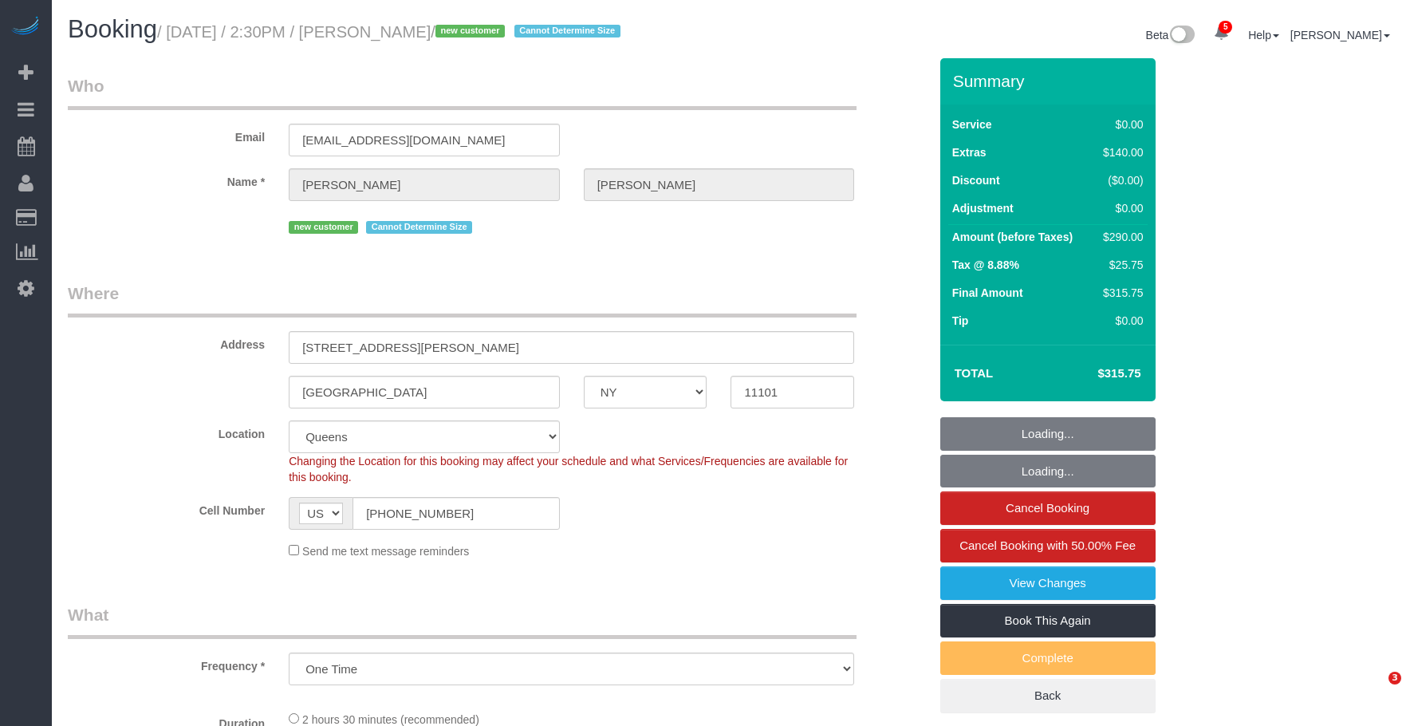
select select "object:1241"
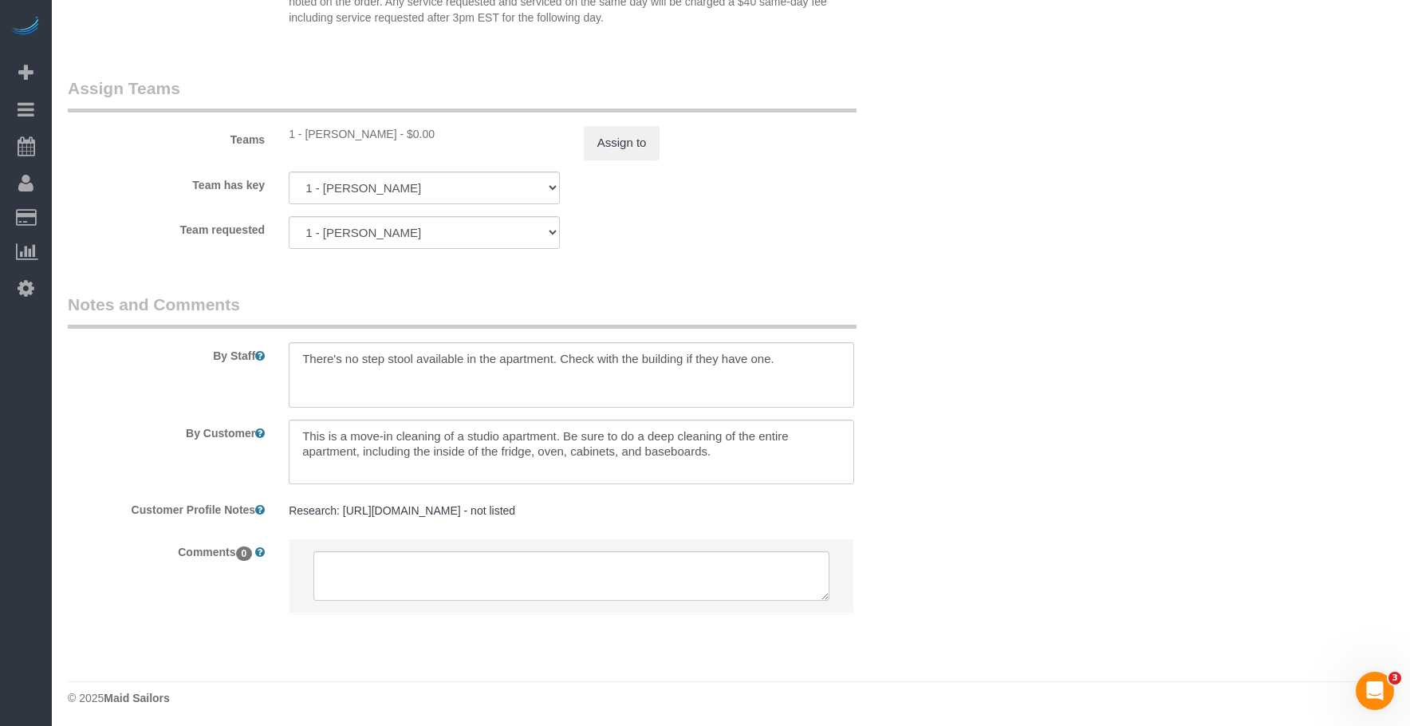
scroll to position [2127, 0]
click at [353, 431] on textarea at bounding box center [571, 448] width 565 height 65
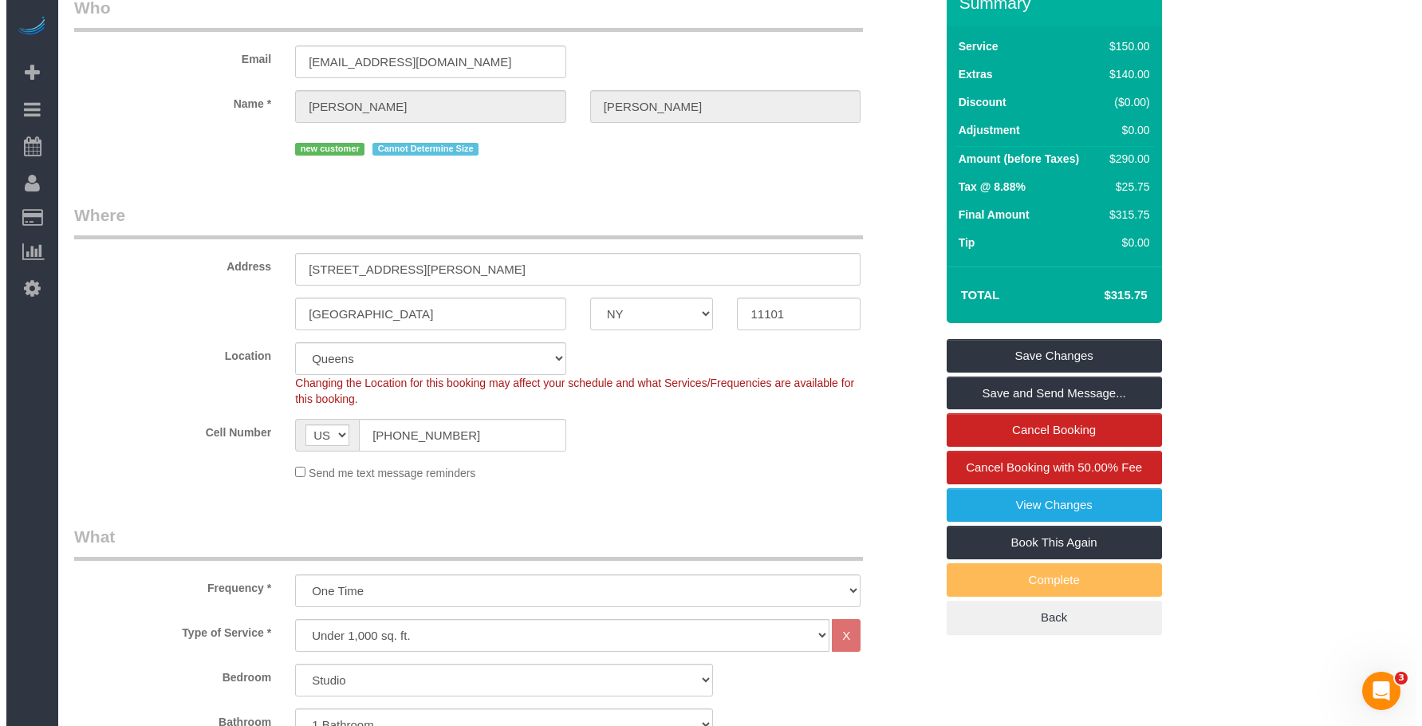
scroll to position [0, 0]
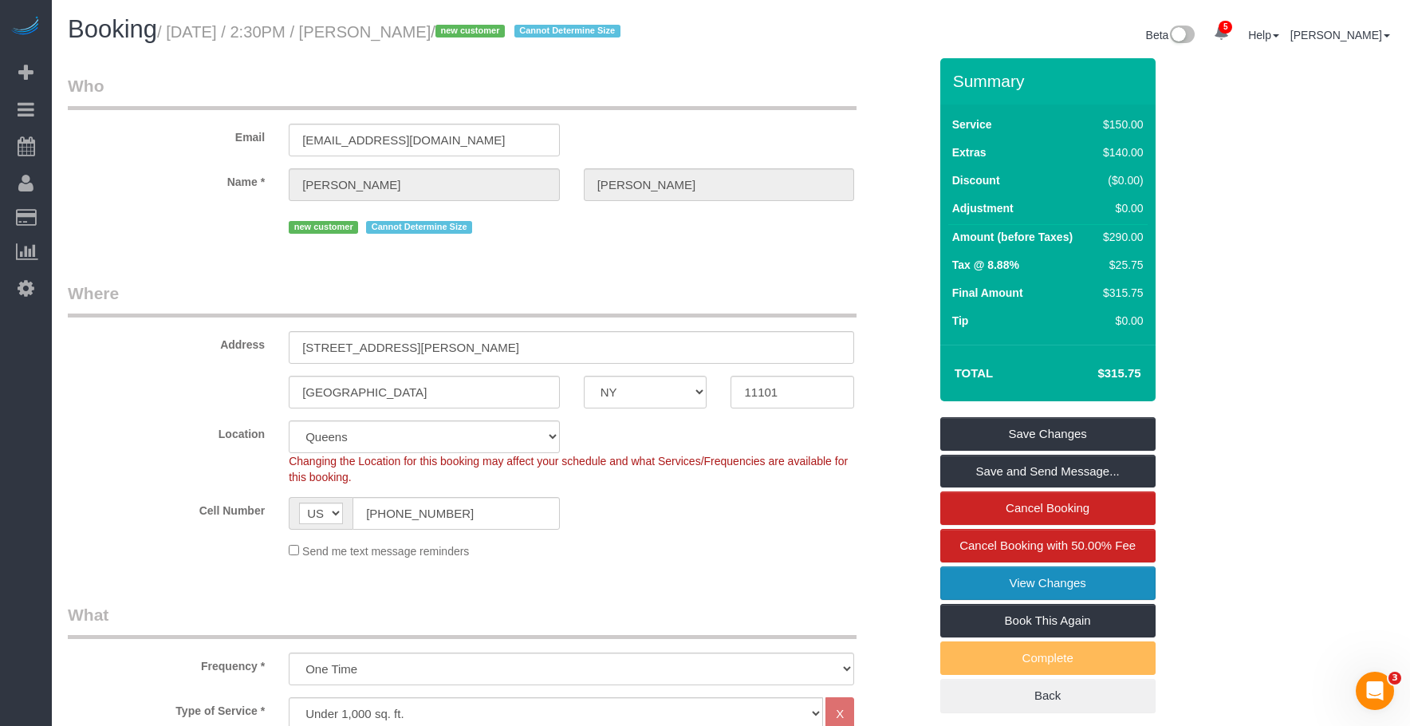
click at [1091, 580] on link "View Changes" at bounding box center [1047, 582] width 215 height 33
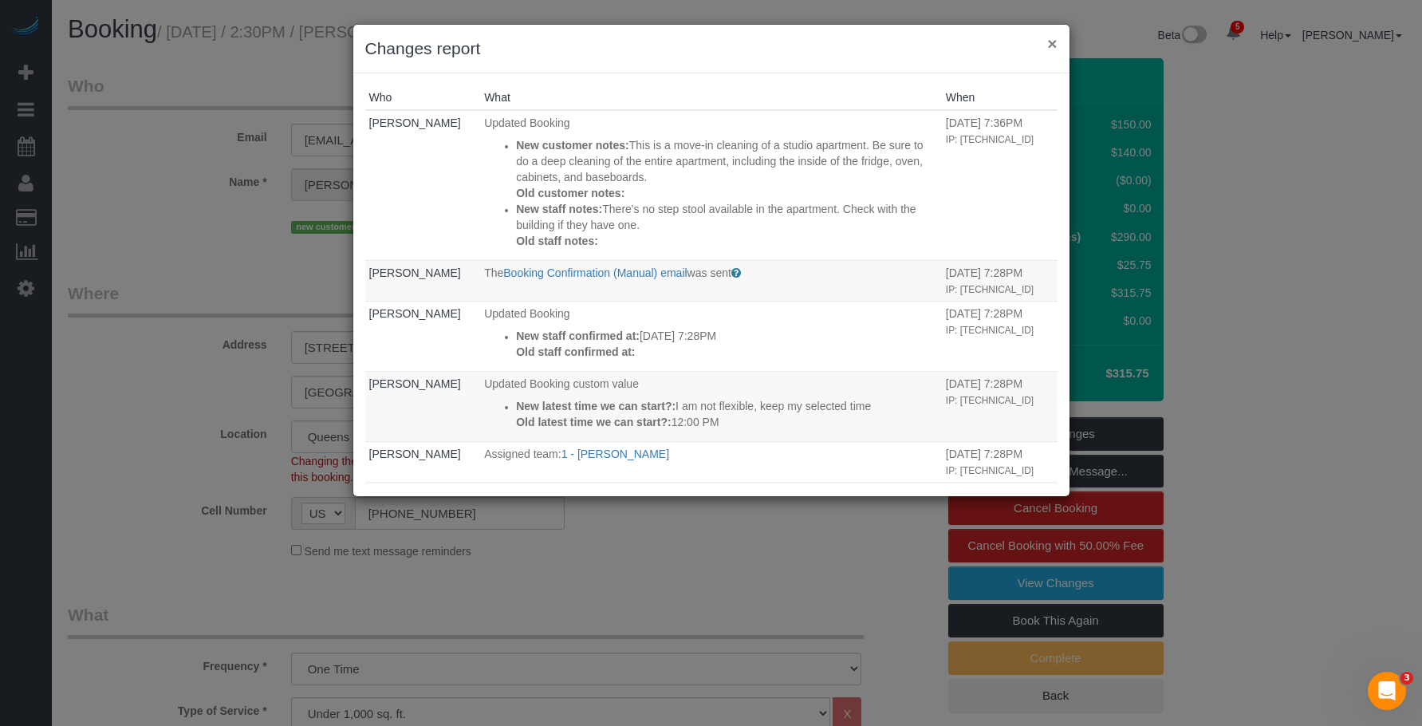
click at [1051, 41] on button "×" at bounding box center [1052, 43] width 10 height 17
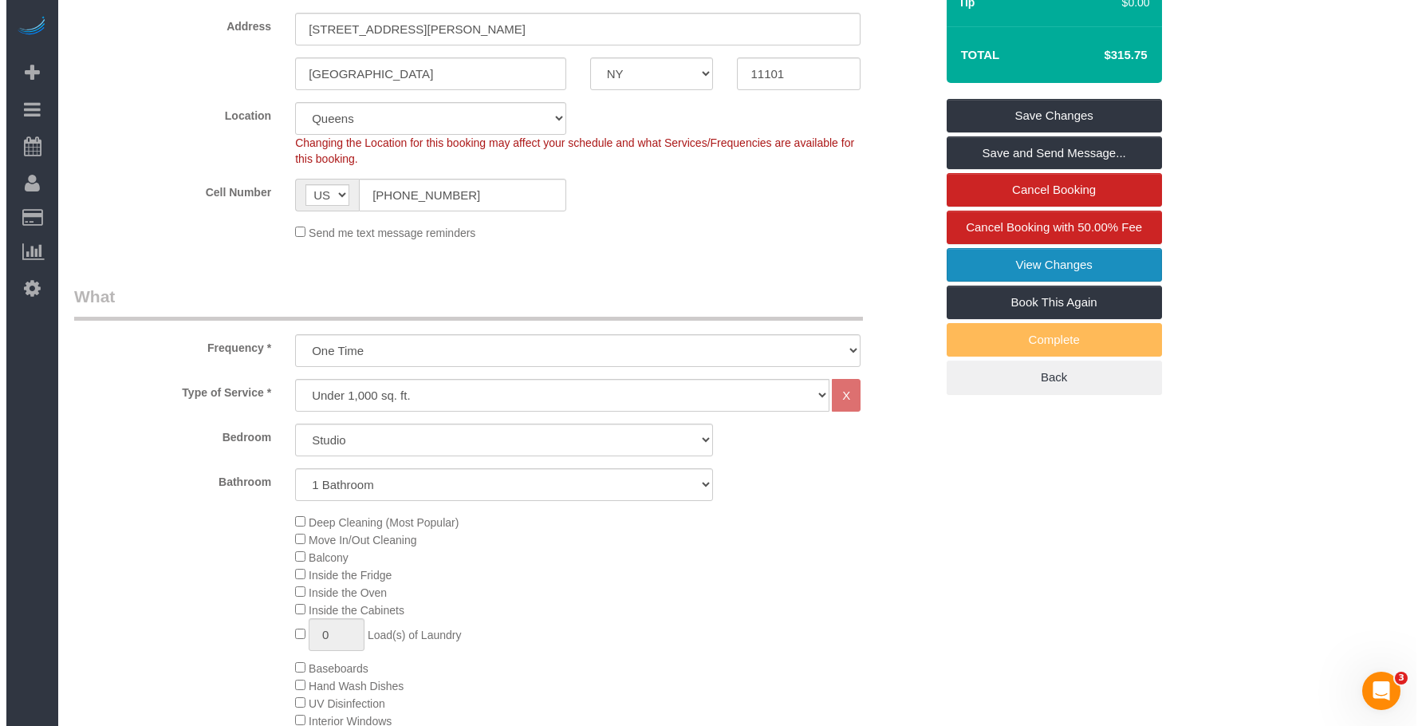
scroll to position [319, 0]
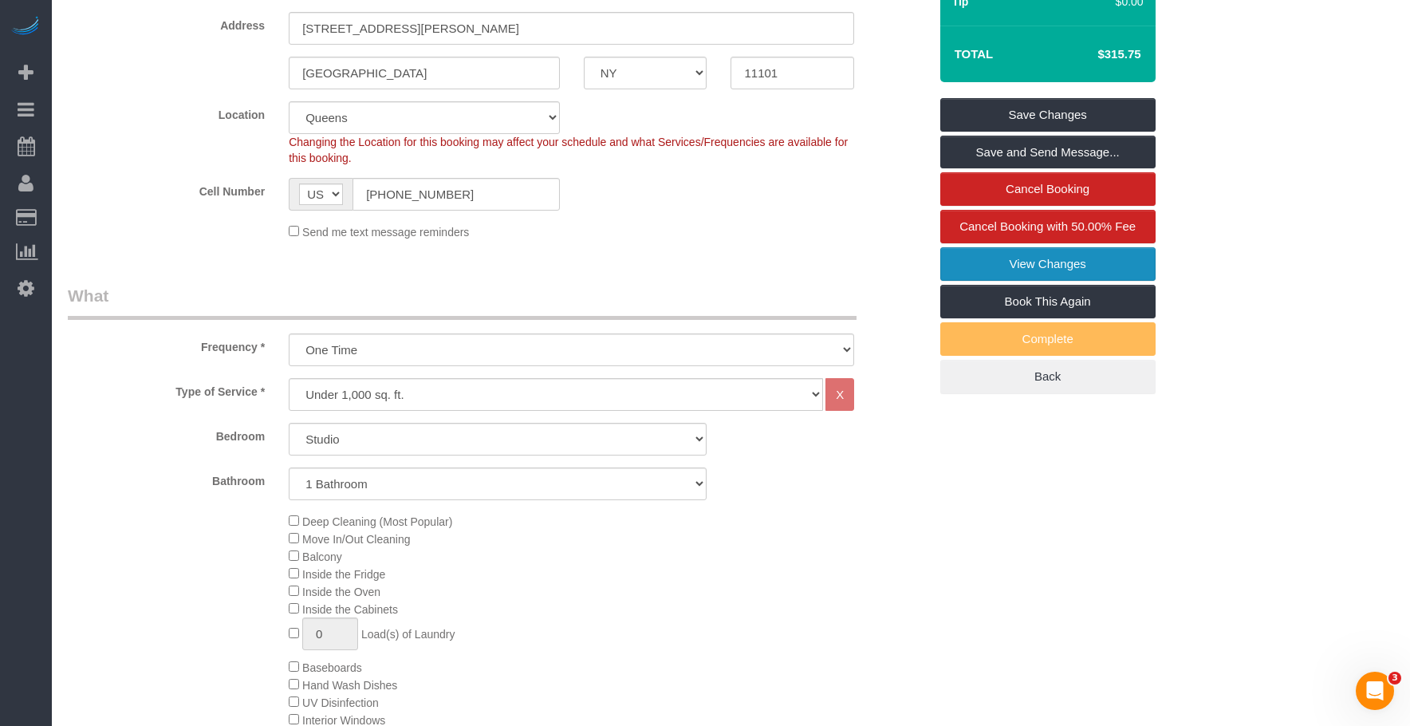
click at [959, 267] on link "View Changes" at bounding box center [1047, 263] width 215 height 33
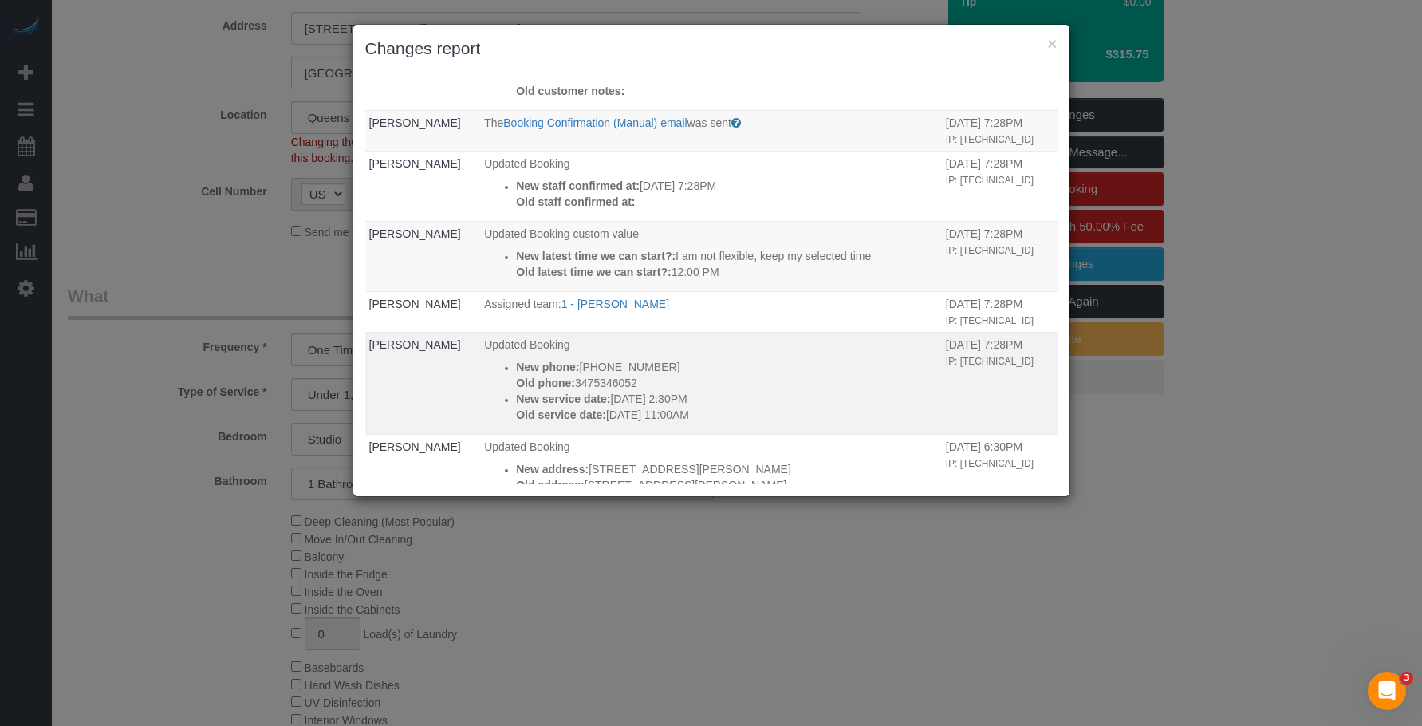
scroll to position [238, 0]
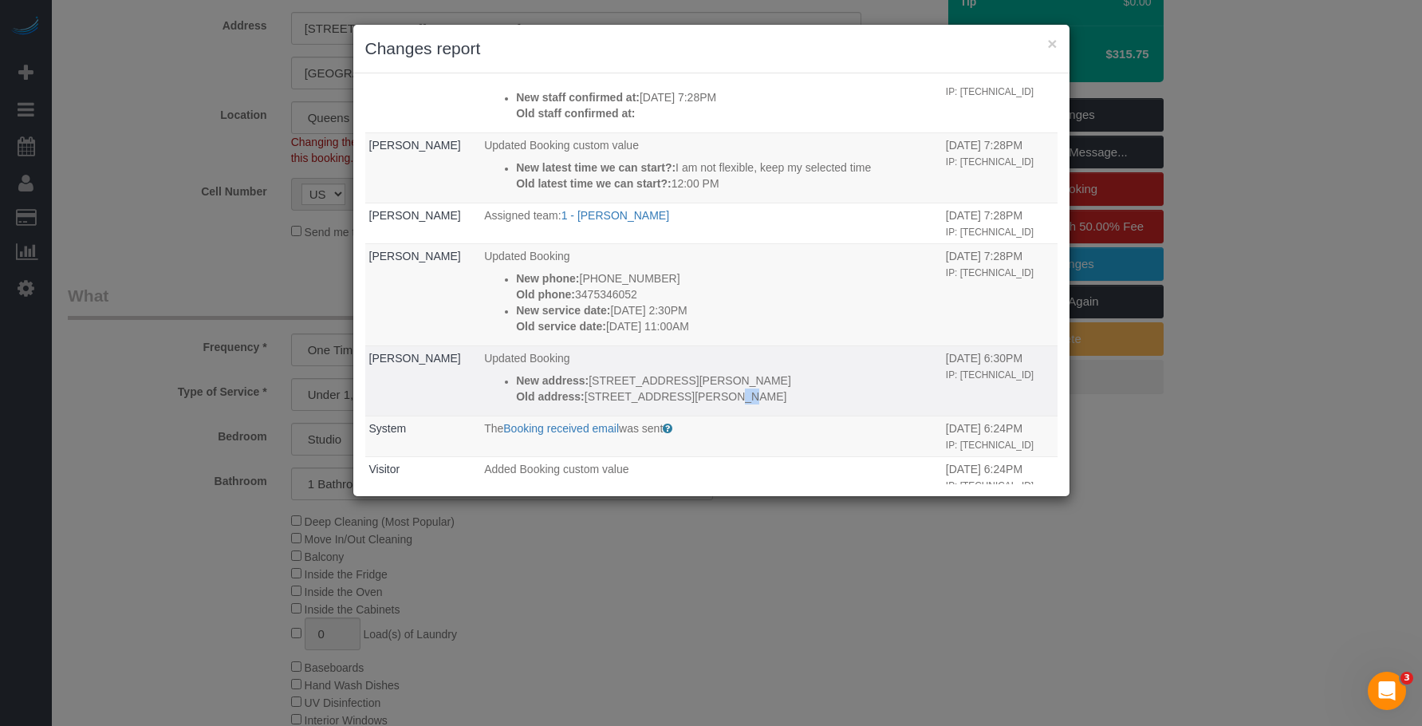
drag, startPoint x: 586, startPoint y: 443, endPoint x: 574, endPoint y: 449, distance: 13.6
click at [574, 404] on p "Old address: 2244 Jackson Avenue, #1414" at bounding box center [727, 396] width 422 height 16
click at [635, 366] on p "Updated Booking" at bounding box center [711, 358] width 454 height 16
click at [588, 404] on p "Old address: 2244 Jackson Avenue, #1414" at bounding box center [727, 396] width 422 height 16
drag, startPoint x: 588, startPoint y: 441, endPoint x: 571, endPoint y: 443, distance: 16.9
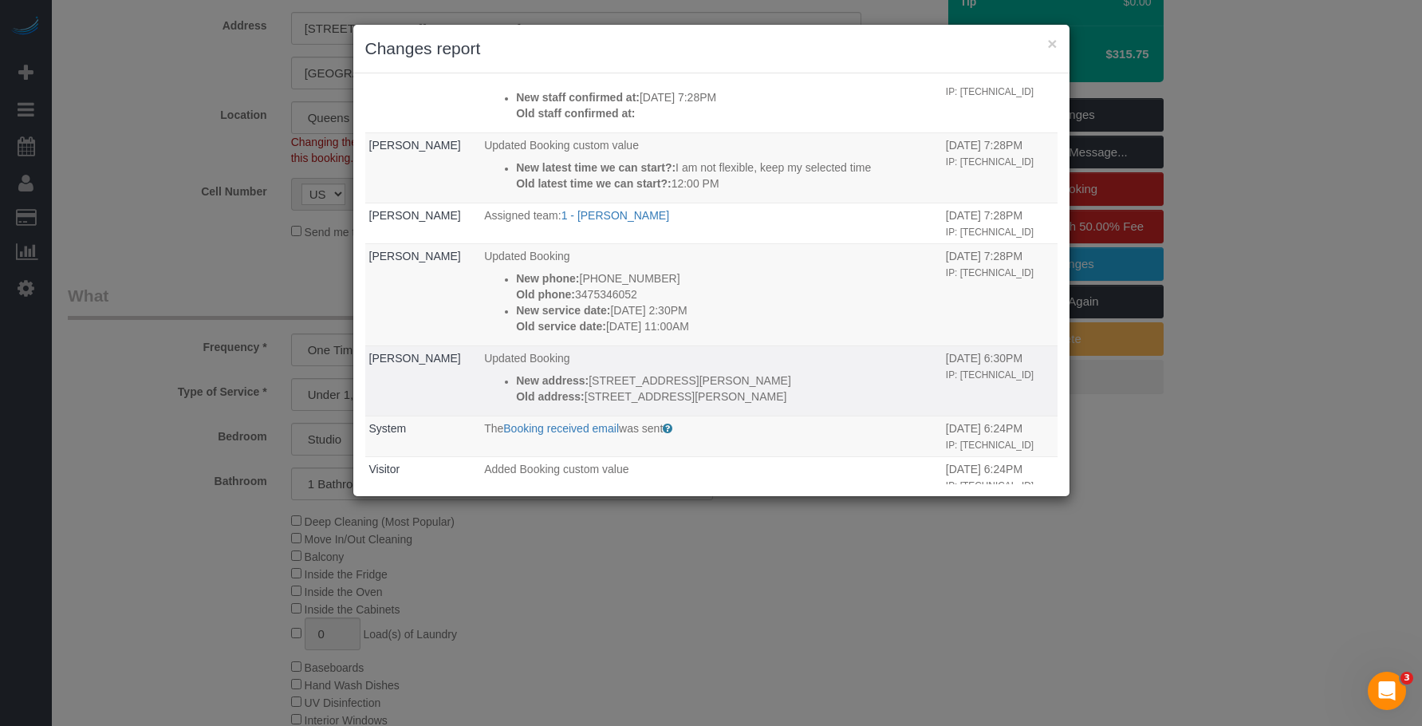
click at [571, 404] on p "Old address: 2244 Jackson Avenue, #1414" at bounding box center [727, 396] width 422 height 16
drag, startPoint x: 588, startPoint y: 423, endPoint x: 576, endPoint y: 430, distance: 12.9
click at [576, 388] on p "New address: 22-44 Jackson Ave, Apt. 1414" at bounding box center [727, 380] width 422 height 16
drag, startPoint x: 594, startPoint y: 428, endPoint x: 564, endPoint y: 430, distance: 30.3
click at [564, 388] on p "New address: 22-44 Jackson Ave, Apt. 1414" at bounding box center [727, 380] width 422 height 16
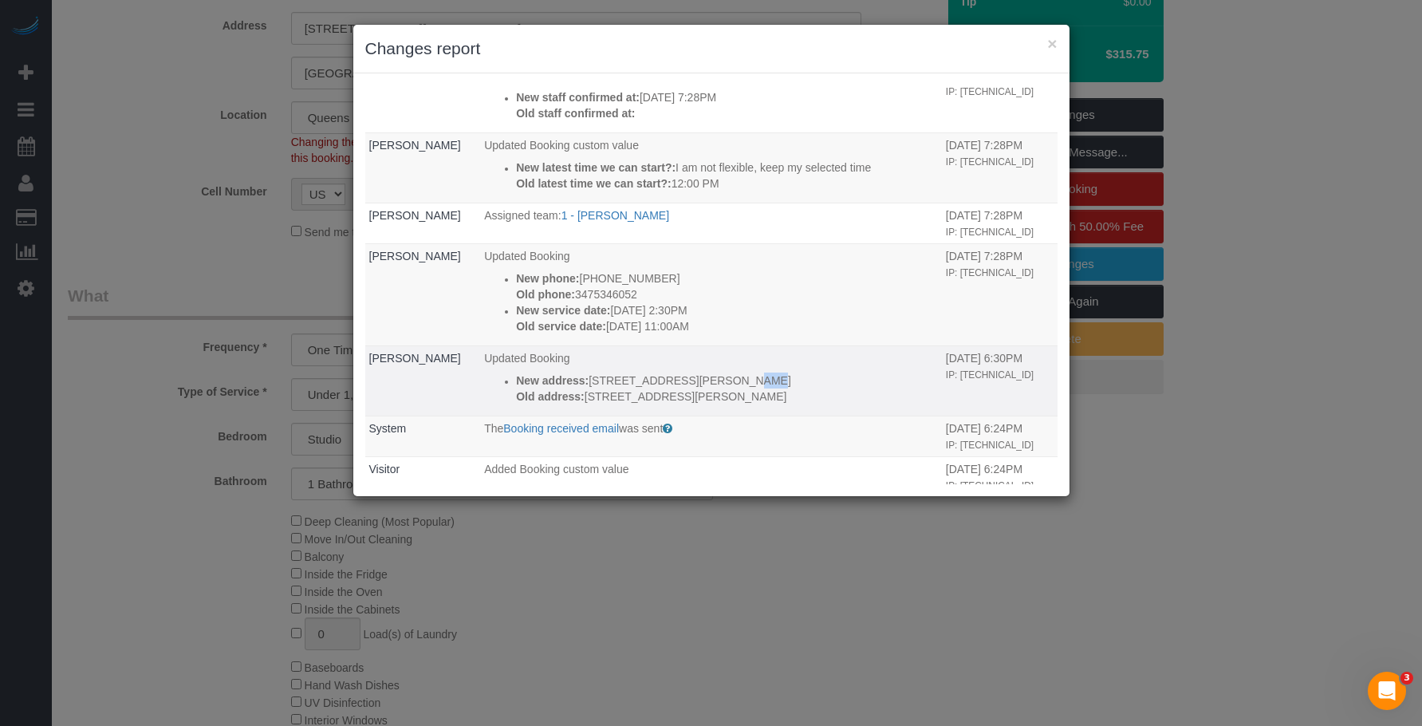
drag, startPoint x: 609, startPoint y: 427, endPoint x: 593, endPoint y: 431, distance: 16.4
click at [593, 388] on p "New address: 22-44 Jackson Ave, Apt. 1414" at bounding box center [727, 380] width 422 height 16
drag, startPoint x: 599, startPoint y: 443, endPoint x: 587, endPoint y: 446, distance: 12.4
click at [587, 404] on p "Old address: 2244 Jackson Avenue, #1414" at bounding box center [727, 396] width 422 height 16
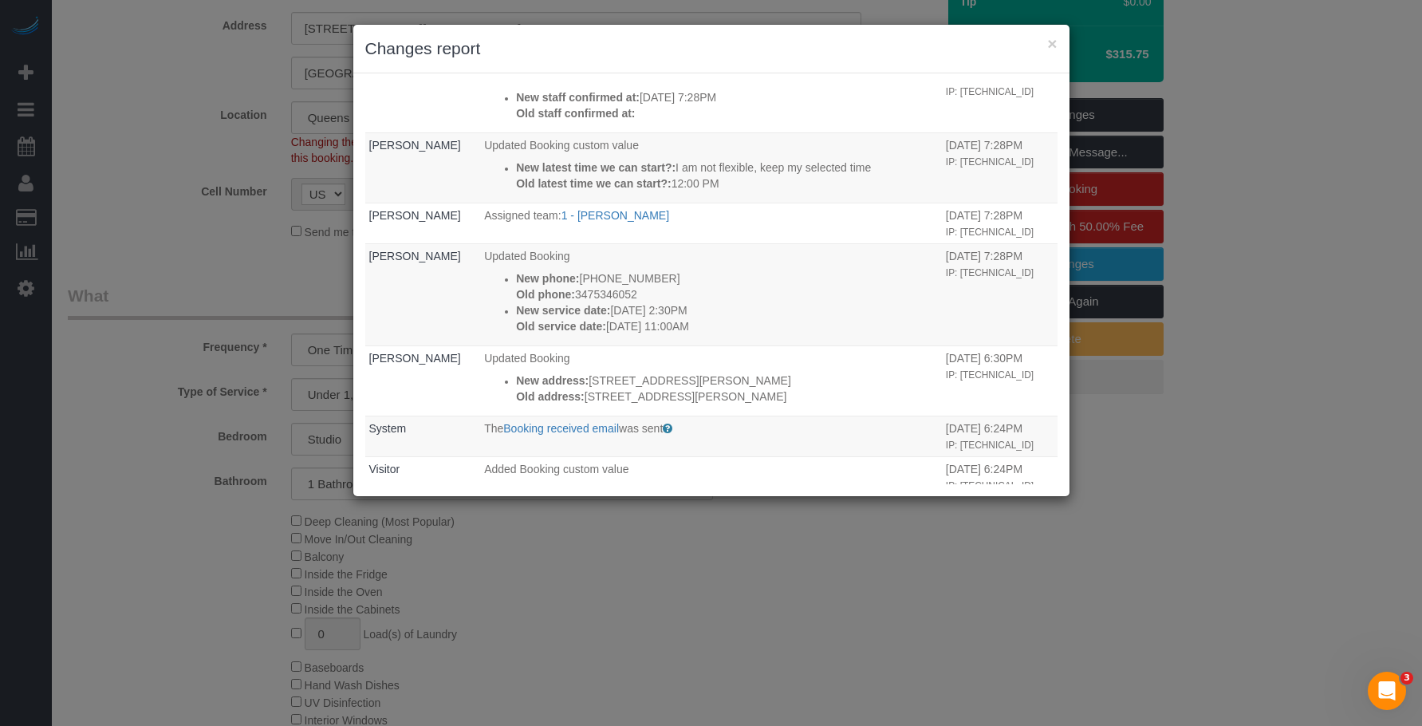
drag, startPoint x: 771, startPoint y: 46, endPoint x: 754, endPoint y: 54, distance: 18.5
click at [771, 45] on h3 "Changes report" at bounding box center [711, 49] width 692 height 24
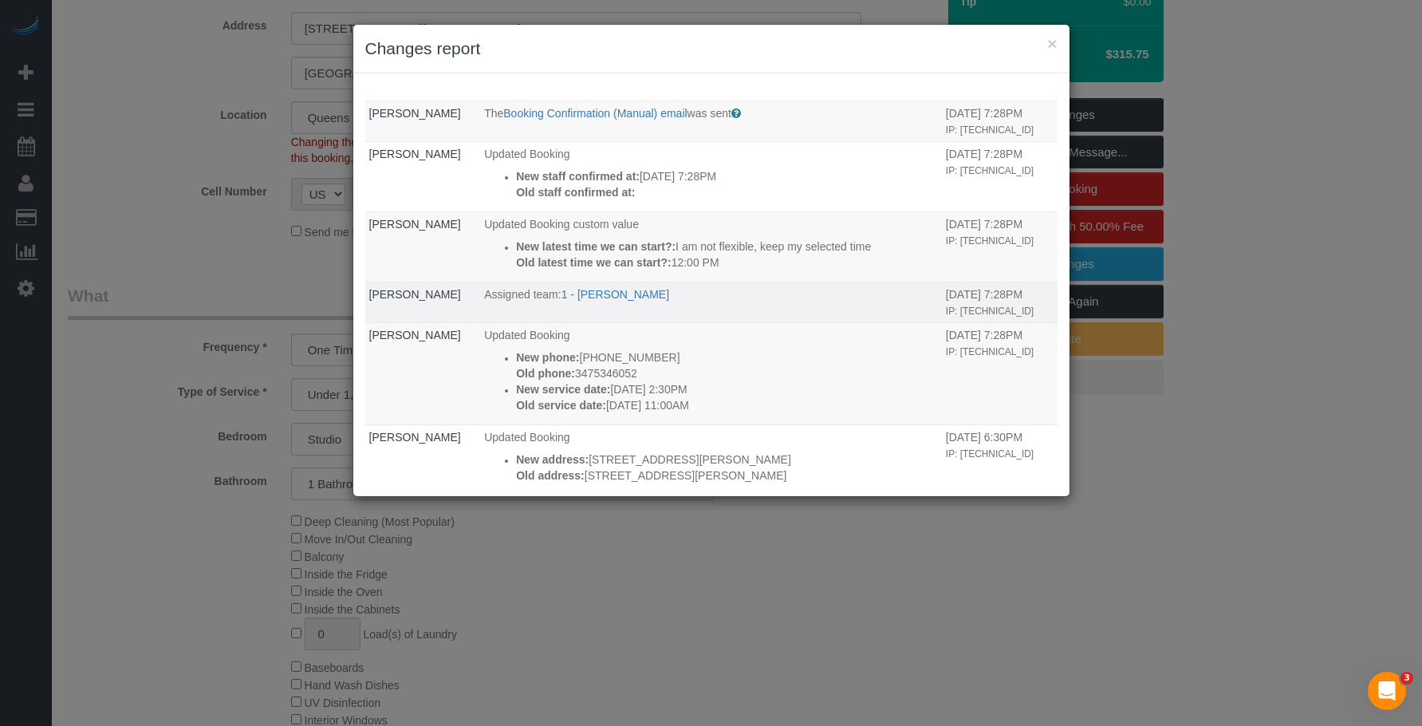
scroll to position [239, 0]
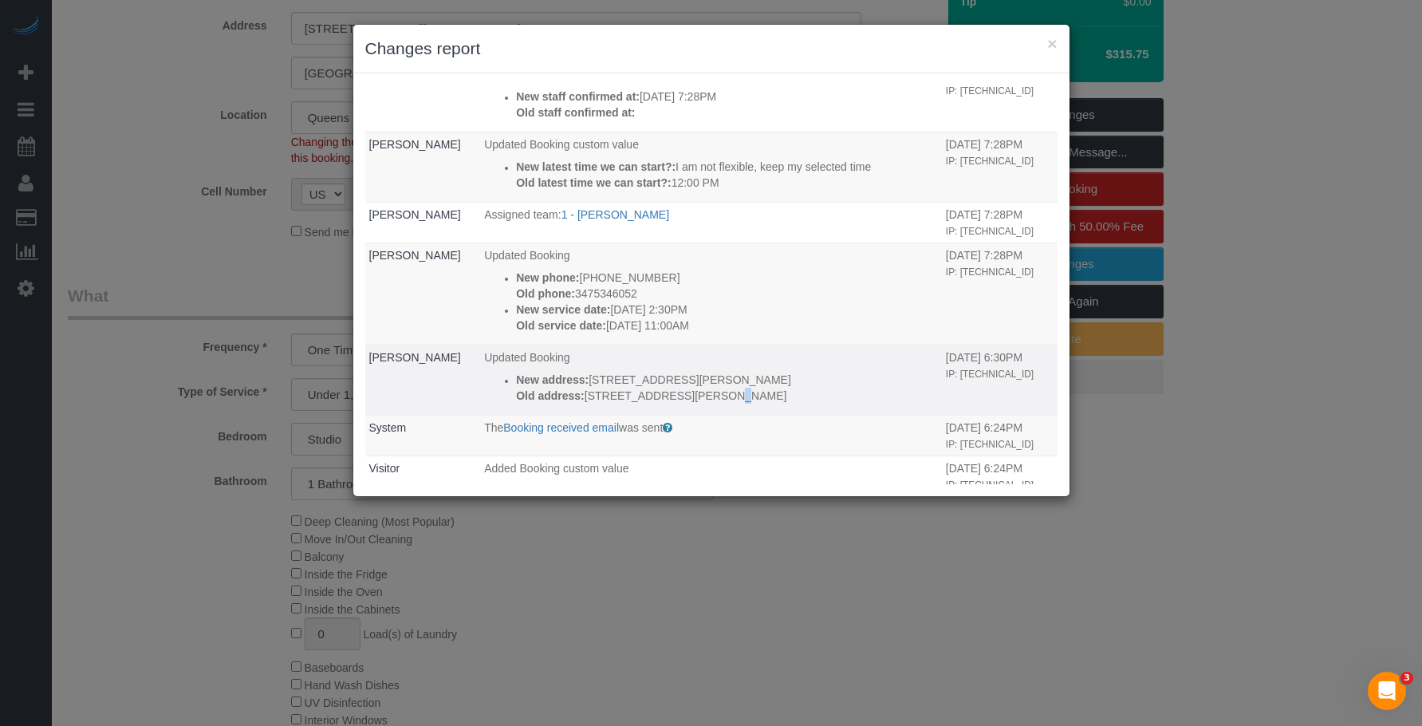
click at [577, 403] on p "Old address: 2244 Jackson Avenue, #1414" at bounding box center [727, 396] width 422 height 16
drag, startPoint x: 588, startPoint y: 442, endPoint x: 576, endPoint y: 444, distance: 13.0
click at [576, 403] on p "Old address: 2244 Jackson Avenue, #1414" at bounding box center [727, 396] width 422 height 16
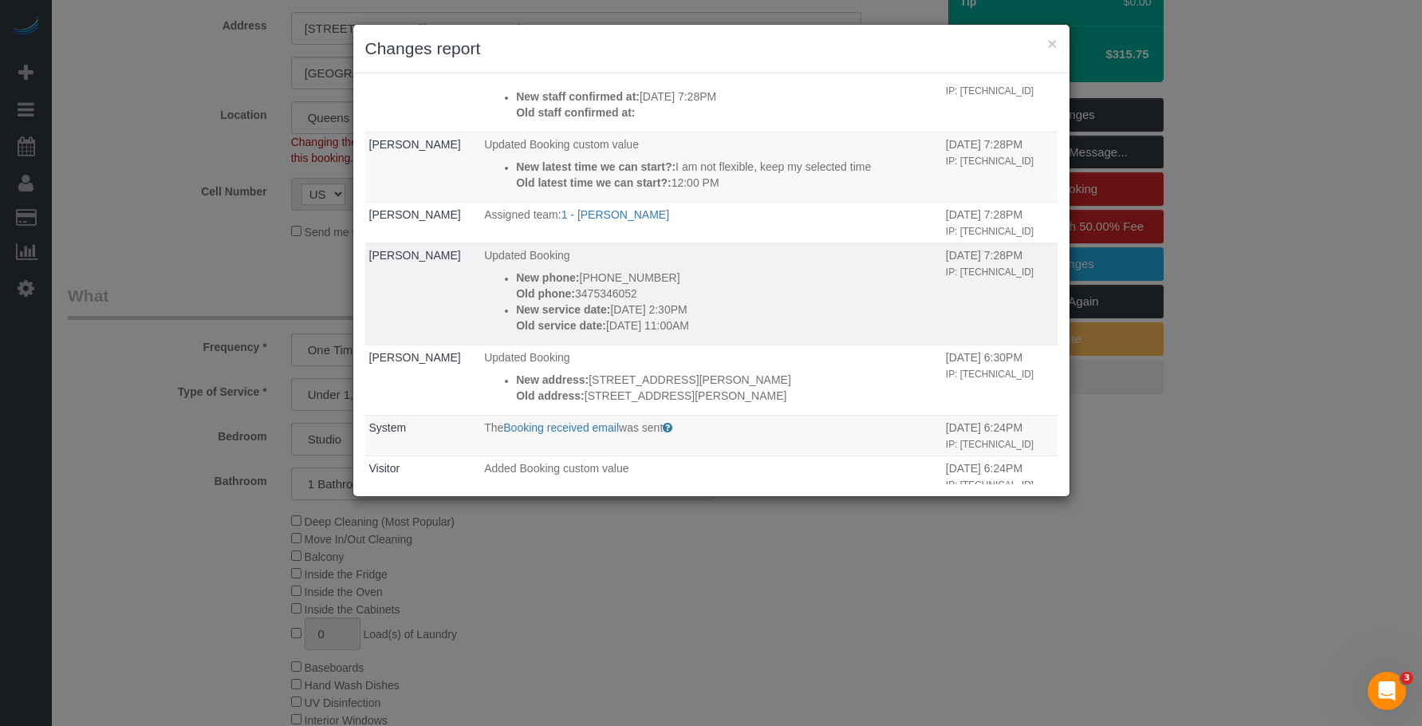
click at [791, 333] on p "Old service date: 08/12/2025 11:00AM" at bounding box center [727, 325] width 422 height 16
drag, startPoint x: 645, startPoint y: 358, endPoint x: 710, endPoint y: 362, distance: 64.7
click at [710, 317] on p "New service date: 08/12/2025 2:30PM" at bounding box center [727, 309] width 422 height 16
click at [773, 316] on td "Updated Booking New phone: (347) 534-6052 Old phone: 3475346052 New service dat…" at bounding box center [711, 293] width 462 height 102
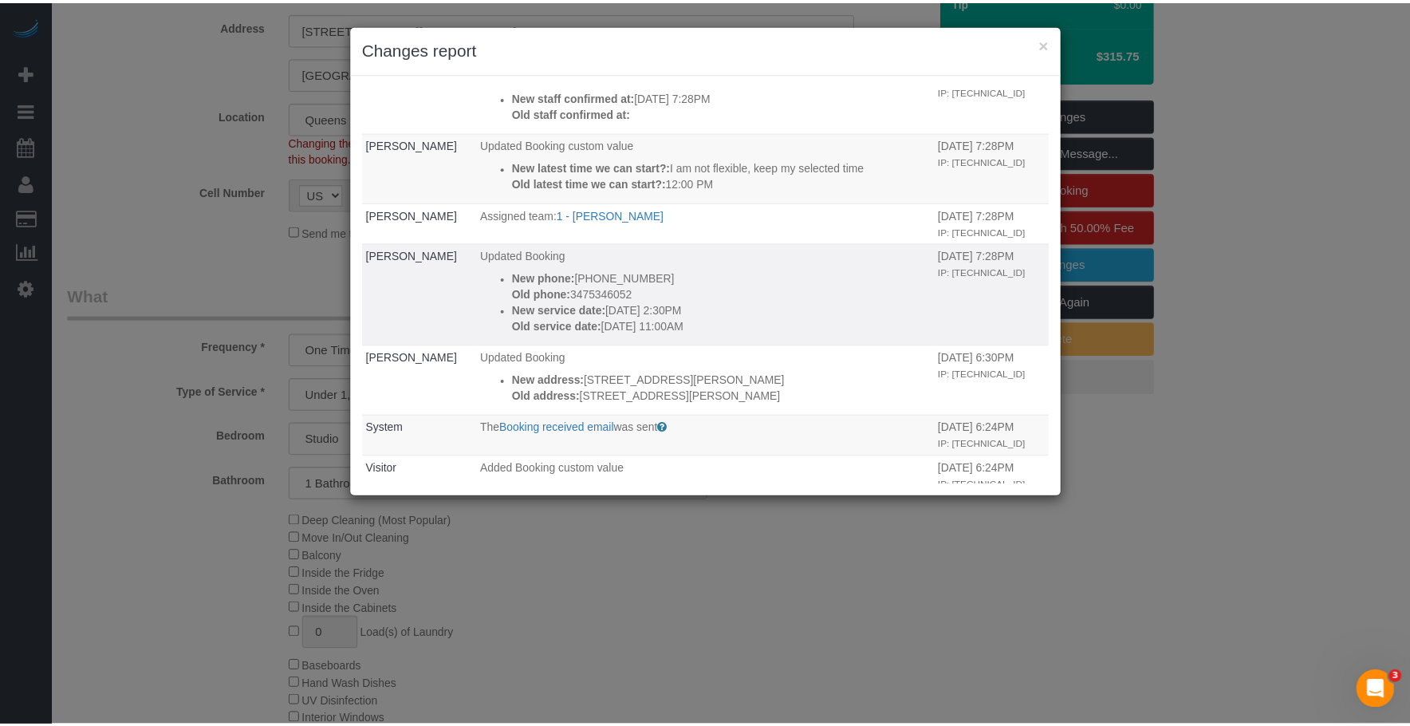
scroll to position [0, 0]
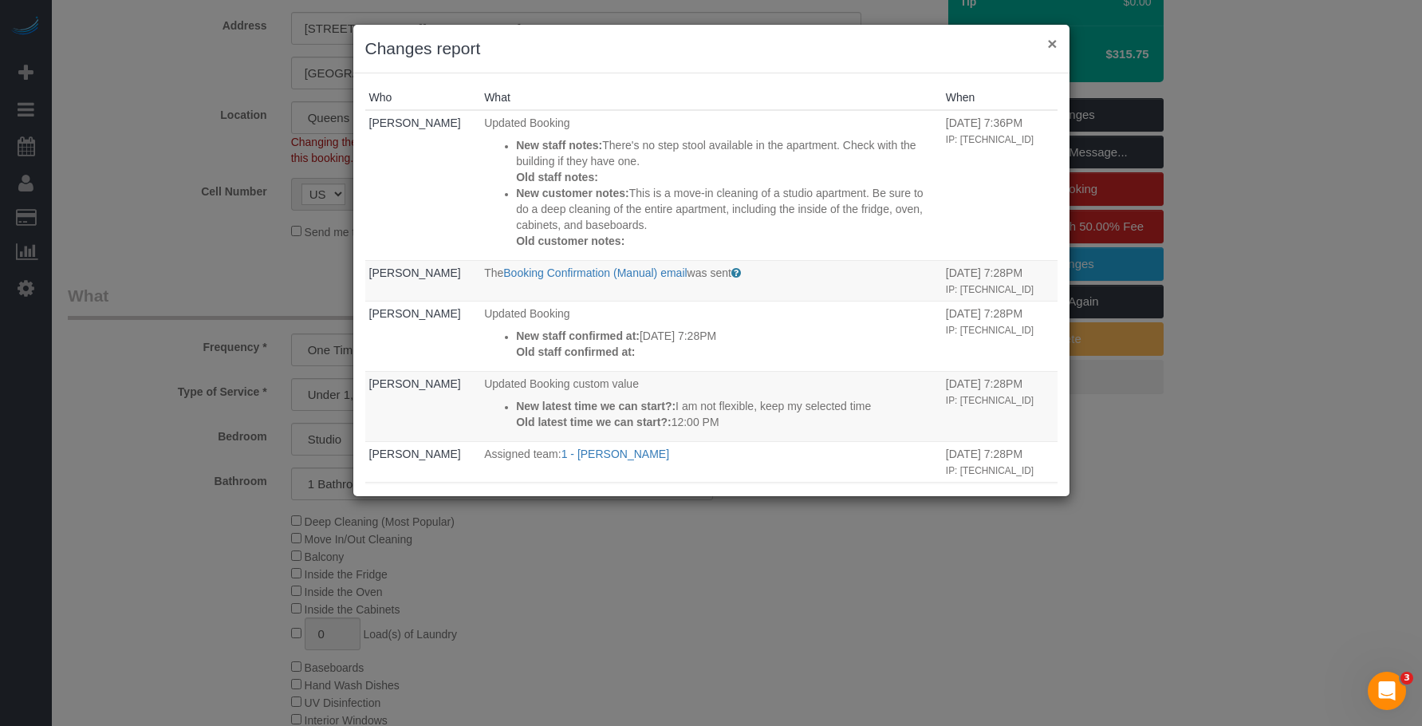
click at [1053, 42] on button "×" at bounding box center [1052, 43] width 10 height 17
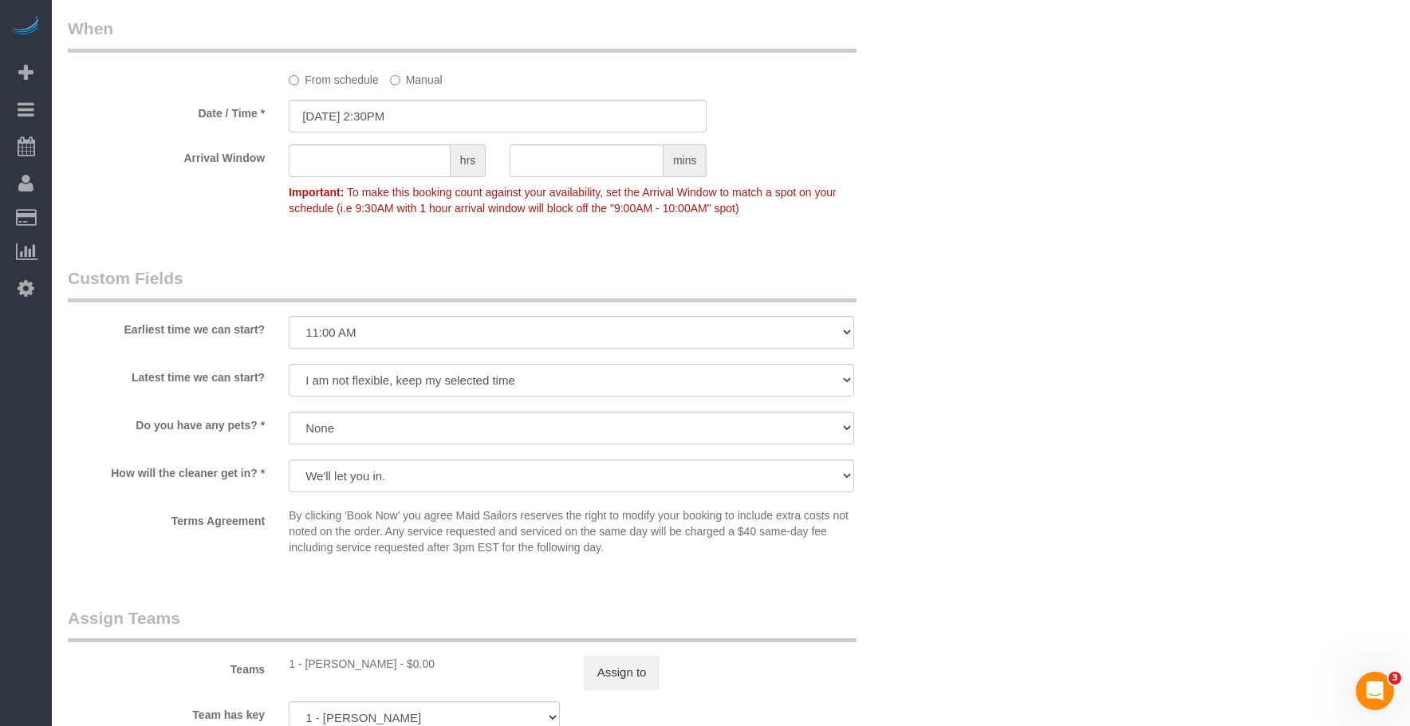
scroll to position [1993, 0]
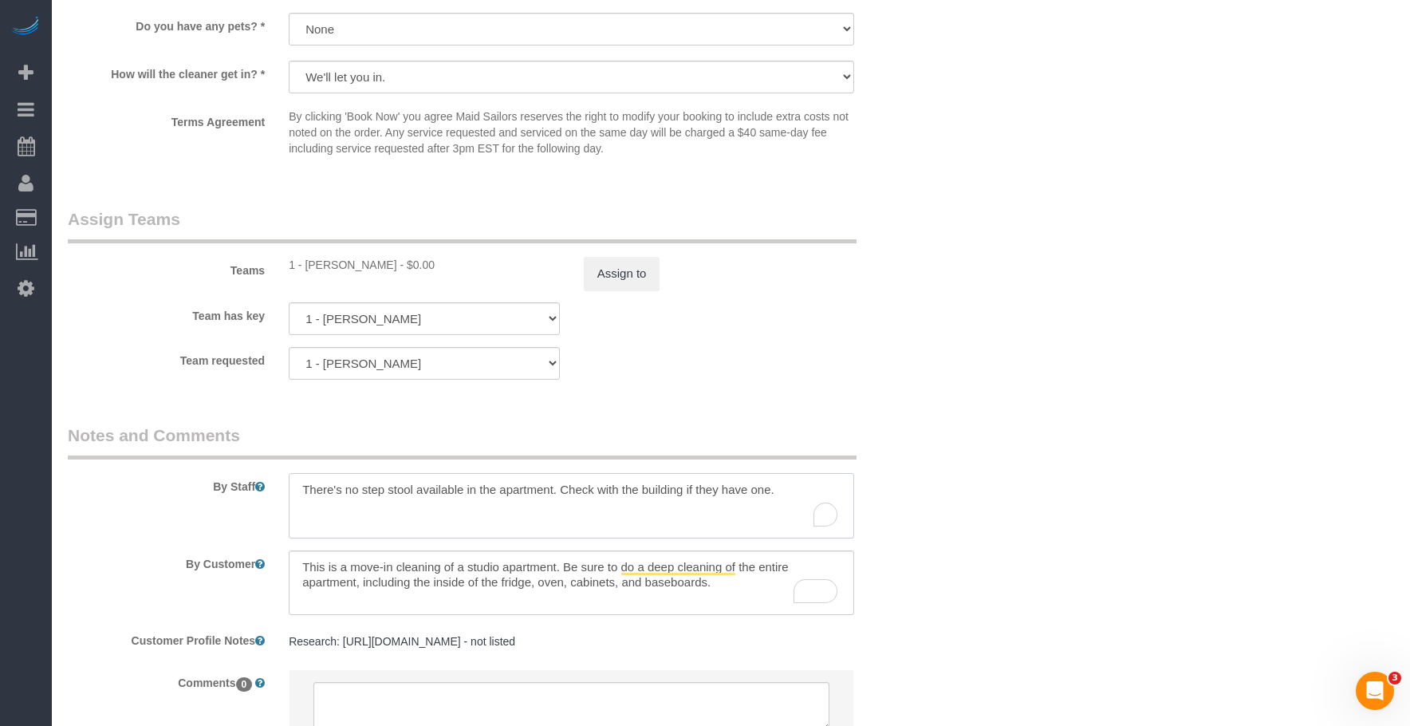
drag, startPoint x: 659, startPoint y: 500, endPoint x: 267, endPoint y: 462, distance: 393.3
click at [224, 482] on div "By Staff" at bounding box center [498, 480] width 884 height 115
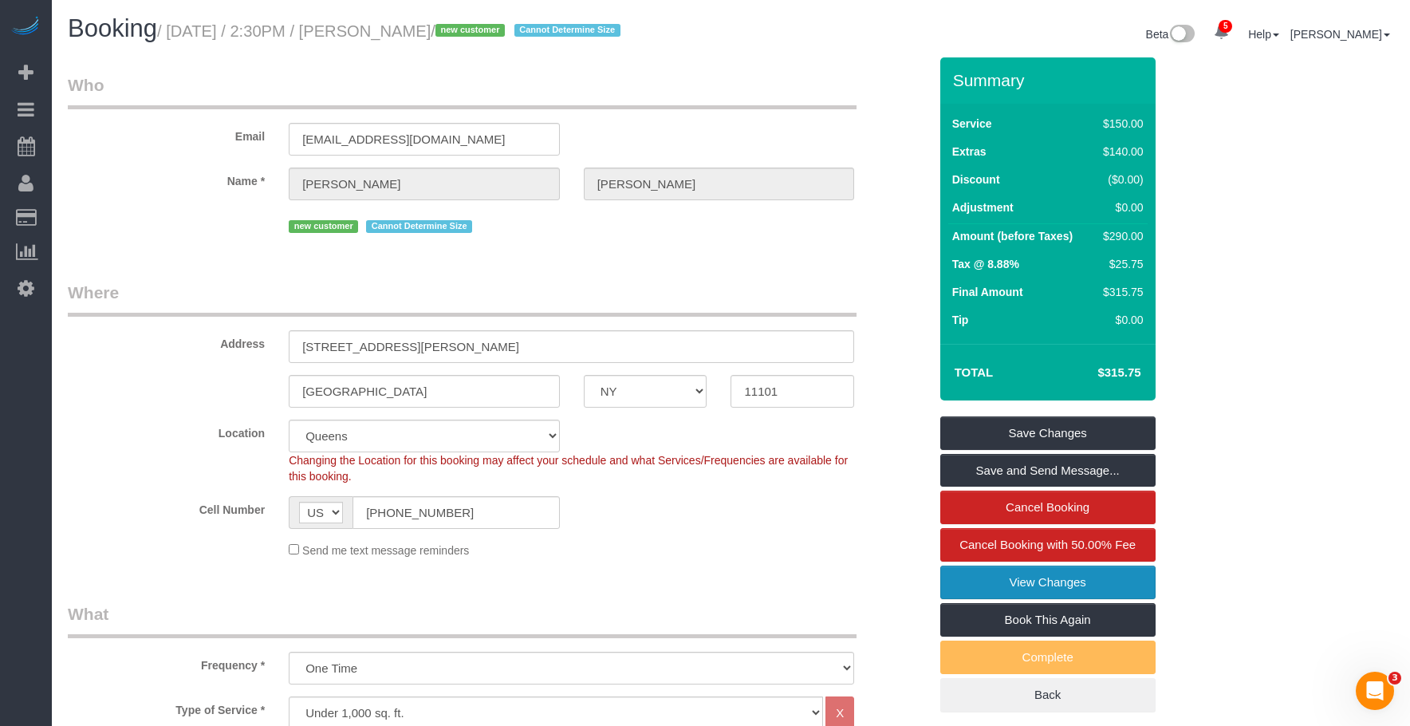
scroll to position [0, 0]
click at [1003, 589] on link "View Changes" at bounding box center [1047, 582] width 215 height 33
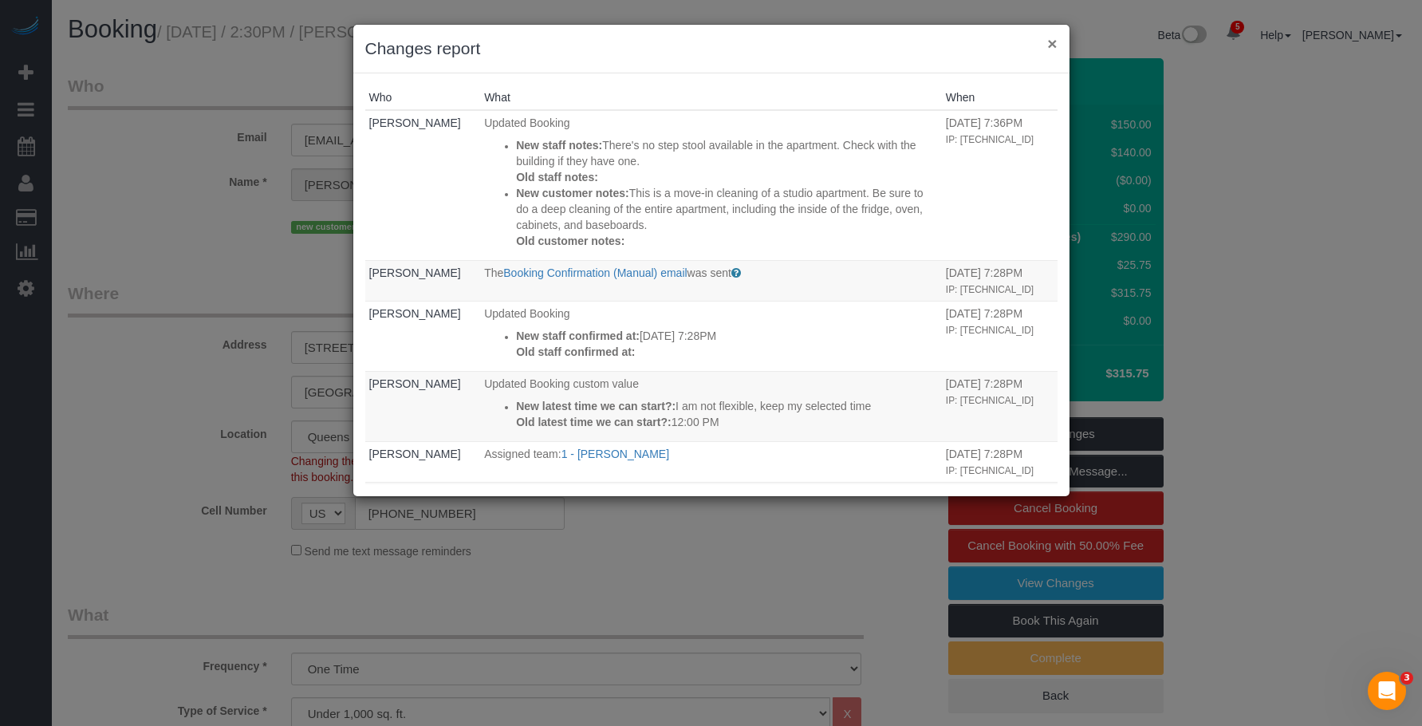
click at [1047, 43] on div "× Changes report" at bounding box center [711, 49] width 716 height 49
click at [1053, 45] on button "×" at bounding box center [1052, 43] width 10 height 17
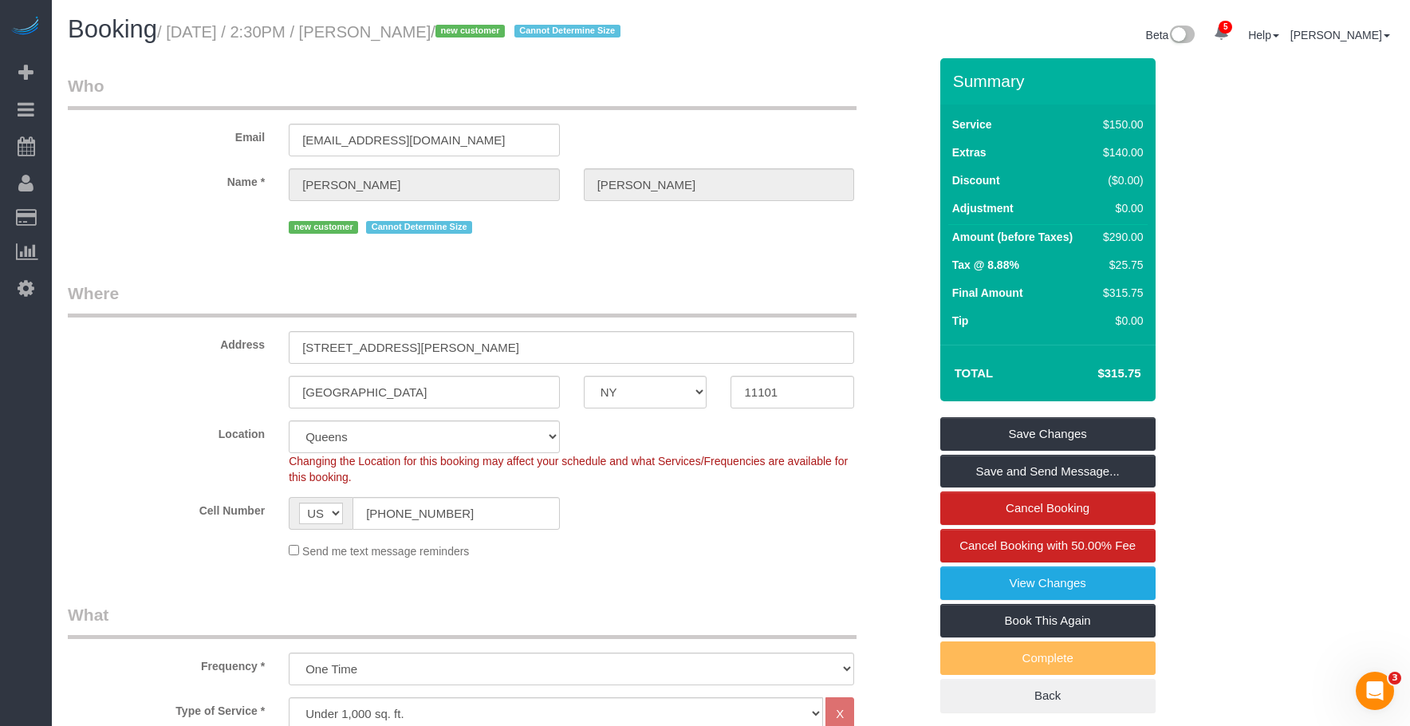
drag, startPoint x: 376, startPoint y: 32, endPoint x: 458, endPoint y: 33, distance: 82.9
click at [458, 33] on small "/ August 12, 2025 / 2:30PM / Letitia Chan / new customer Cannot Determine Size" at bounding box center [391, 32] width 468 height 18
copy small "Letitia Chan"
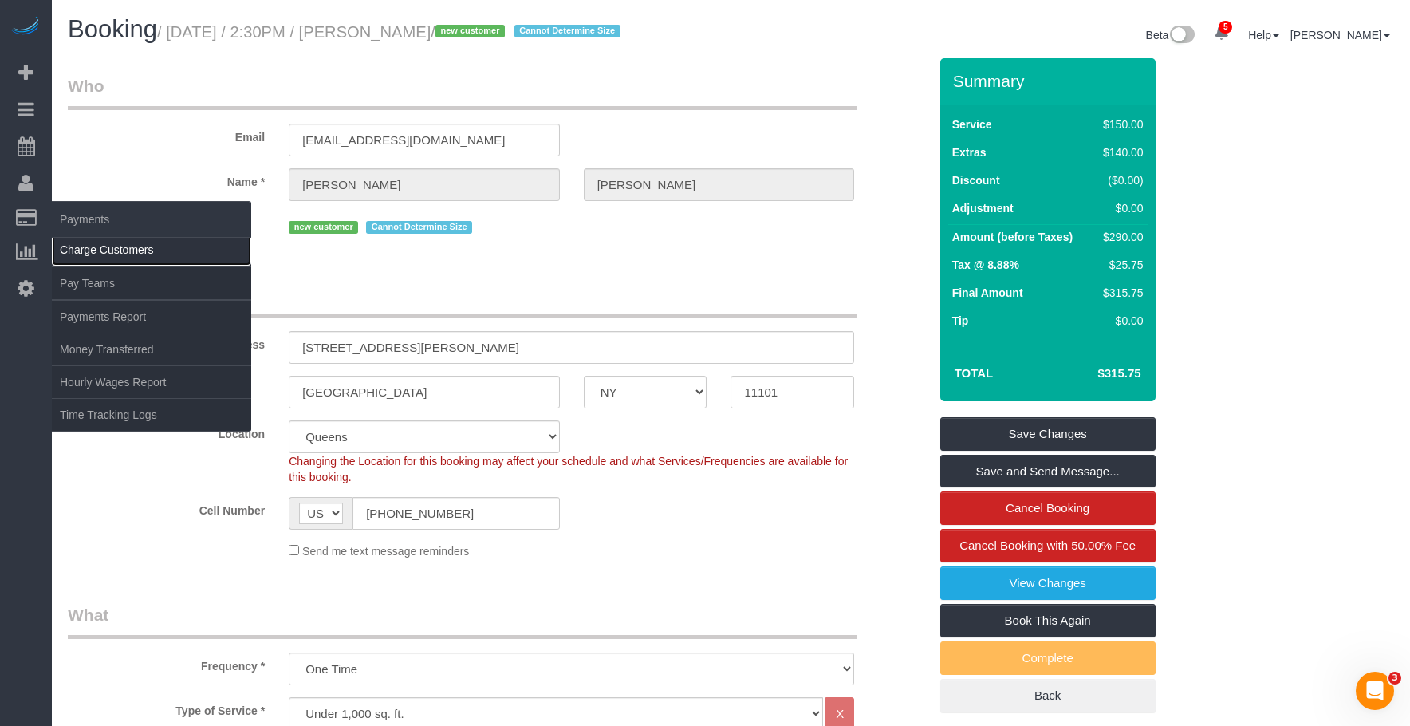
drag, startPoint x: 96, startPoint y: 247, endPoint x: 129, endPoint y: 243, distance: 33.7
click at [96, 248] on link "Charge Customers" at bounding box center [151, 250] width 199 height 32
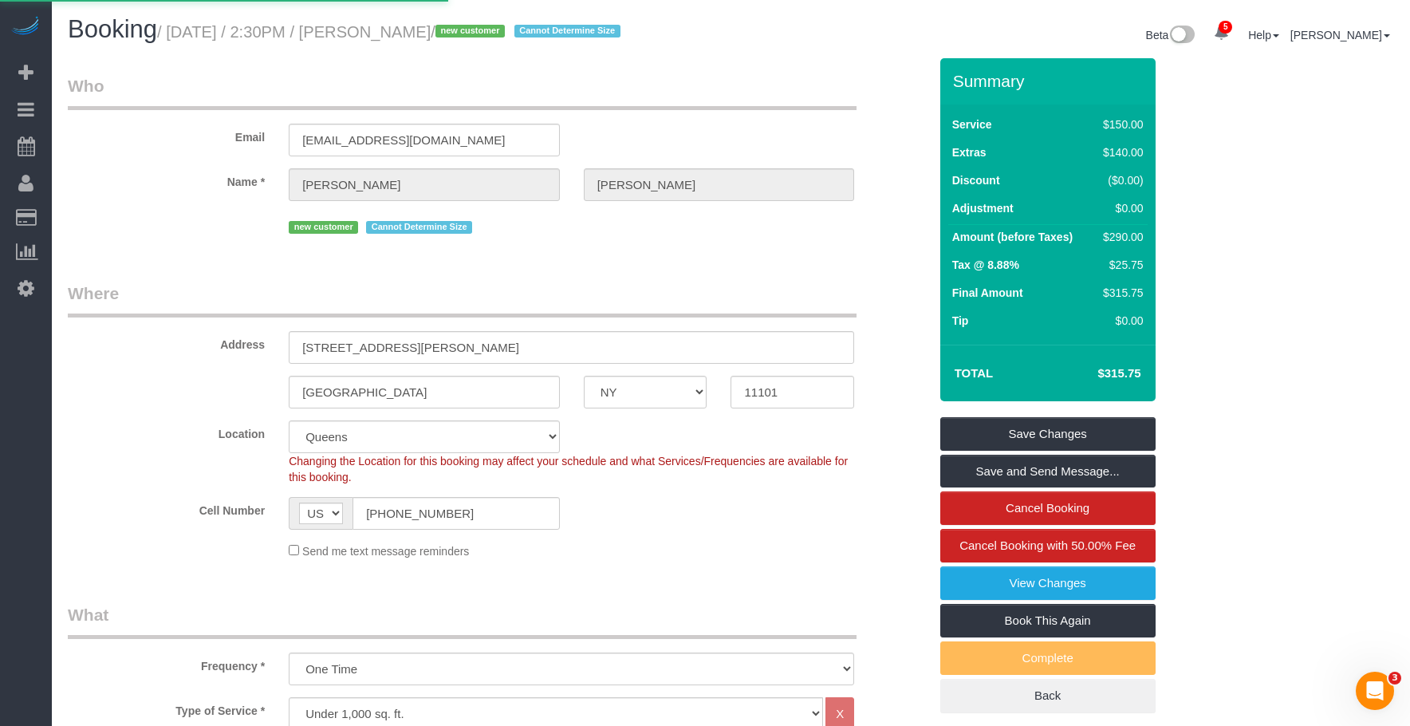
select select
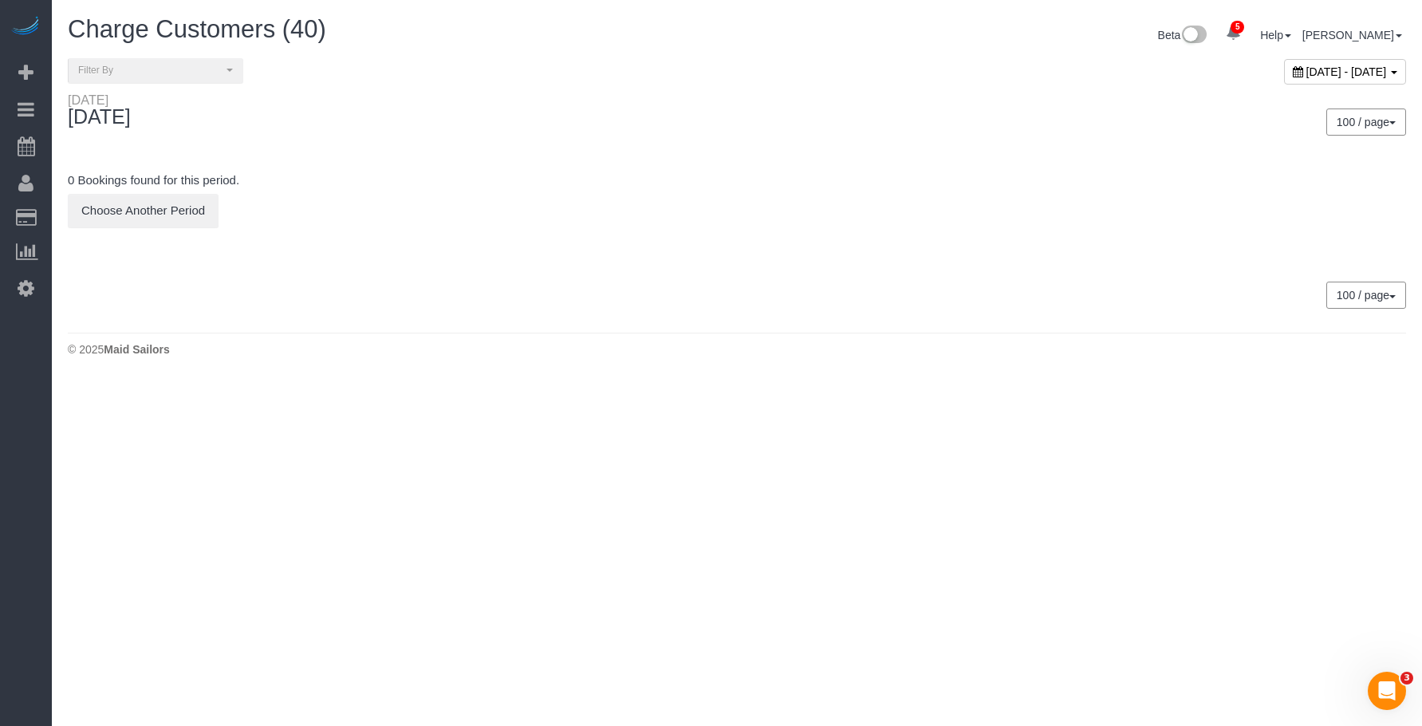
click at [1306, 74] on span "August 11, 2025 - August 11, 2025" at bounding box center [1346, 71] width 81 height 13
type input "**********"
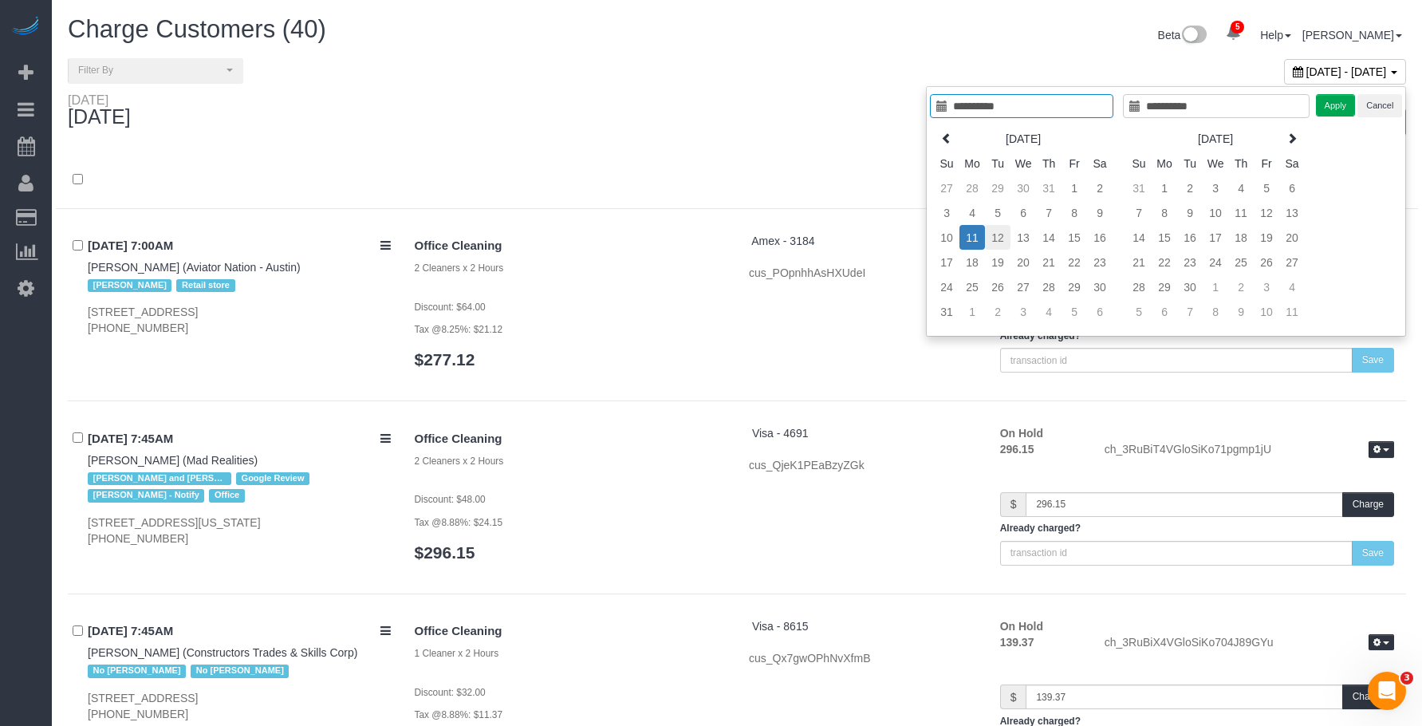
type input "**********"
click at [988, 239] on td "12" at bounding box center [986, 237] width 26 height 25
type input "**********"
click at [988, 239] on td "12" at bounding box center [986, 237] width 26 height 25
type input "**********"
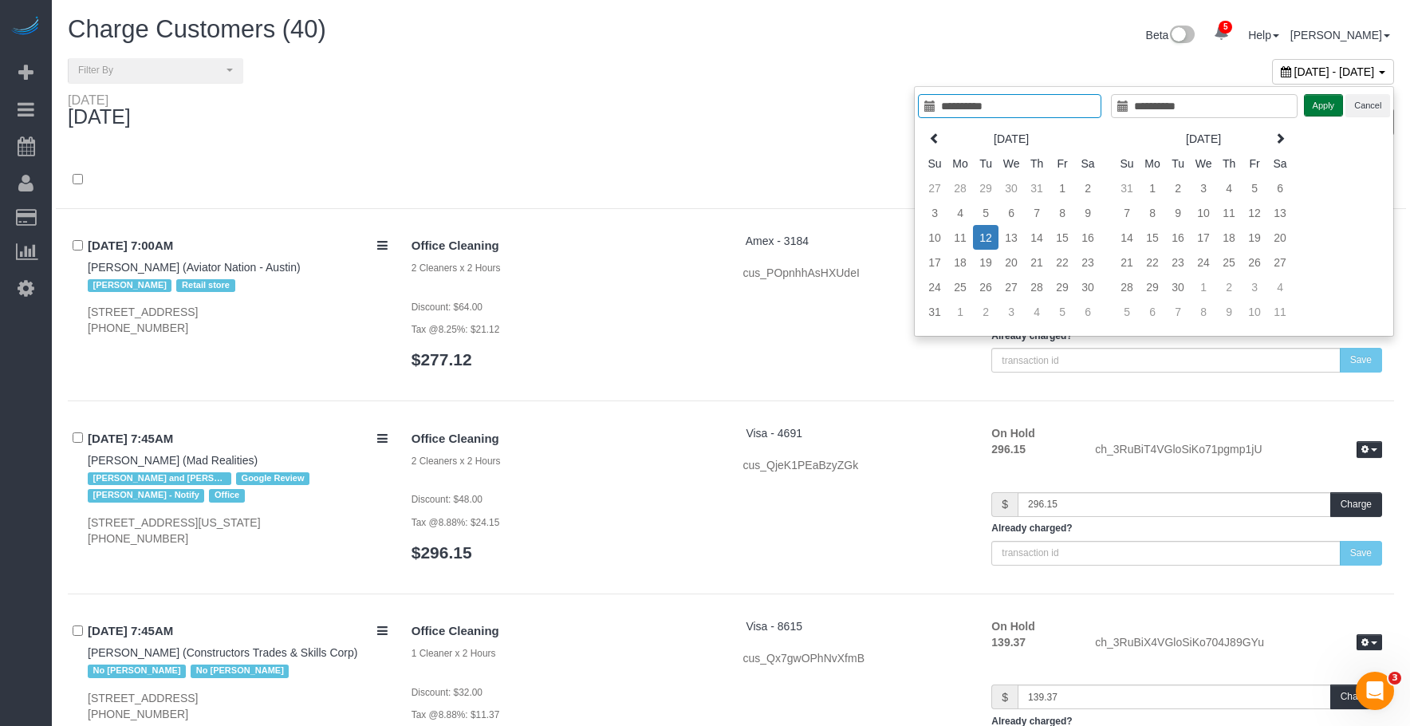
click at [1316, 105] on button "Apply" at bounding box center [1324, 105] width 40 height 23
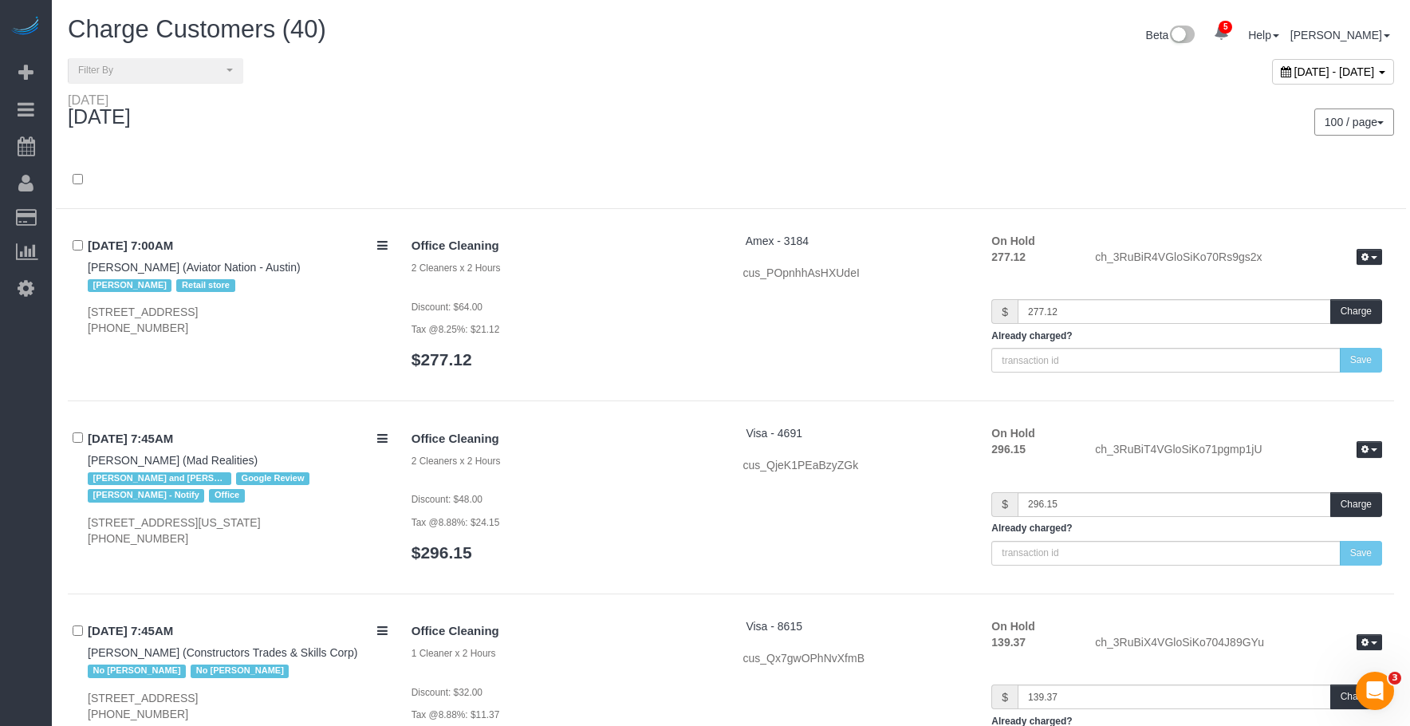
click at [811, 122] on div "100 / page 10 / page 20 / page 30 / page 40 / page 50 / page 100 / page" at bounding box center [1068, 121] width 651 height 27
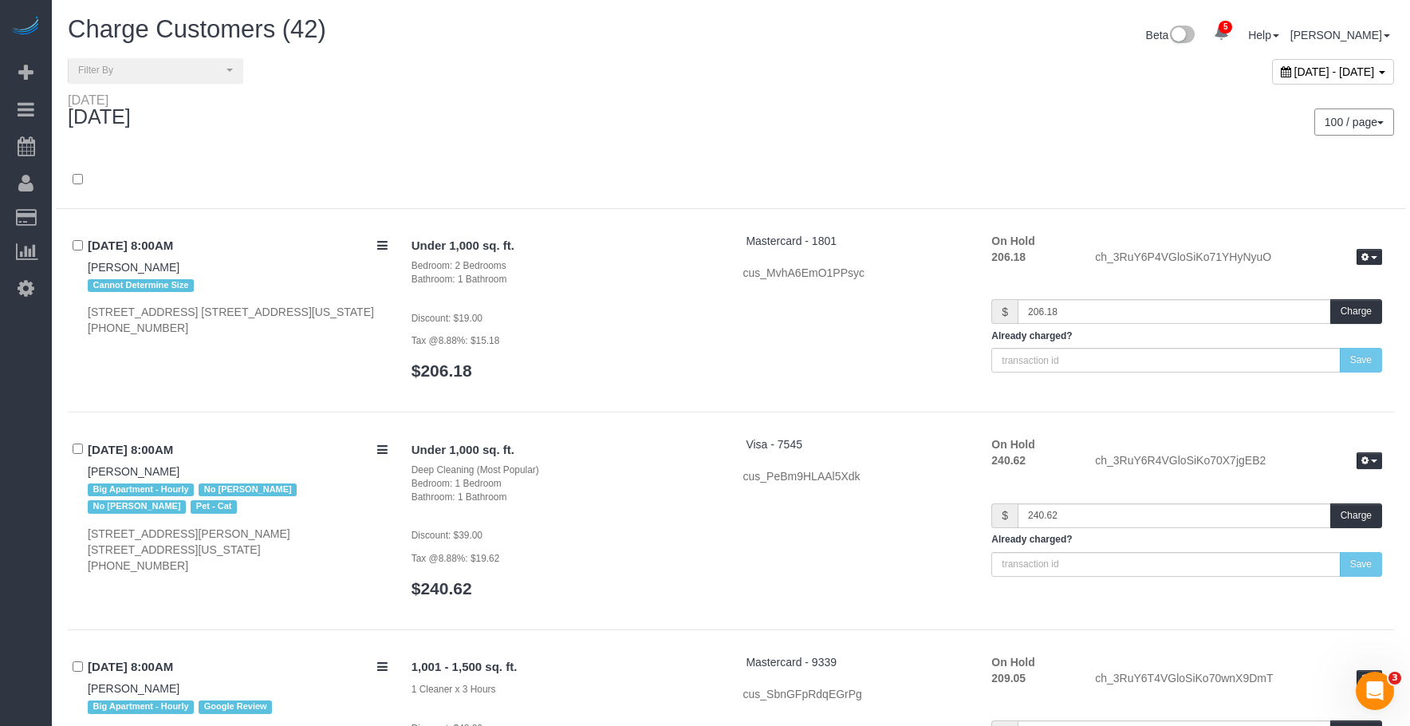
scroll to position [6837, 0]
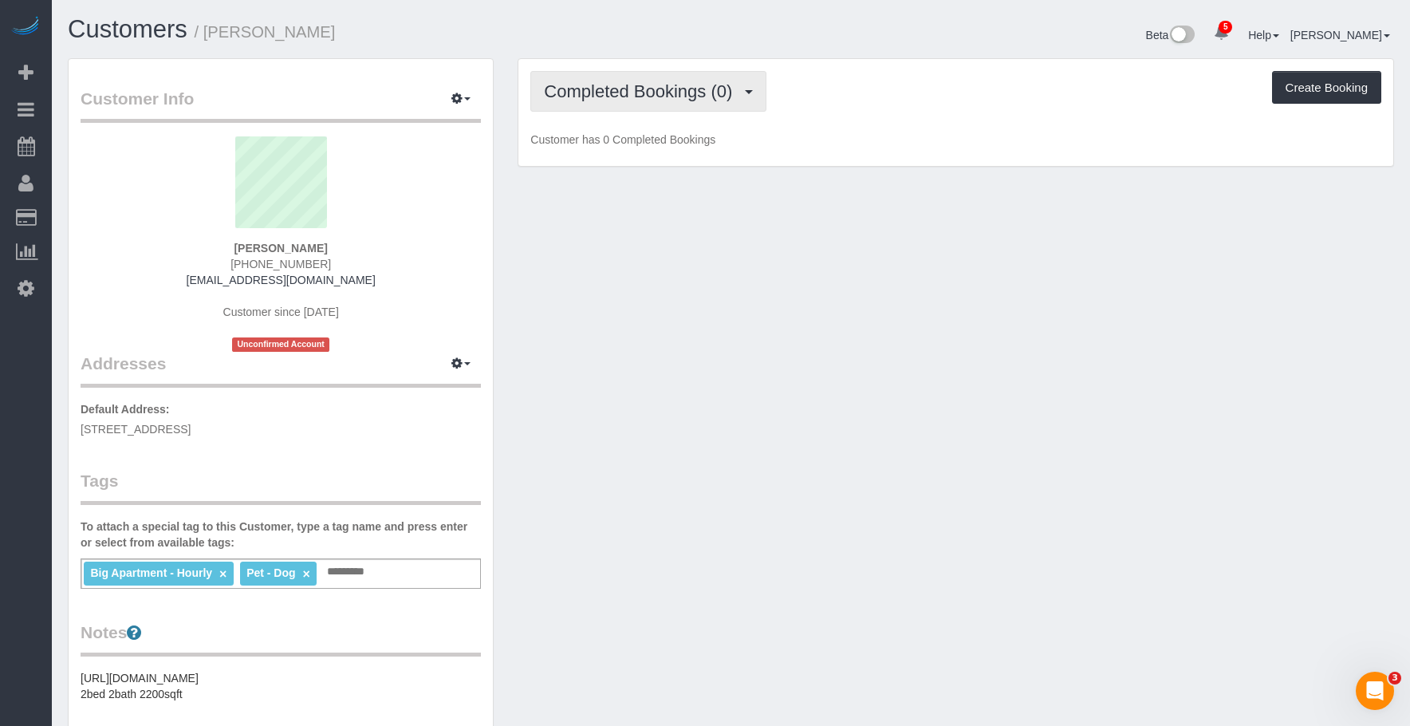
drag, startPoint x: 608, startPoint y: 82, endPoint x: 610, endPoint y: 97, distance: 15.2
click at [609, 84] on span "Completed Bookings (0)" at bounding box center [642, 91] width 196 height 20
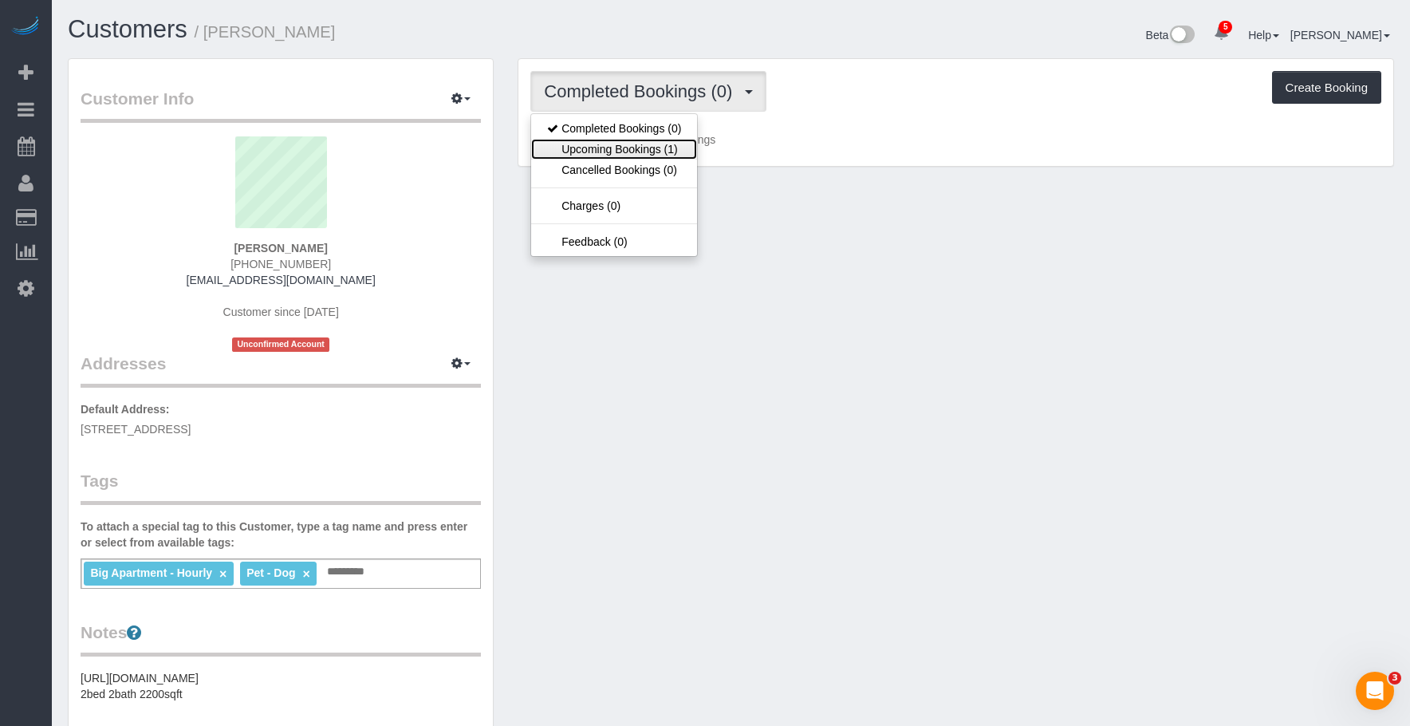
click at [602, 146] on link "Upcoming Bookings (1)" at bounding box center [614, 149] width 166 height 21
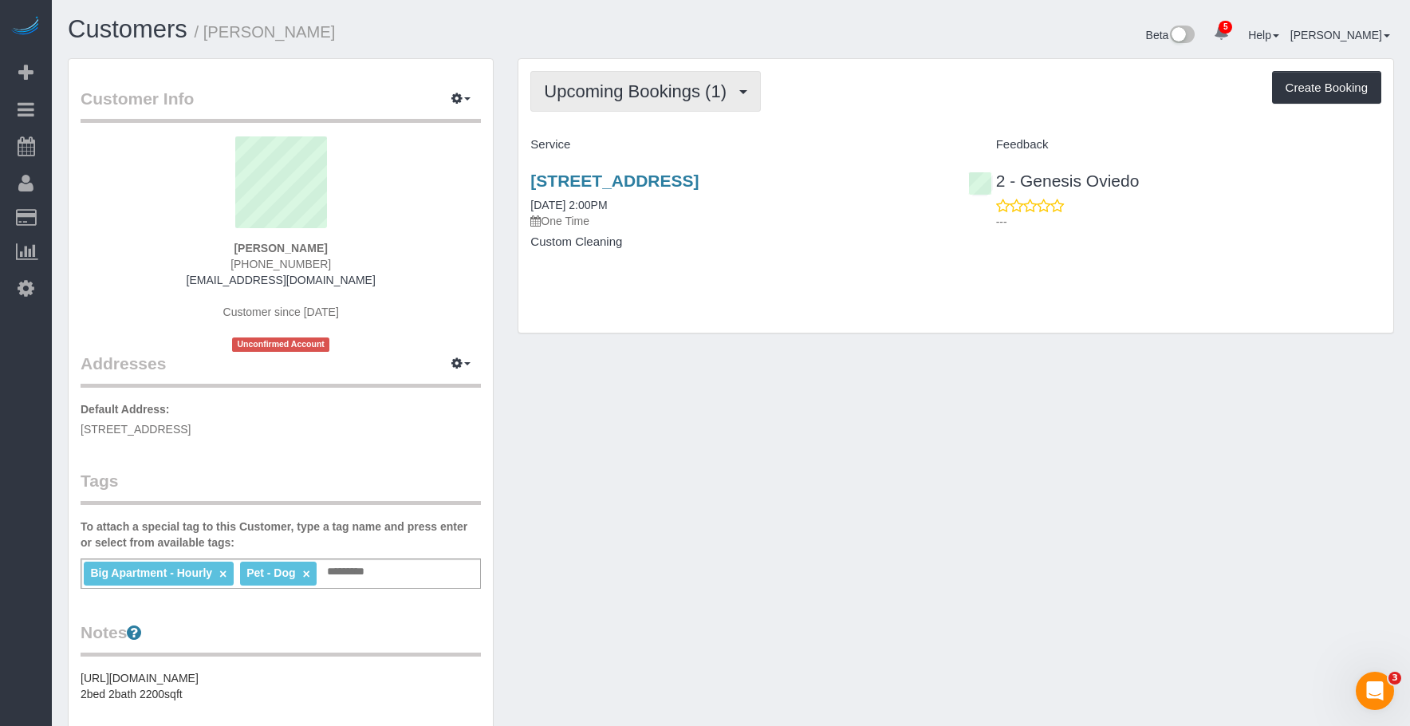
click at [647, 101] on button "Upcoming Bookings (1)" at bounding box center [645, 91] width 230 height 41
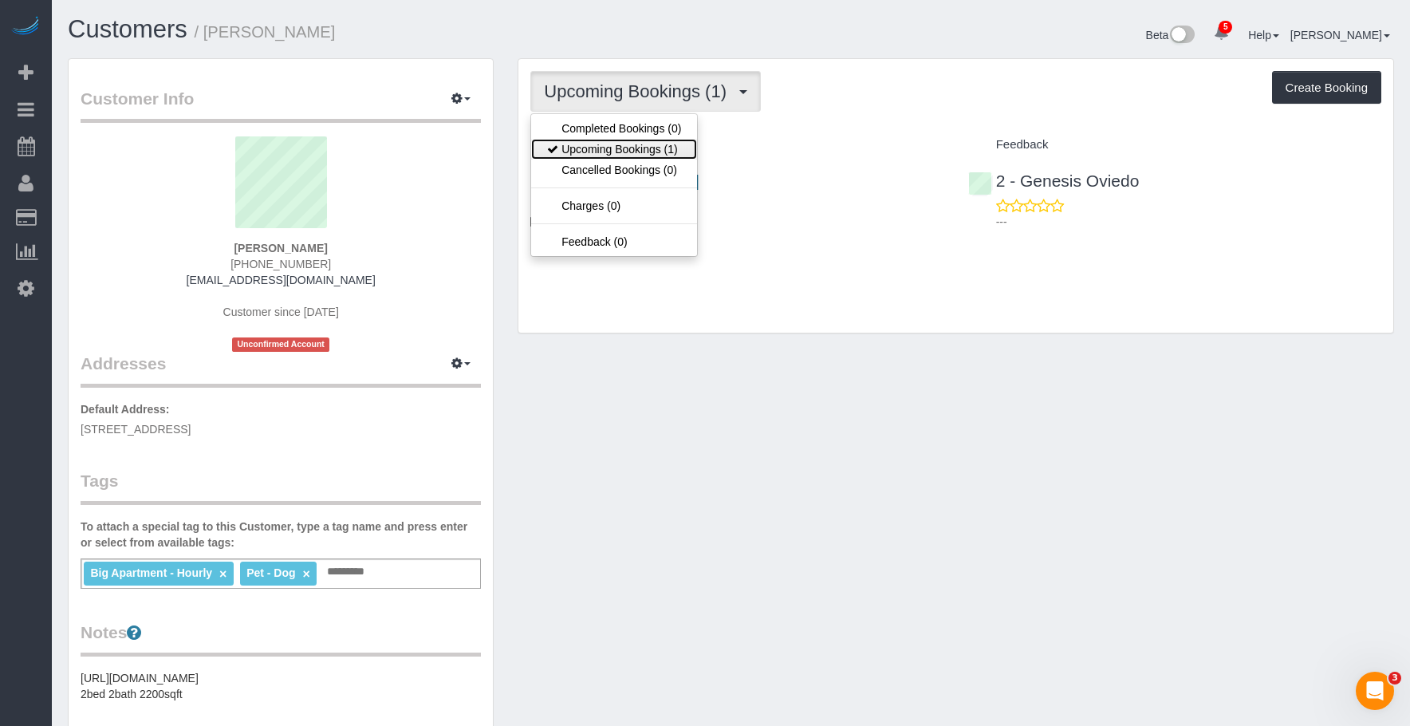
click at [642, 149] on link "Upcoming Bookings (1)" at bounding box center [614, 149] width 166 height 21
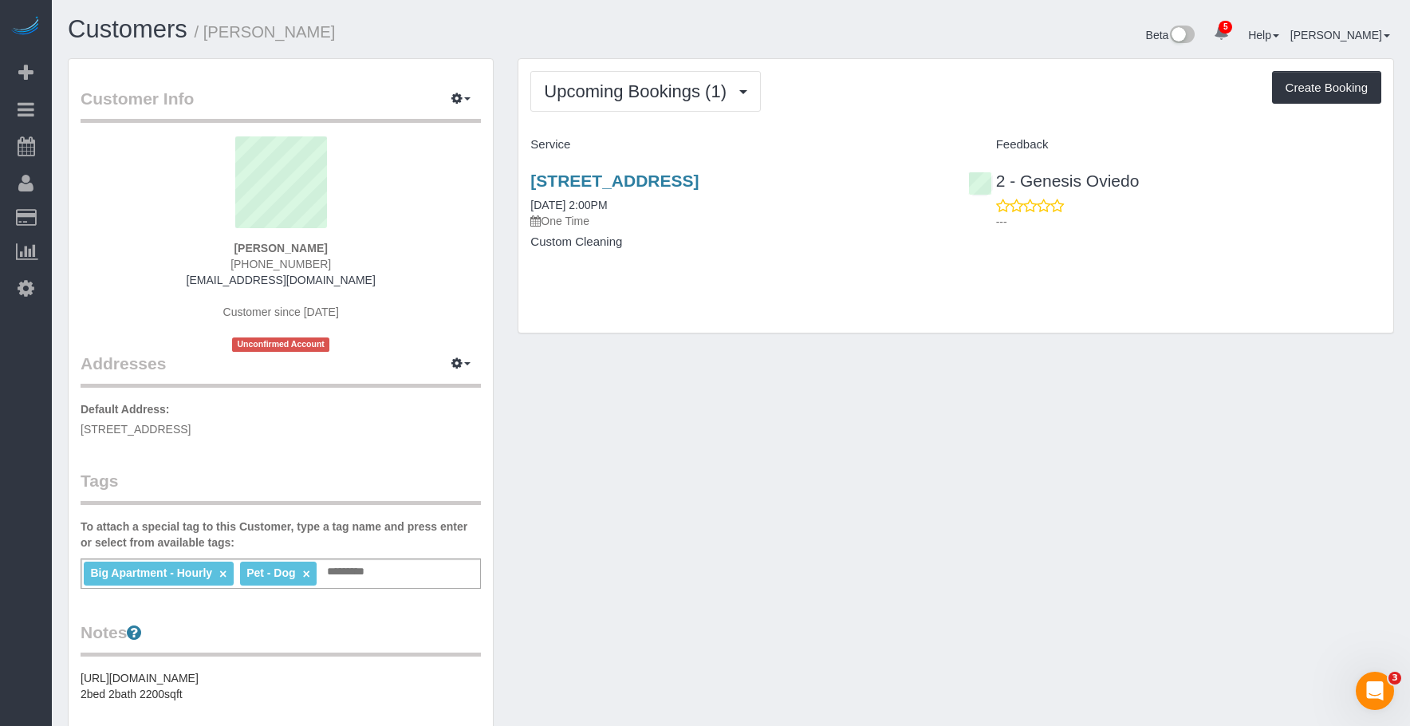
click at [888, 282] on div "Upcoming Bookings (1) Completed Bookings (0) Upcoming Bookings (1) Cancelled Bo…" at bounding box center [955, 195] width 875 height 273
click at [858, 266] on div "90-22 Silver Road, Ozone Park, NY 11417 08/18/2025 2:00PM One Time Custom Clean…" at bounding box center [736, 219] width 437 height 123
click at [698, 175] on link "90-22 Silver Road, Ozone Park, NY 11417" at bounding box center [614, 180] width 168 height 18
click at [413, 568] on div "Big Apartment - Hourly × Pet - Dog × Add a tag" at bounding box center [281, 573] width 400 height 30
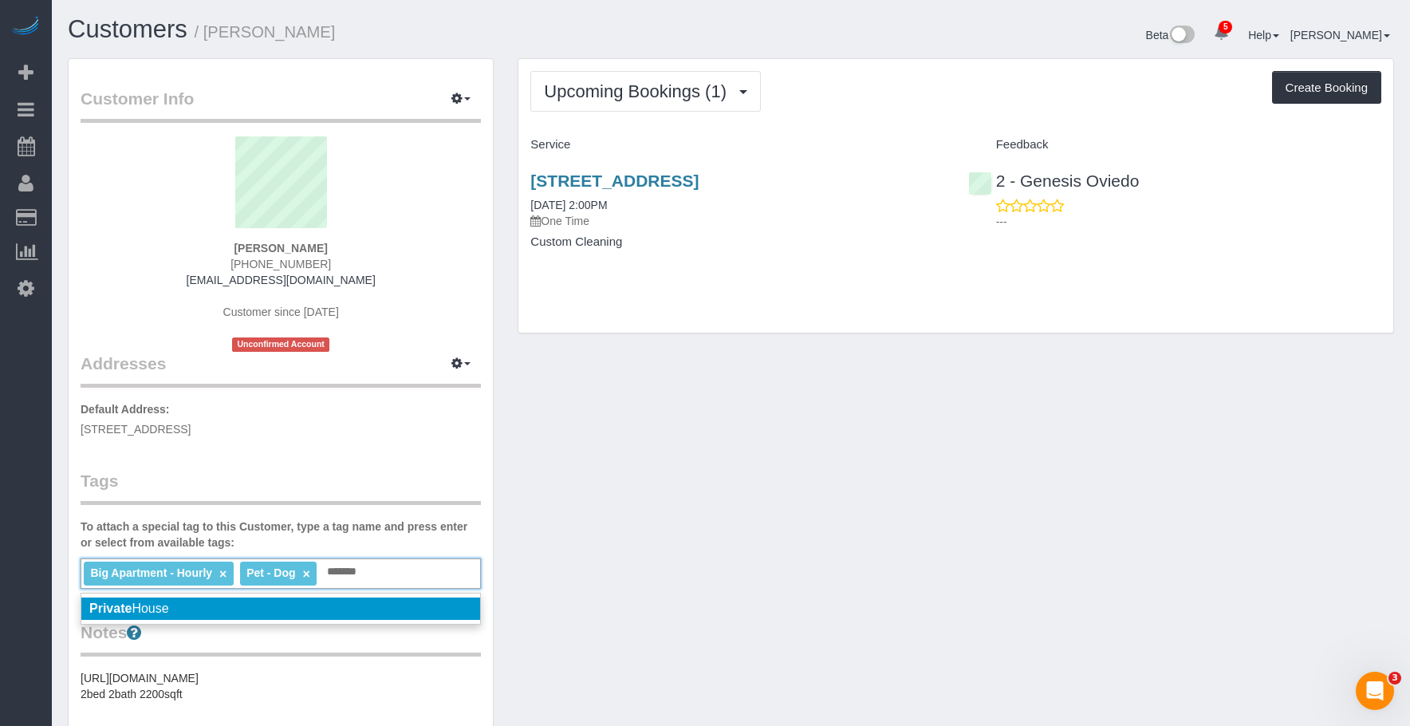
type input "*******"
click at [422, 608] on li "Private House" at bounding box center [280, 608] width 399 height 22
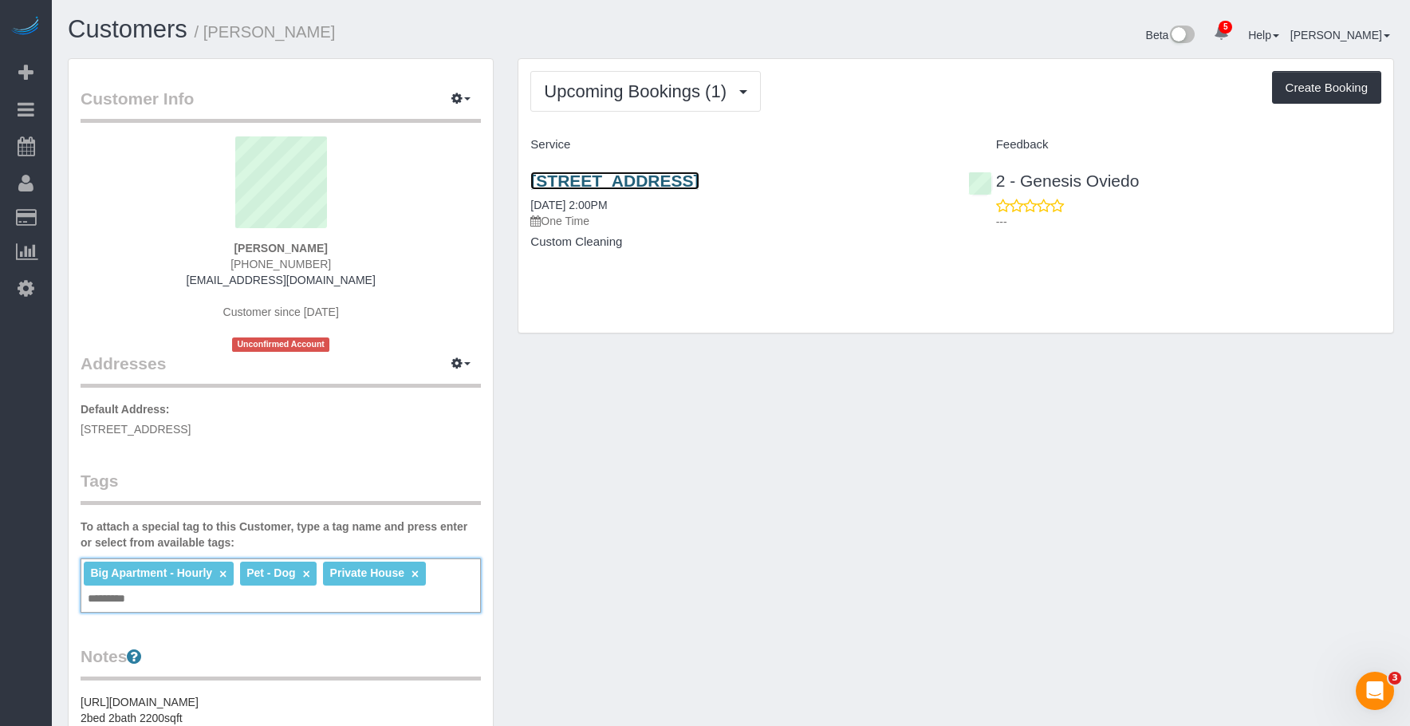
click at [691, 186] on link "90-22 Silver Road, Ozone Park, NY 11417" at bounding box center [614, 180] width 168 height 18
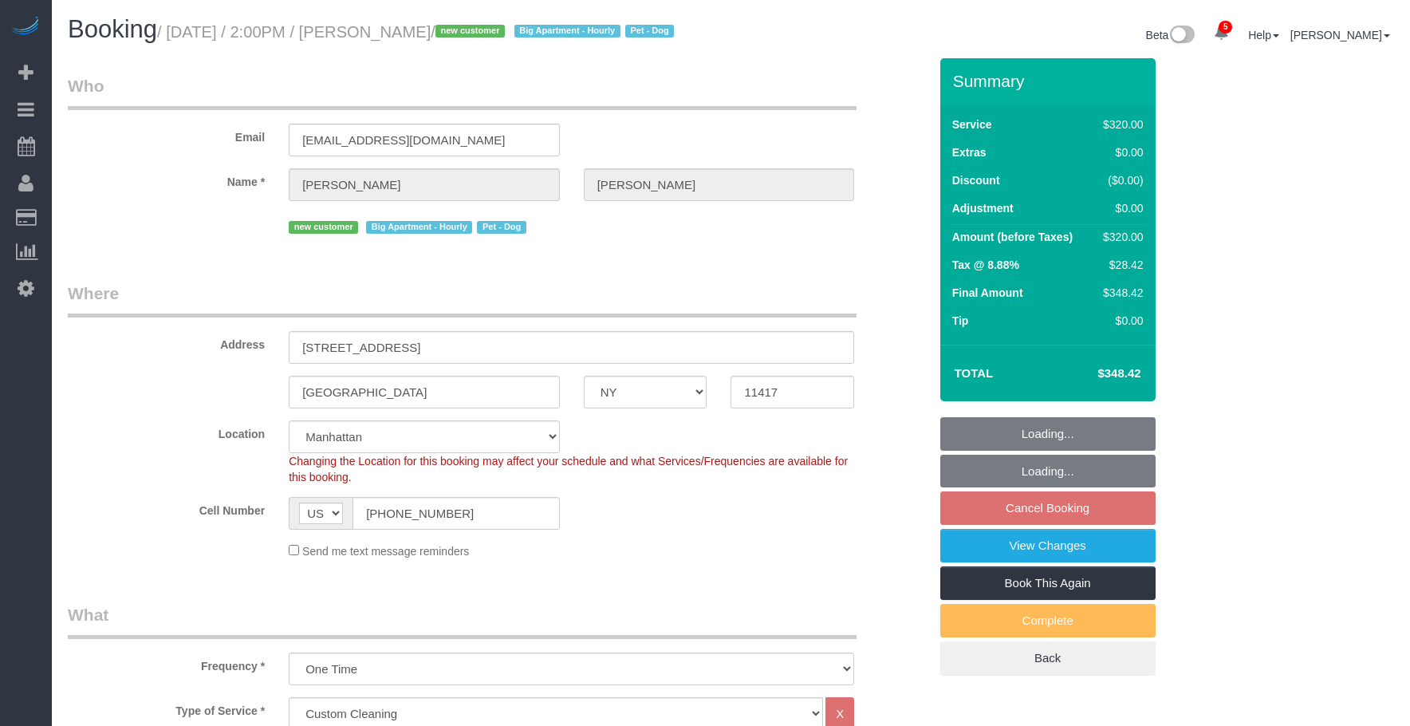
select select "NY"
select select "240"
select select "spot6"
select select "number:89"
select select "number:90"
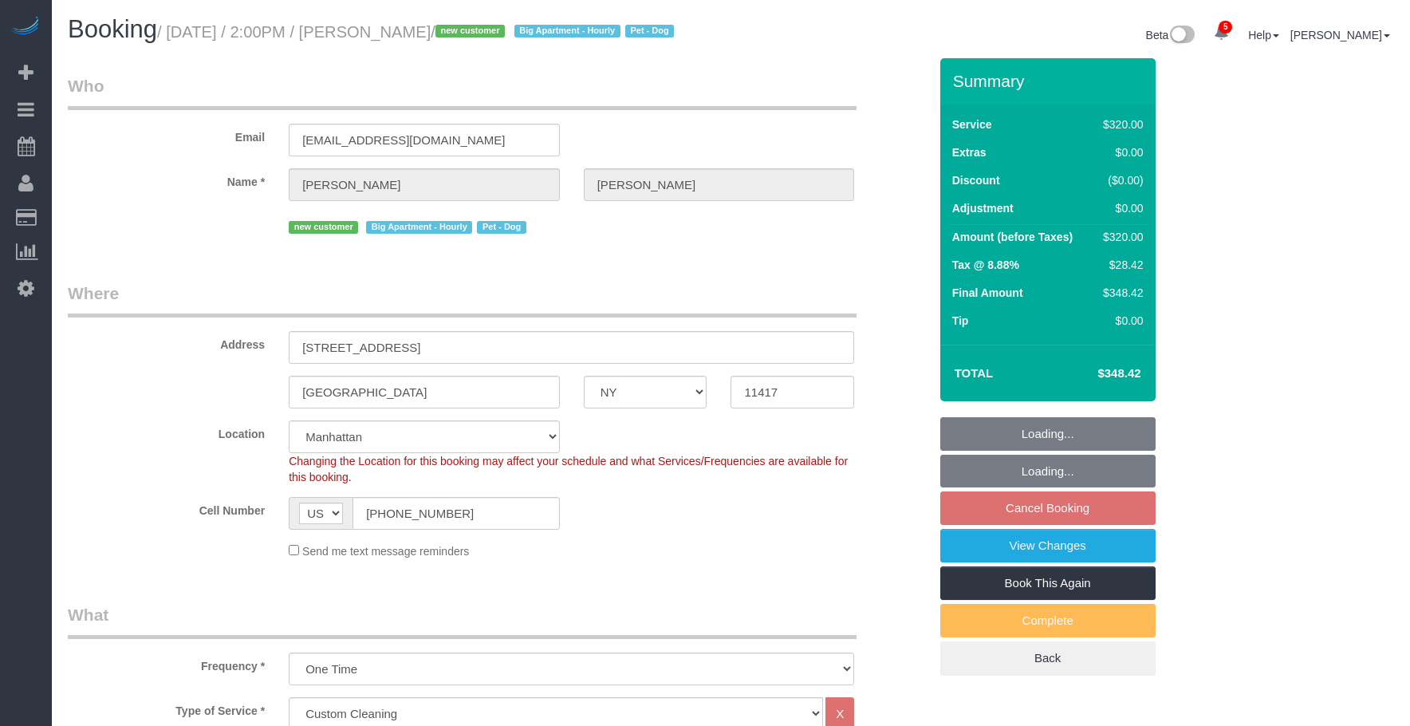
select select "number:13"
select select "number:5"
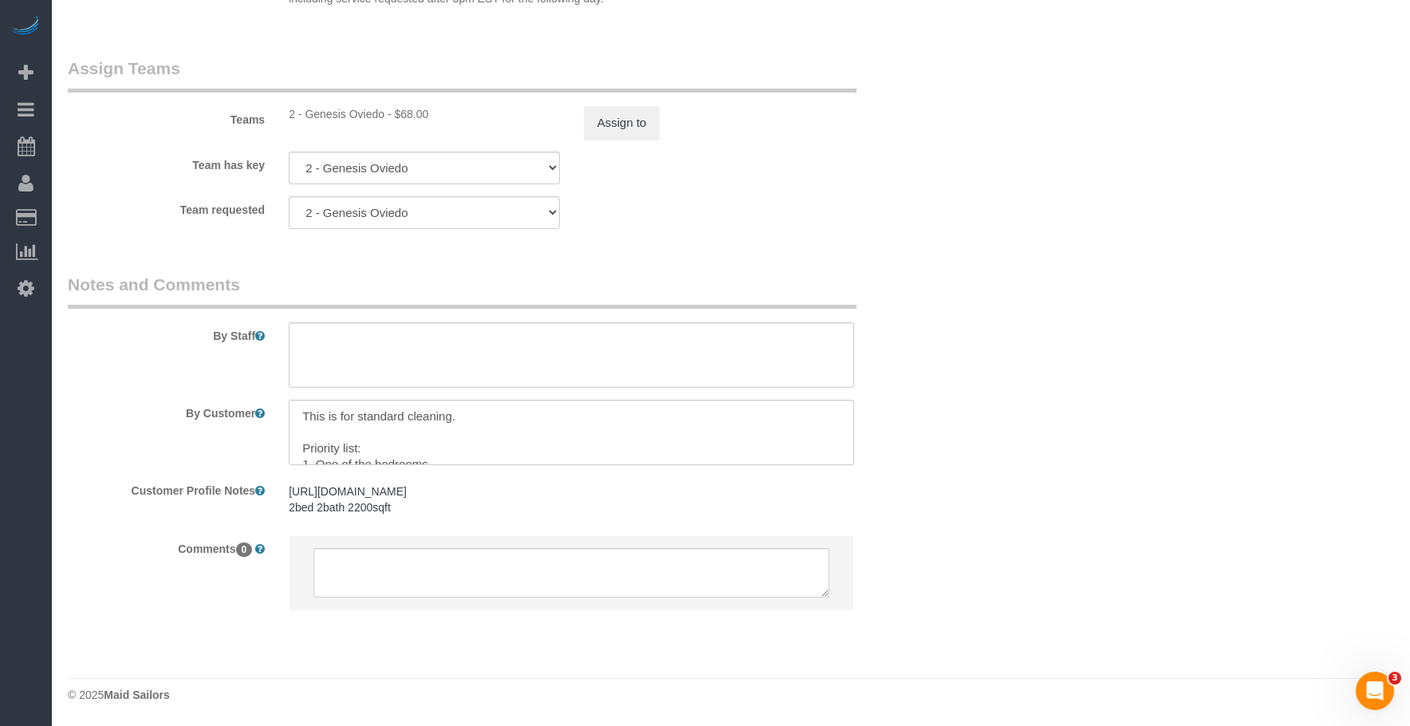
drag, startPoint x: 855, startPoint y: 250, endPoint x: 867, endPoint y: 250, distance: 12.0
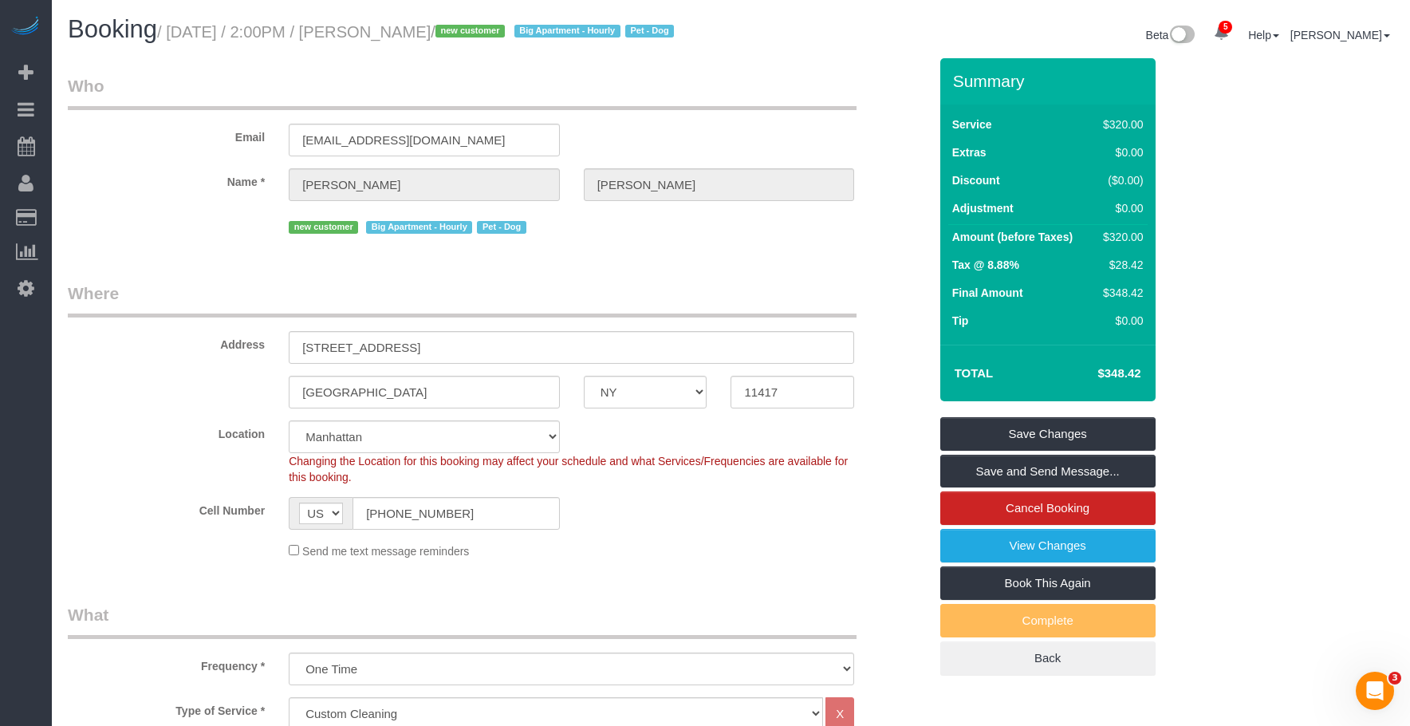
click at [672, 144] on div "Email [EMAIL_ADDRESS][DOMAIN_NAME]" at bounding box center [498, 115] width 884 height 82
drag, startPoint x: 681, startPoint y: 311, endPoint x: 568, endPoint y: 189, distance: 166.4
click at [681, 311] on legend "Where" at bounding box center [462, 299] width 789 height 36
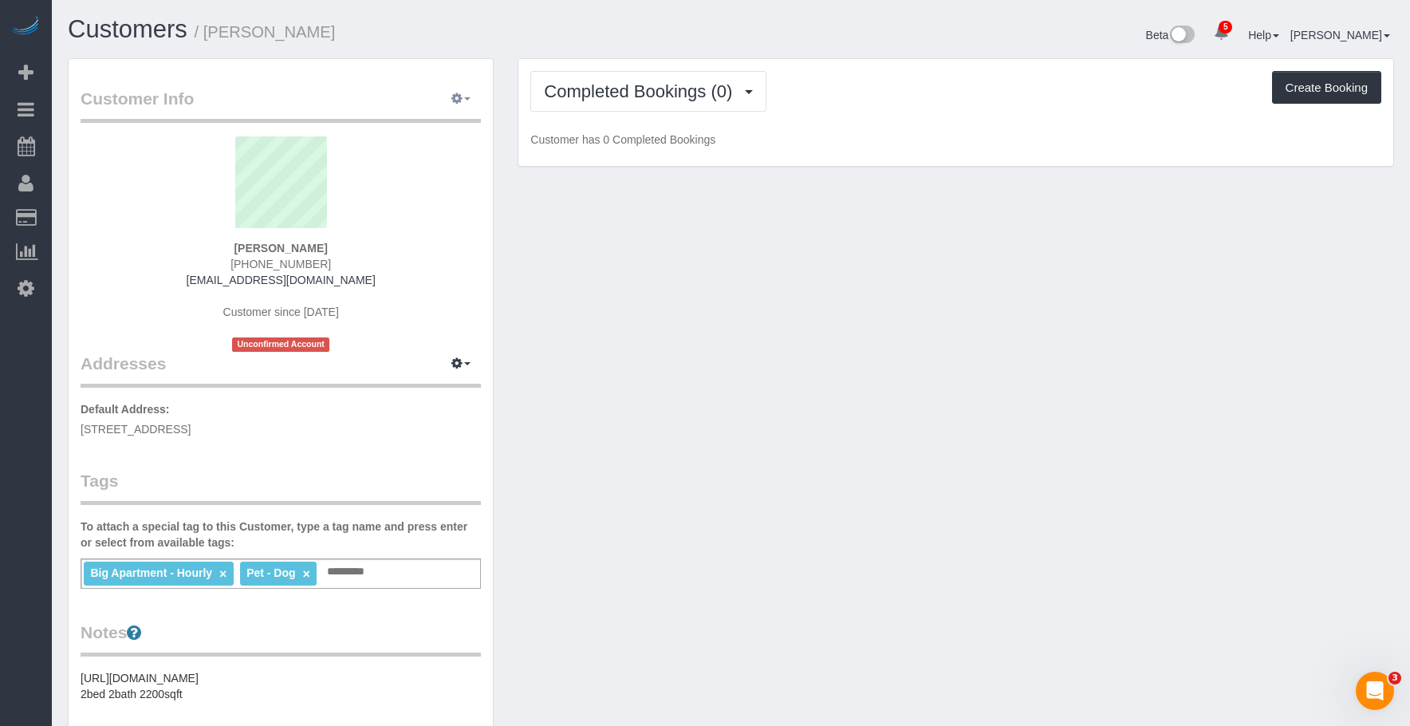
click at [462, 103] on icon "button" at bounding box center [456, 98] width 11 height 10
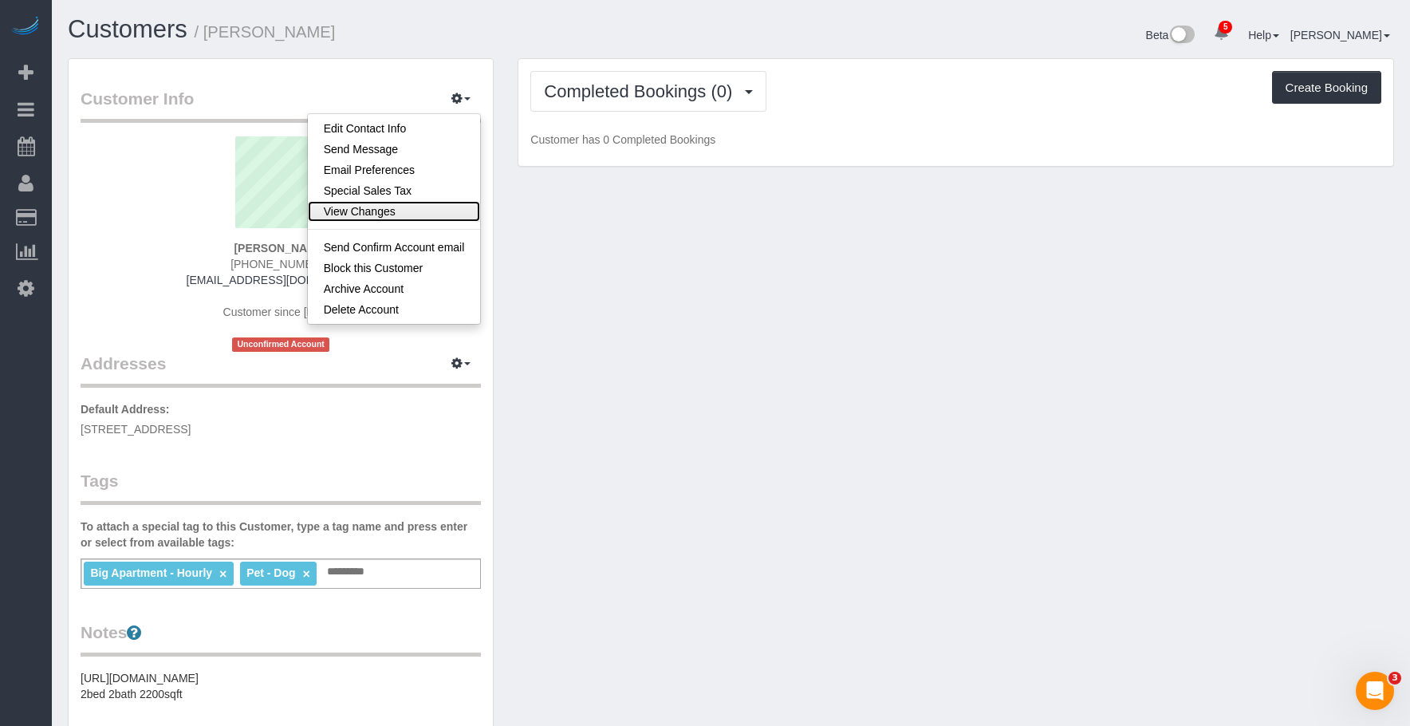
click at [423, 212] on link "View Changes" at bounding box center [394, 211] width 173 height 21
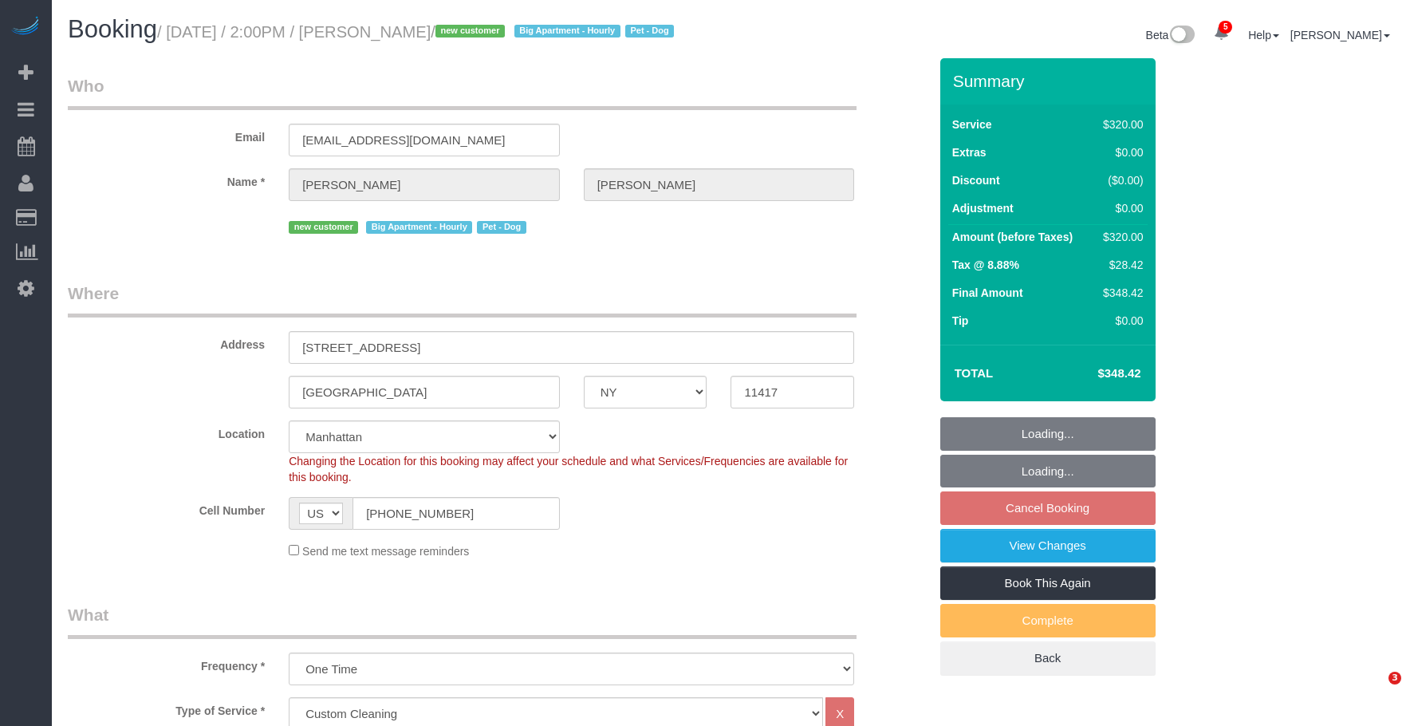
select select "NY"
select select "240"
select select "spot6"
select select "number:89"
select select "number:90"
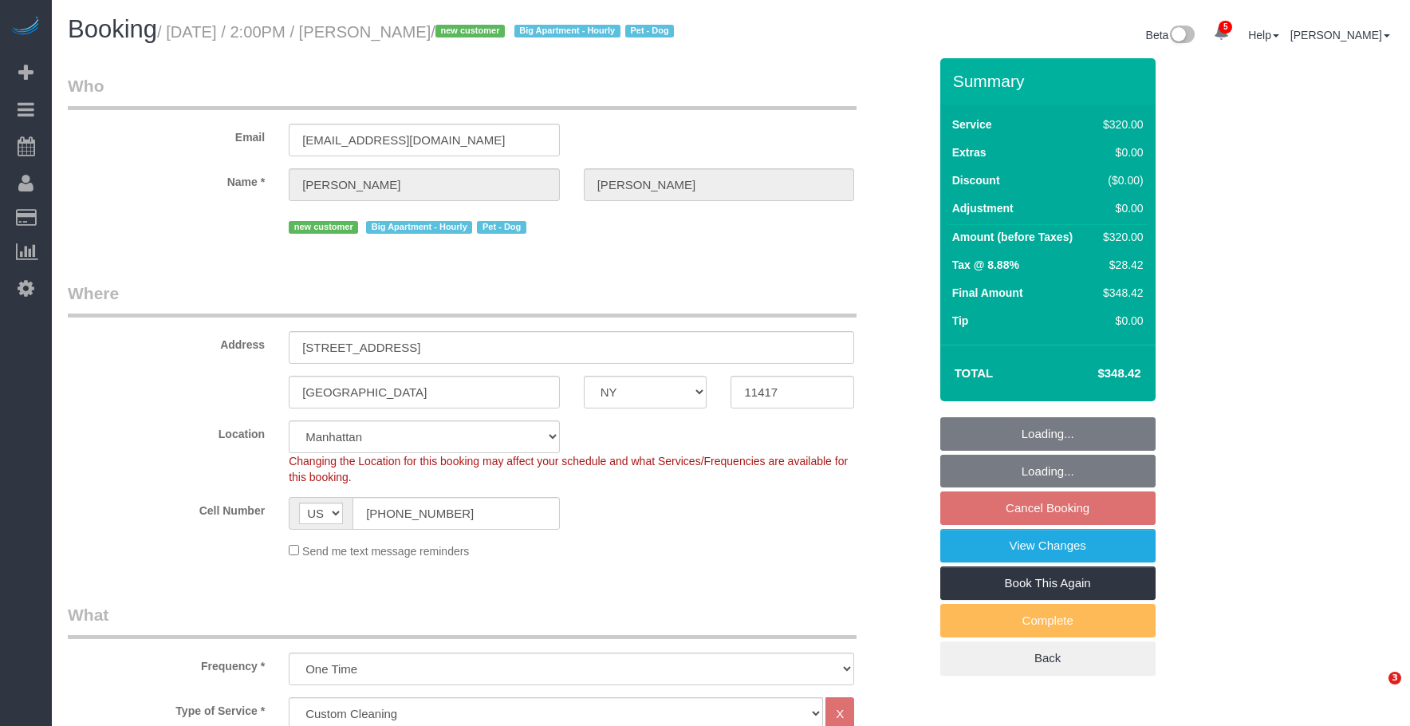
select select "number:13"
select select "number:5"
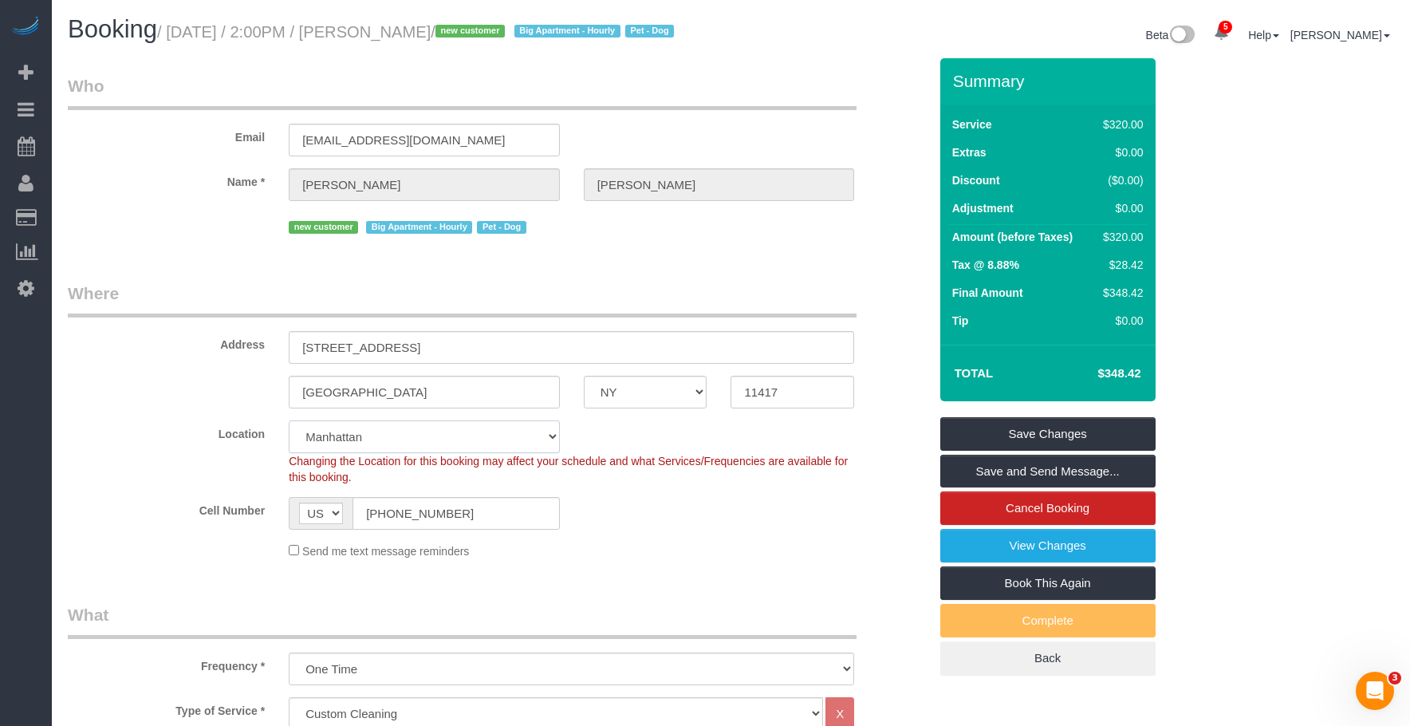
click at [466, 453] on select "Manhattan Austin Boston Bronx Brooklyn Charlotte Denver New Jersey Portland Que…" at bounding box center [424, 436] width 271 height 33
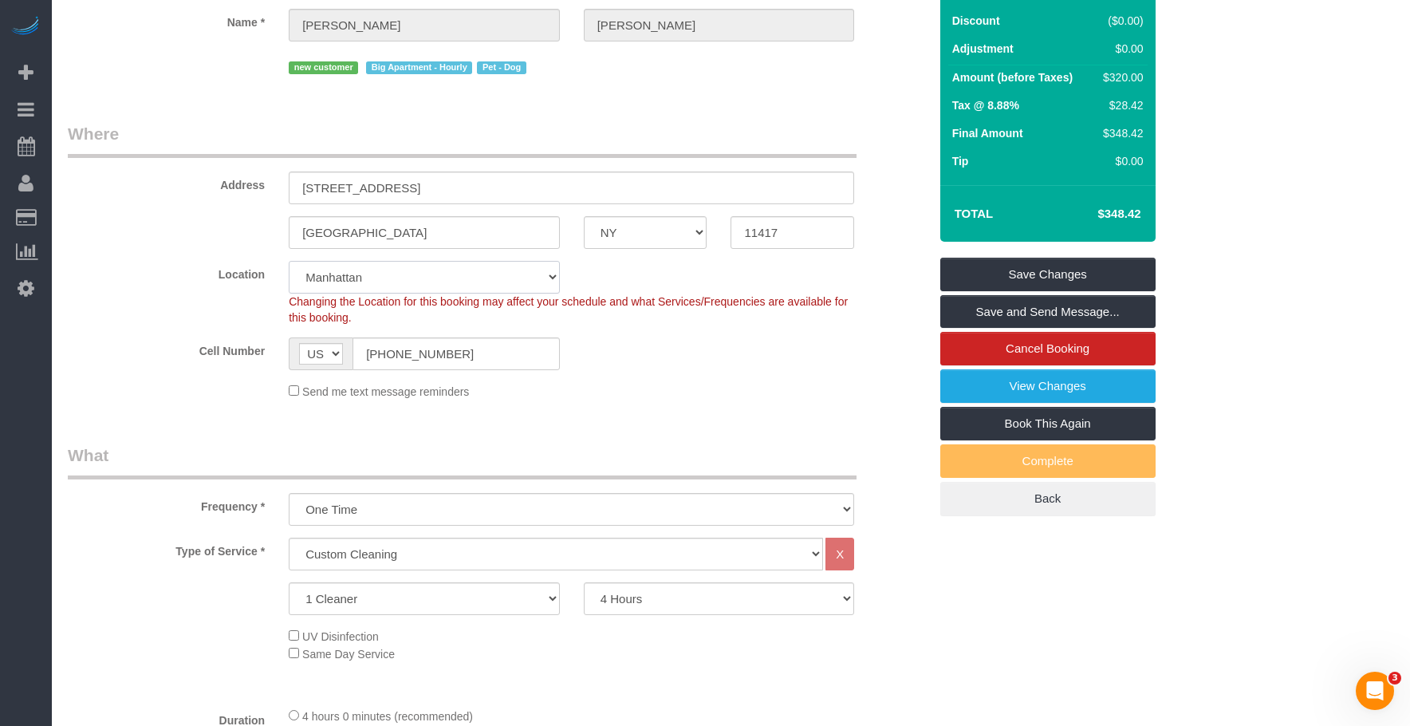
click at [447, 293] on select "Manhattan Austin Boston Bronx Brooklyn Charlotte Denver New Jersey Portland Que…" at bounding box center [424, 277] width 271 height 33
select select "7"
click at [289, 280] on select "Manhattan Austin Boston Bronx Brooklyn Charlotte Denver New Jersey Portland Que…" at bounding box center [424, 277] width 271 height 33
click at [726, 411] on fieldset "Where Address 90-22 Silver Road Ozone Park AK AL AR AZ CA CO CT DC DE FL GA HI …" at bounding box center [498, 266] width 860 height 289
select select "object:1818"
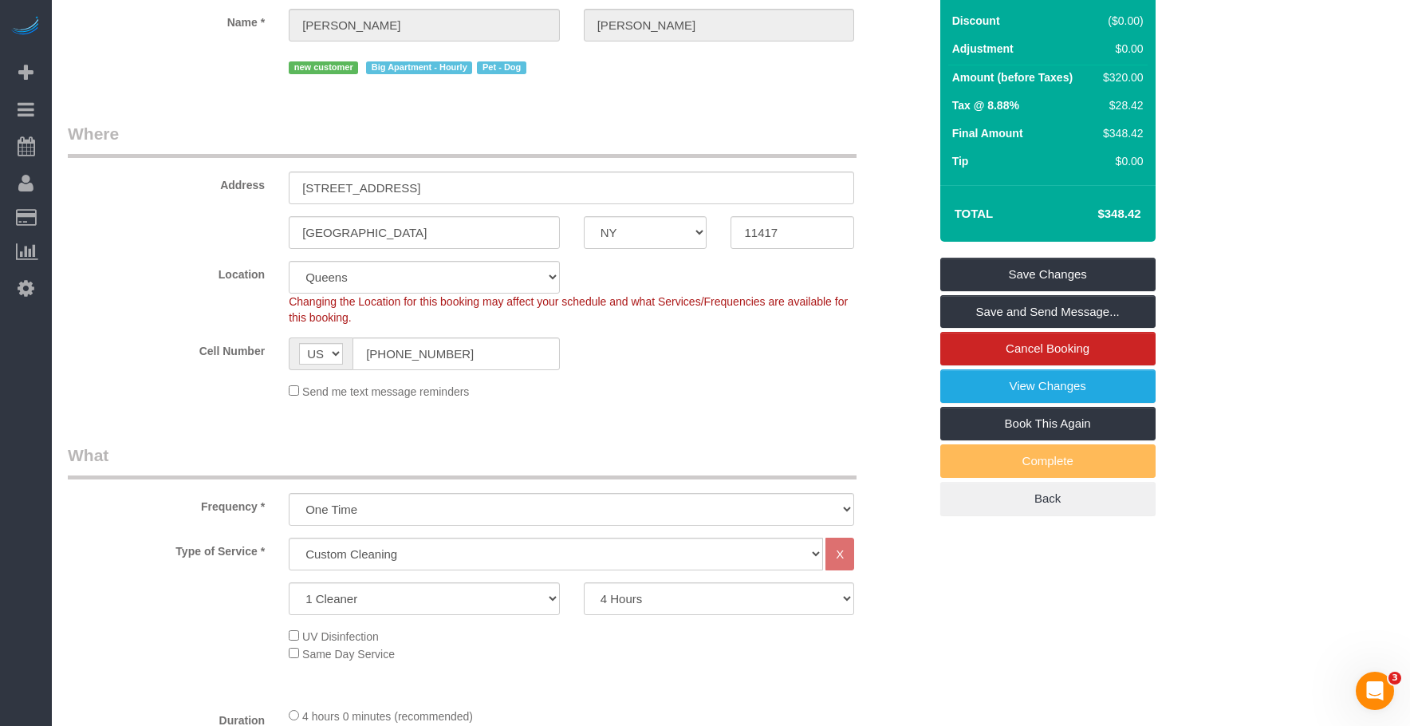
select select "spot64"
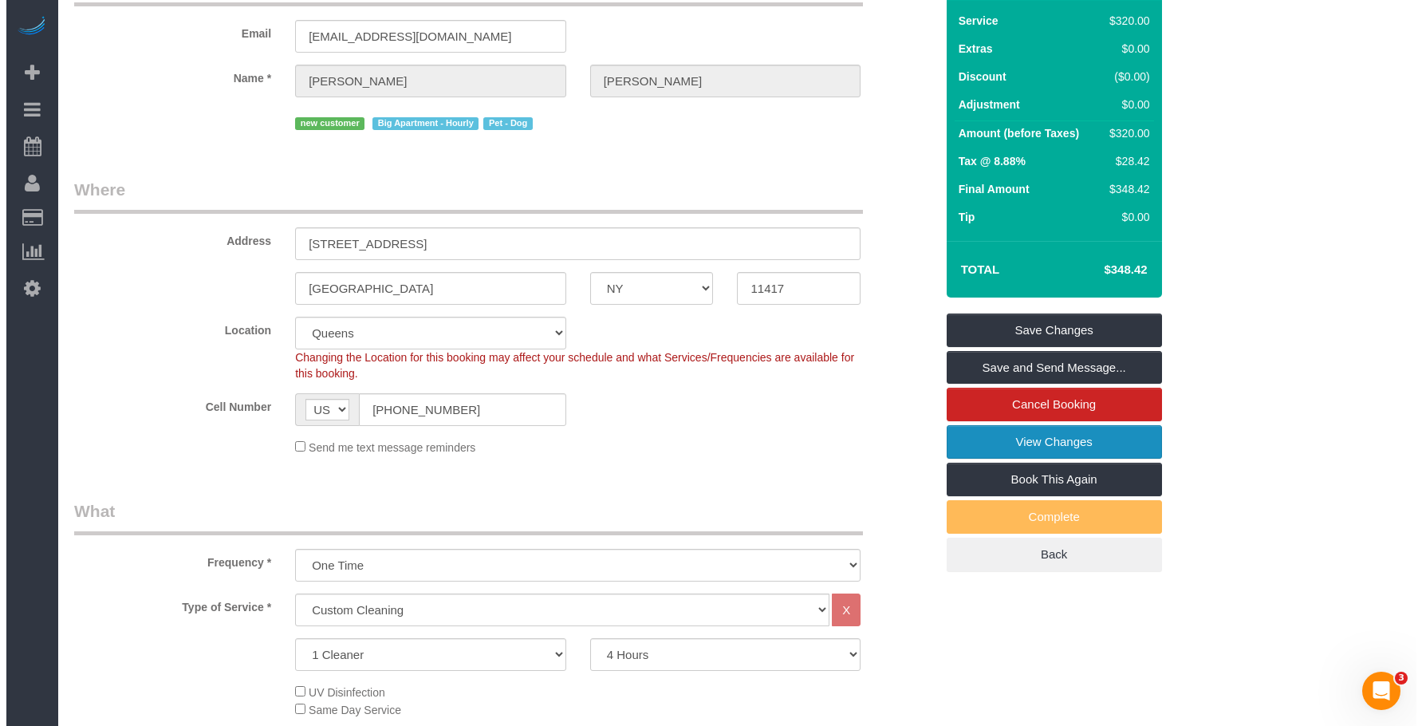
scroll to position [0, 0]
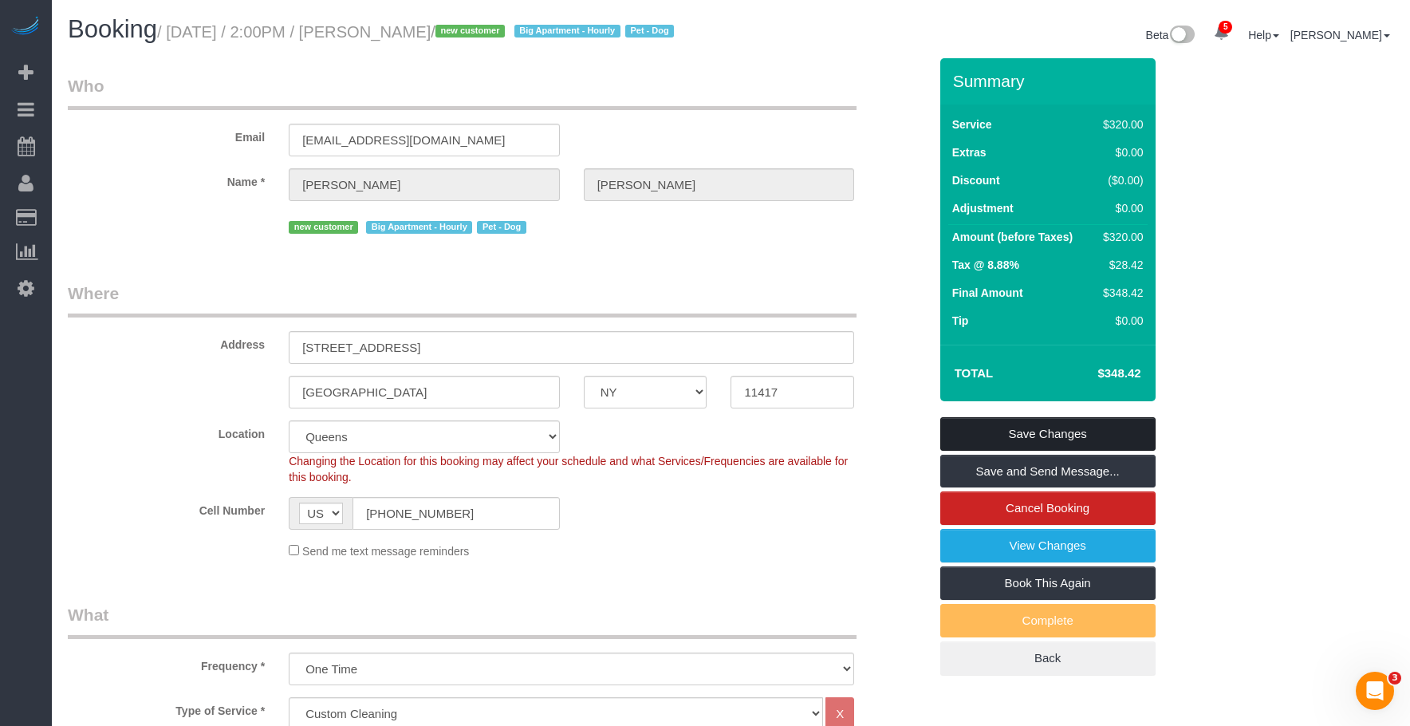
click at [1109, 451] on link "Save Changes" at bounding box center [1047, 433] width 215 height 33
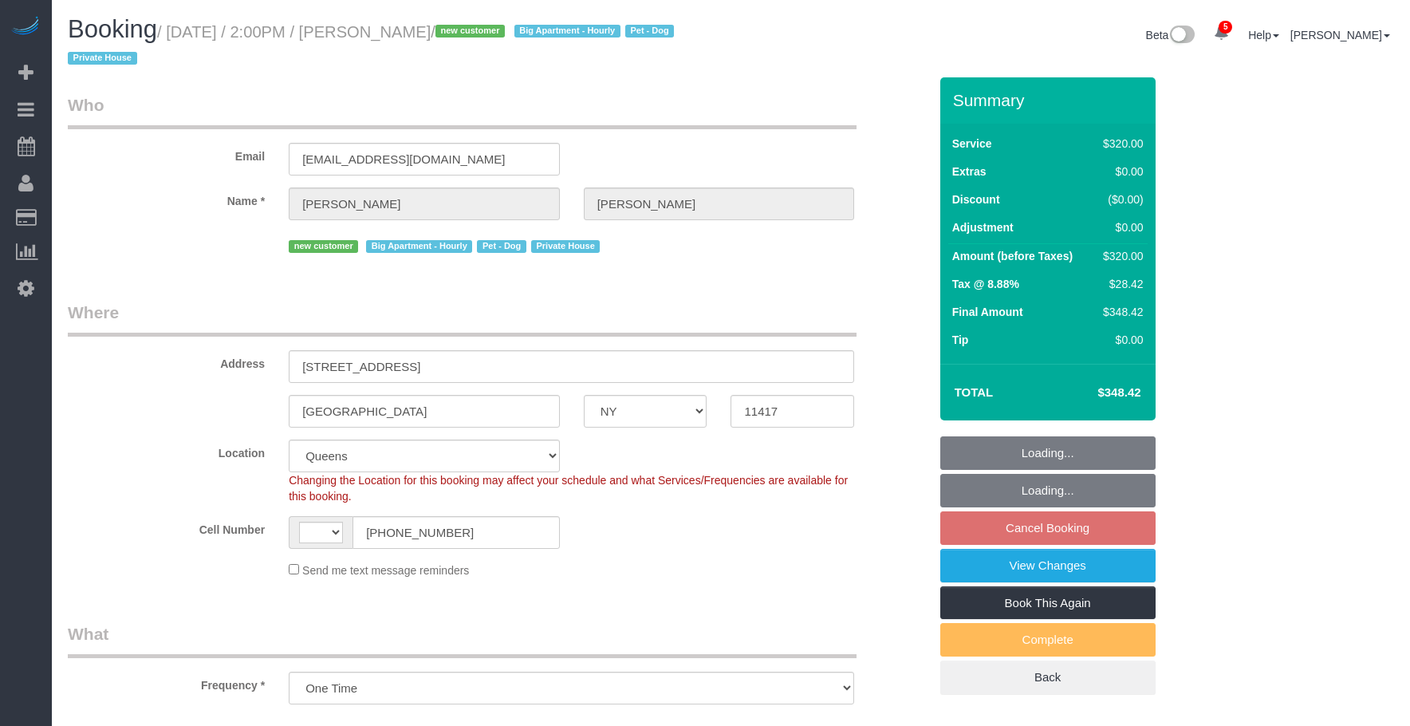
select select "NY"
select select "string:stripe-pm_1Rv5G74VGloSiKo7LUHXaEZw"
select select "240"
select select "number:89"
select select "number:90"
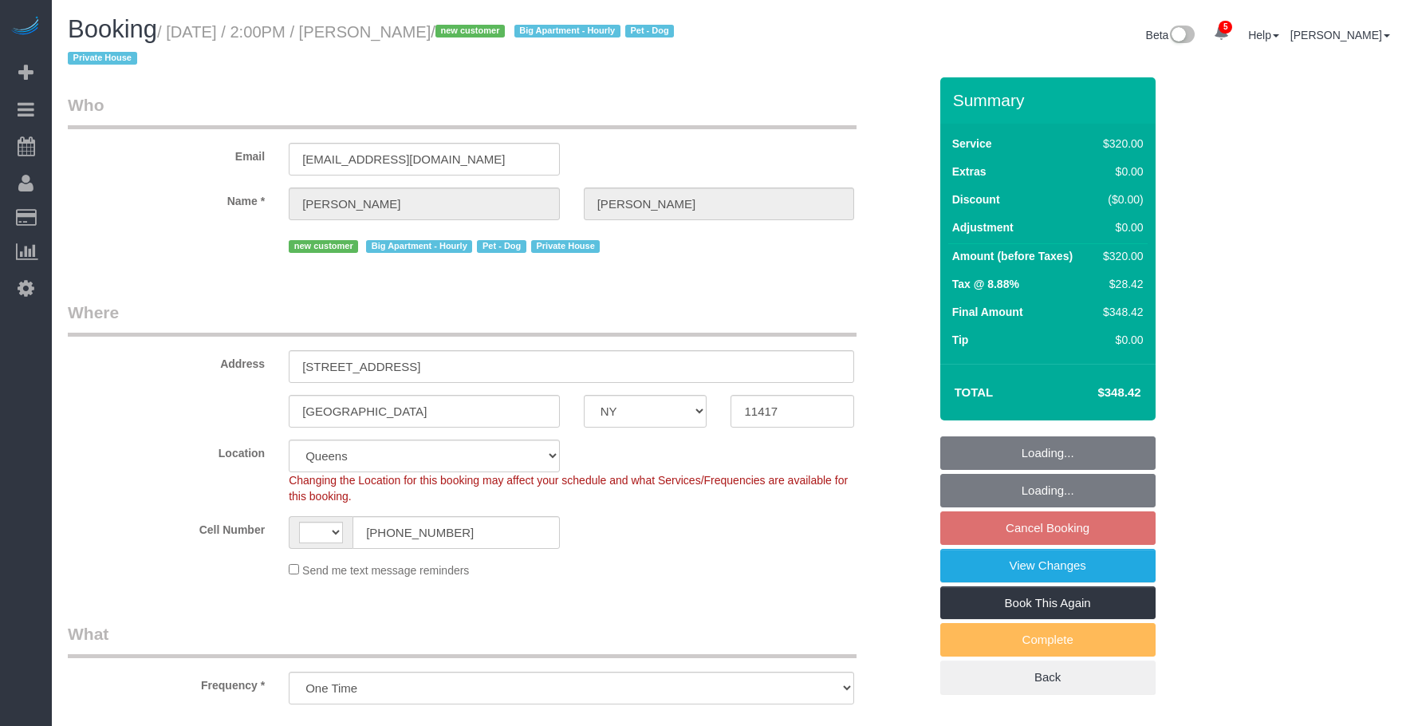
select select "number:13"
select select "number:5"
select select "string:[GEOGRAPHIC_DATA]"
select select "object:586"
select select "spot7"
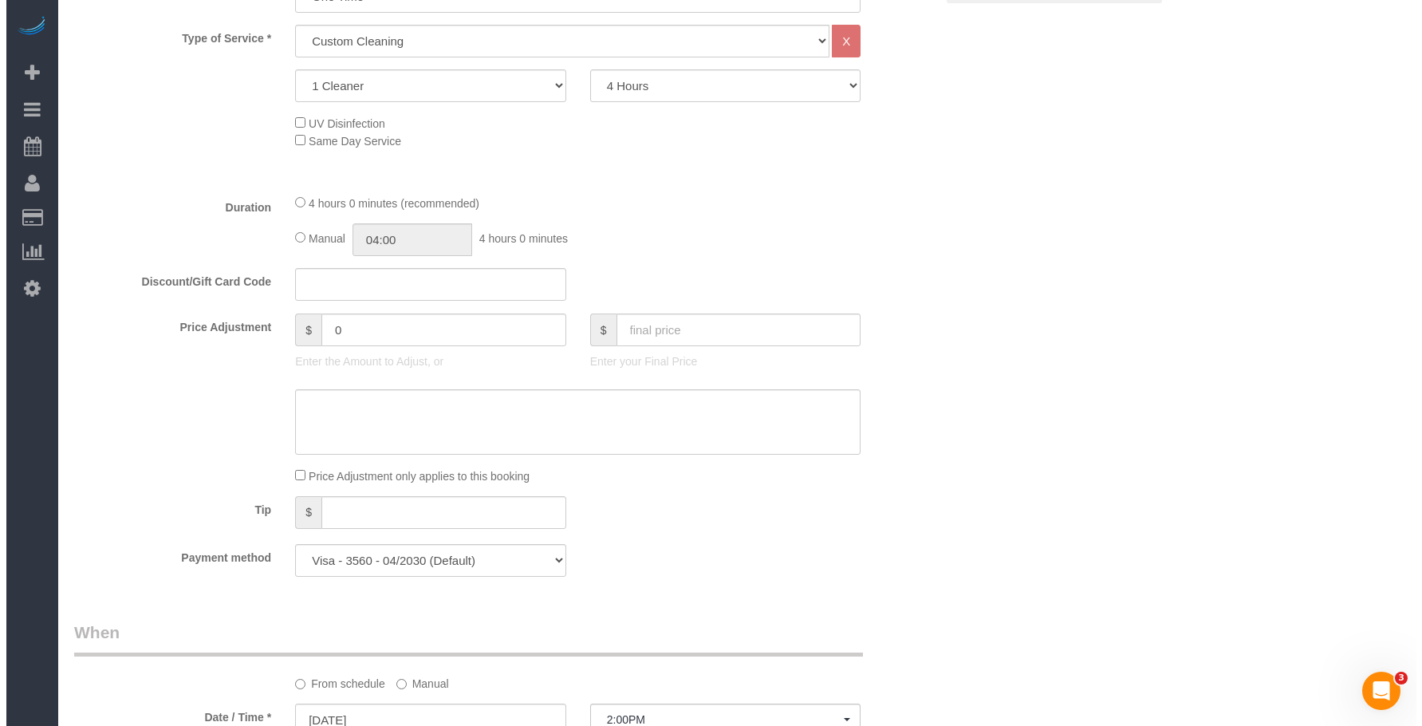
scroll to position [442, 0]
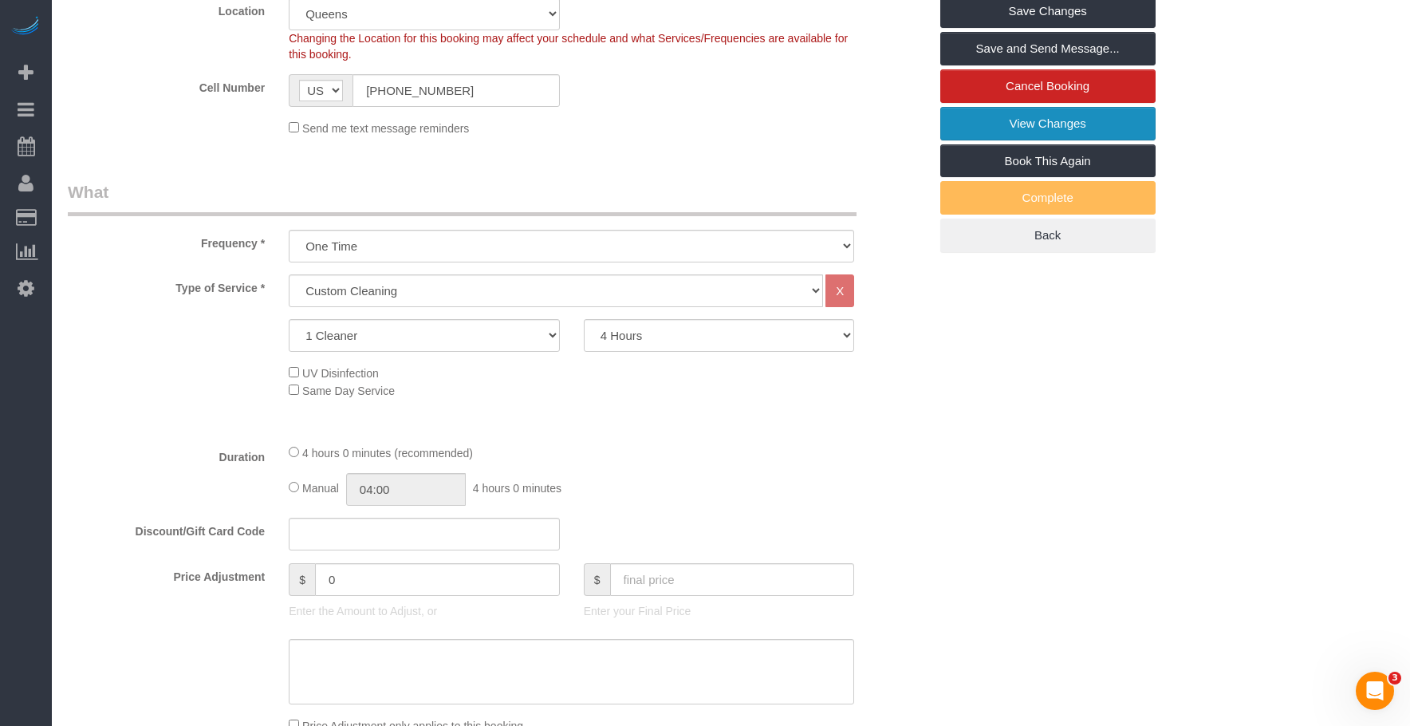
click at [986, 122] on link "View Changes" at bounding box center [1047, 123] width 215 height 33
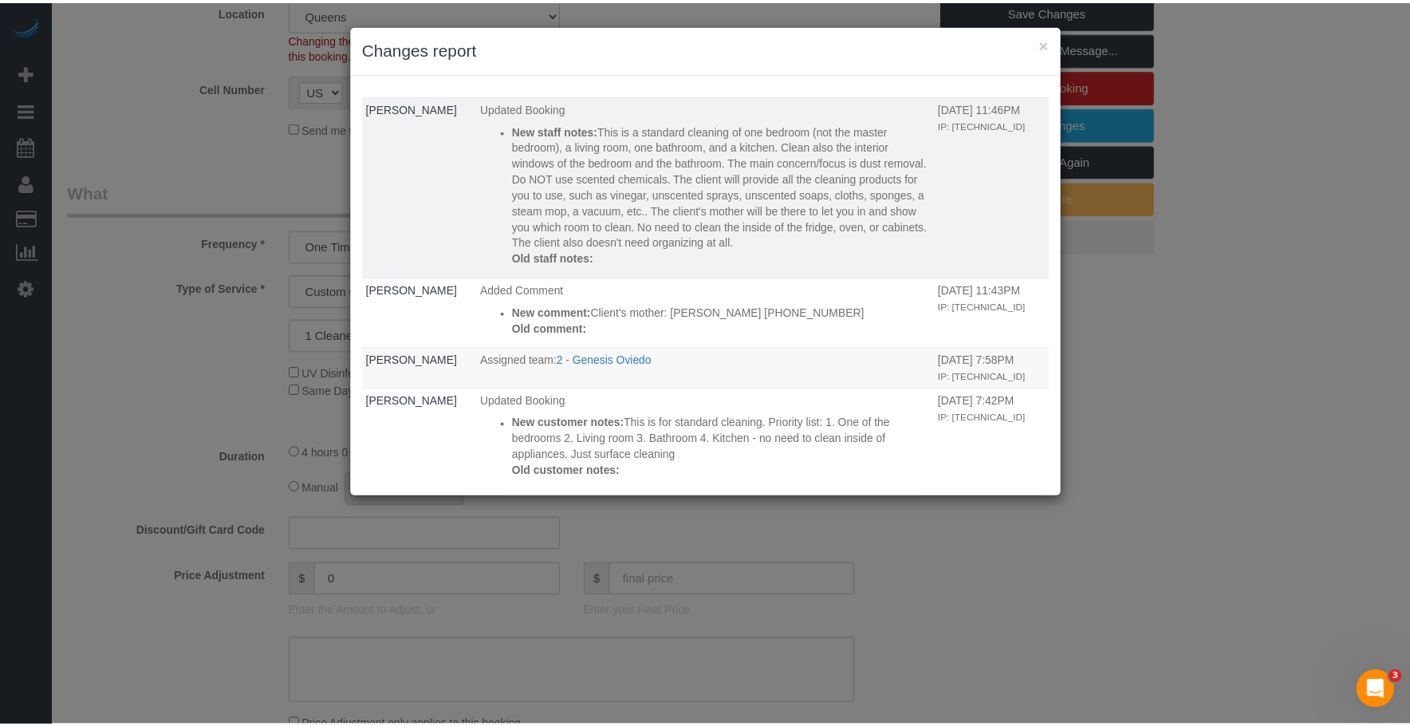
scroll to position [6, 0]
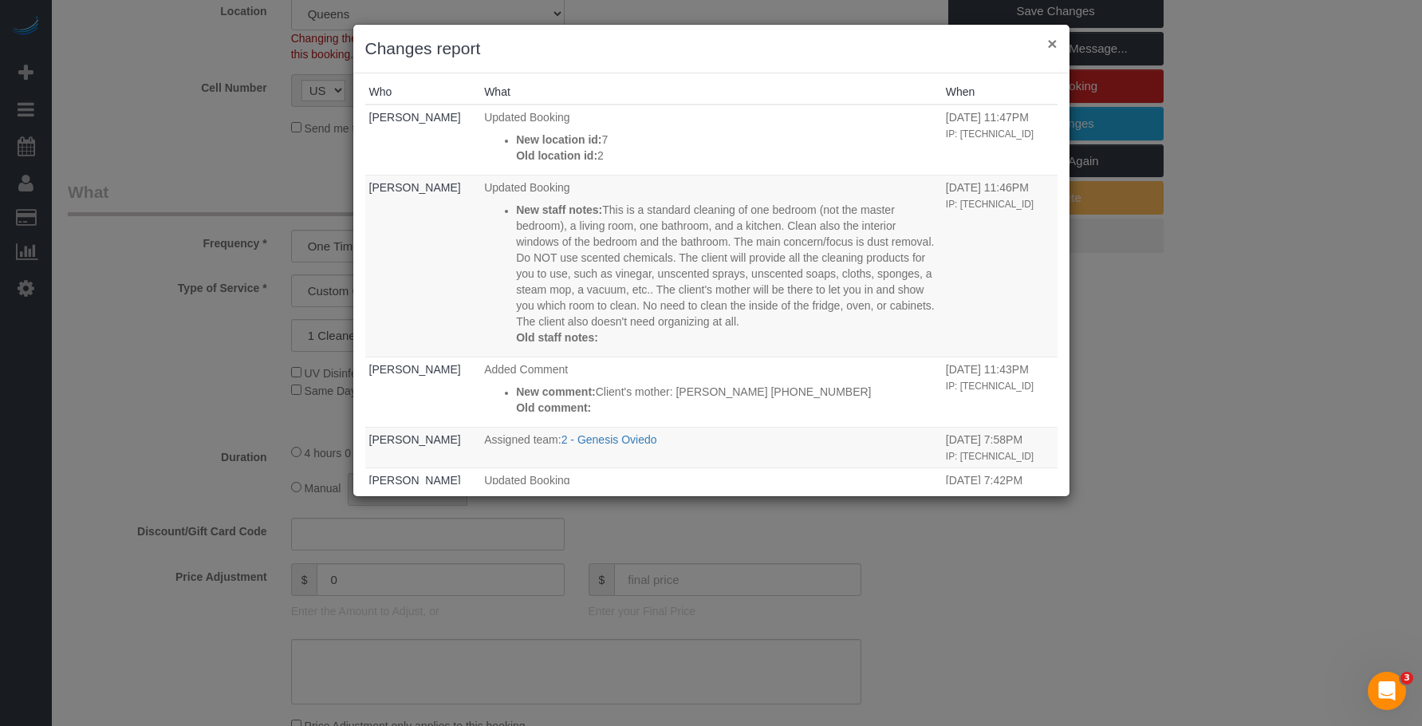
click at [1052, 47] on button "×" at bounding box center [1052, 43] width 10 height 17
